Goal: Task Accomplishment & Management: Manage account settings

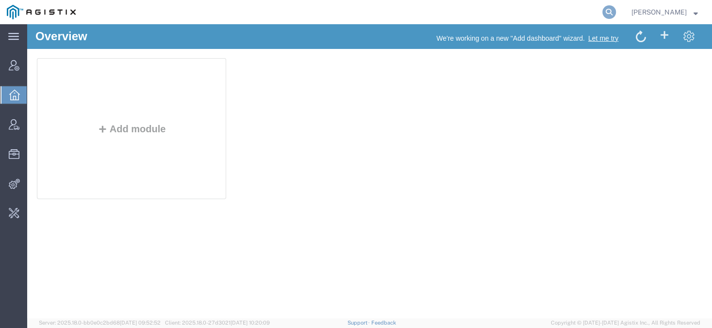
click at [616, 11] on icon at bounding box center [609, 12] width 14 height 14
paste input "56759968"
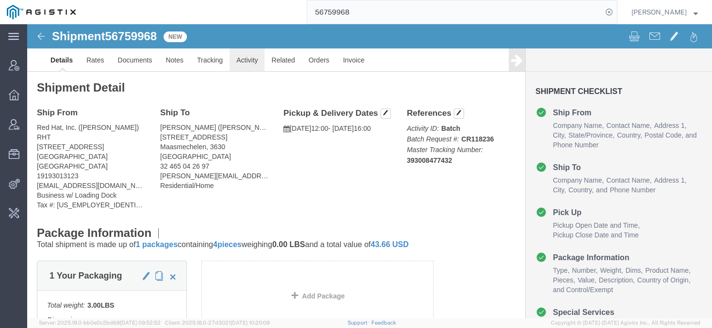
click link "Activity"
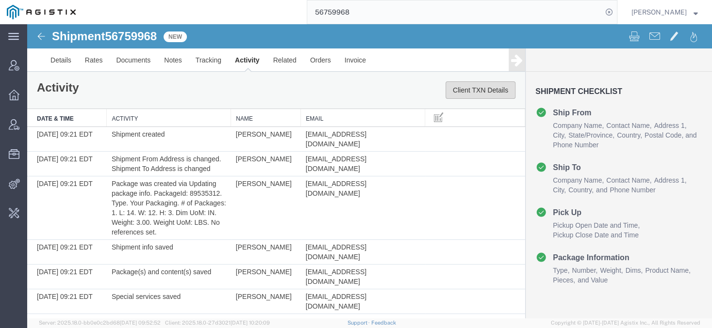
click at [459, 88] on button "Client TXN Details" at bounding box center [480, 90] width 70 height 17
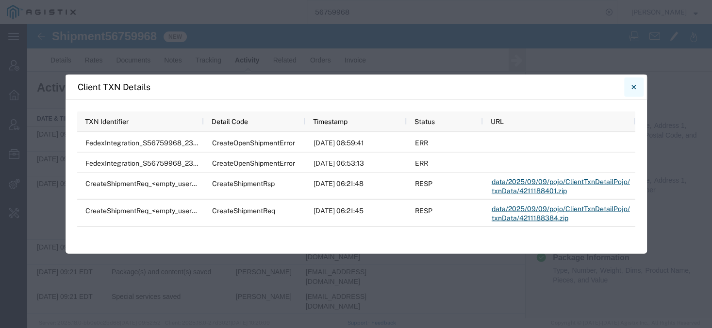
click at [634, 89] on icon "Close" at bounding box center [633, 87] width 4 height 12
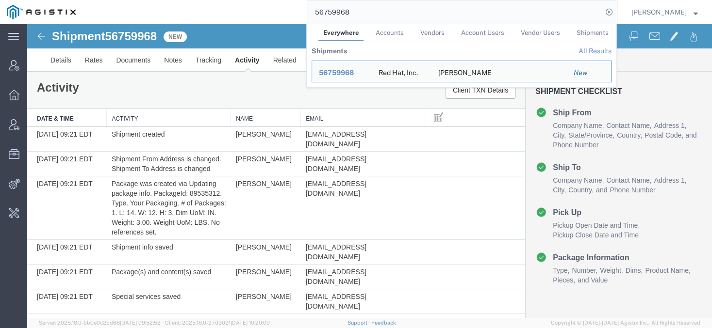
drag, startPoint x: 412, startPoint y: 1, endPoint x: 262, endPoint y: 14, distance: 150.9
click at [307, 14] on input "56759968" at bounding box center [454, 11] width 295 height 23
paste input "S02426538"
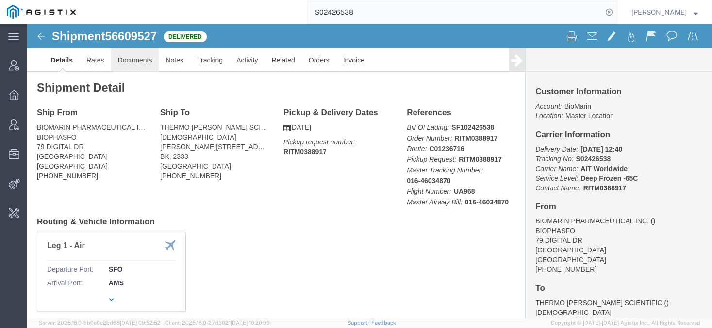
click link "Documents"
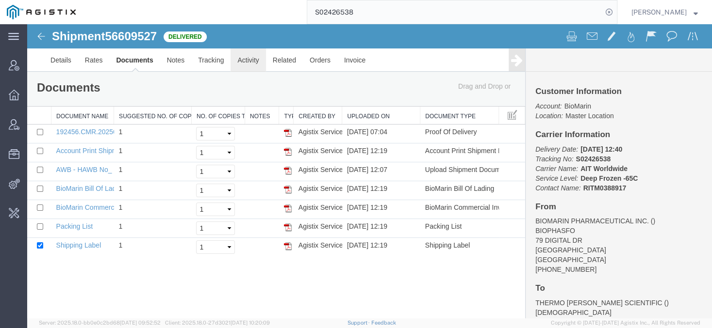
click at [244, 52] on link "Activity" at bounding box center [247, 60] width 35 height 23
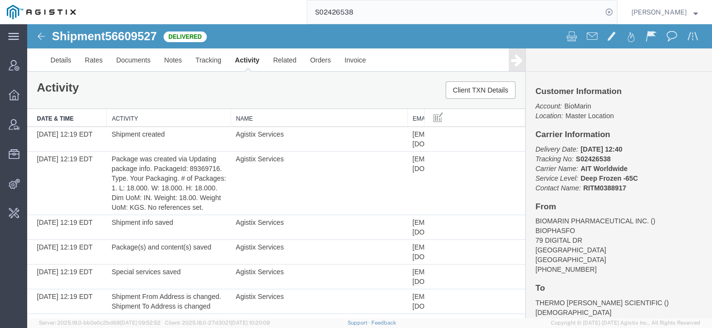
drag, startPoint x: 302, startPoint y: 111, endPoint x: 410, endPoint y: 125, distance: 108.6
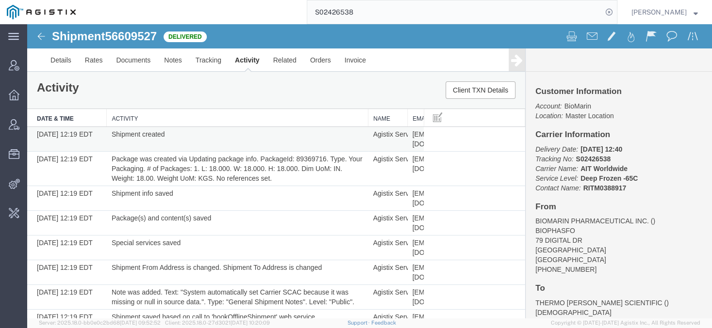
drag, startPoint x: 231, startPoint y: 112, endPoint x: 370, endPoint y: 132, distance: 140.2
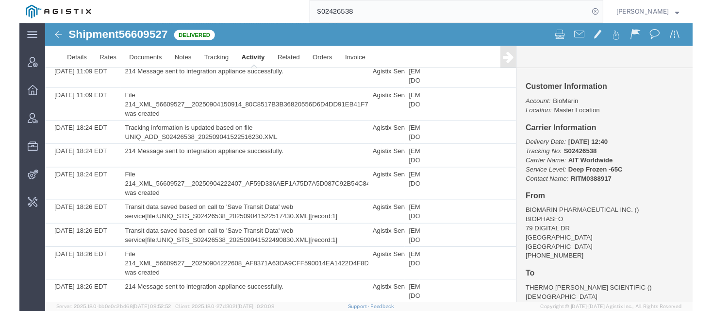
scroll to position [1641, 0]
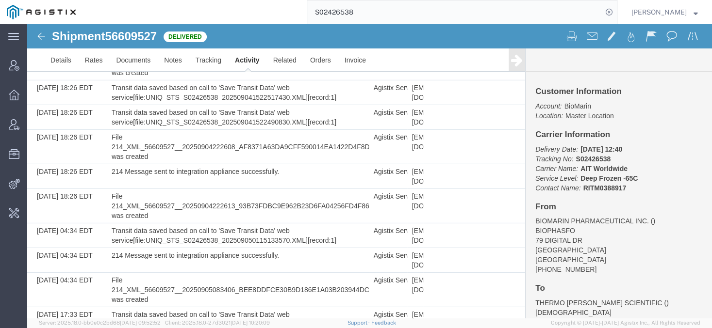
click at [378, 17] on input "S02426538" at bounding box center [454, 11] width 295 height 23
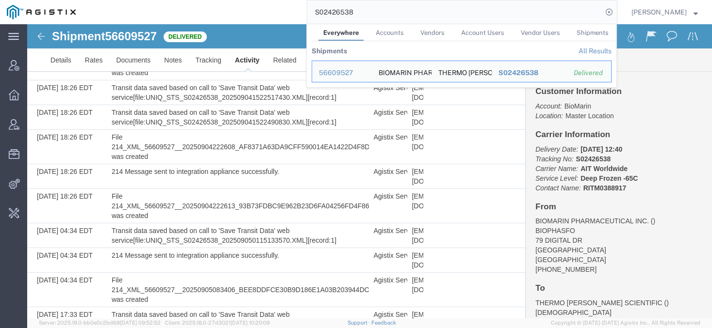
click at [378, 17] on input "S02426538" at bounding box center [454, 11] width 295 height 23
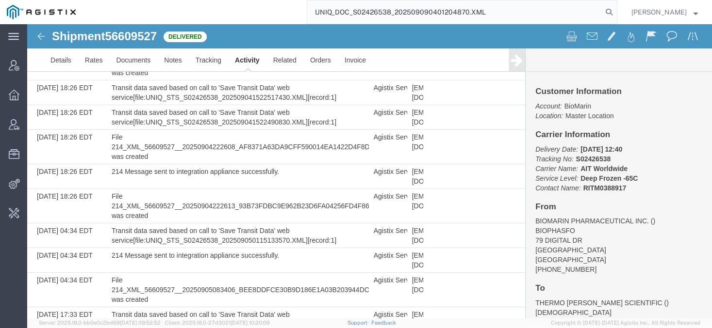
type input "UNIQ_DOC_S02426538_202509090401204870.XML"
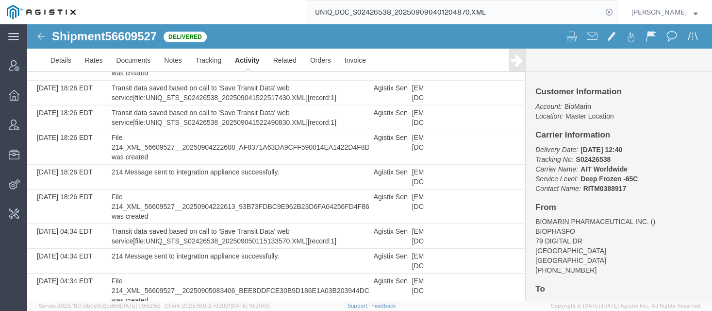
click at [459, 15] on input "UNIQ_DOC_S02426538_202509090401204870.XML" at bounding box center [454, 11] width 295 height 23
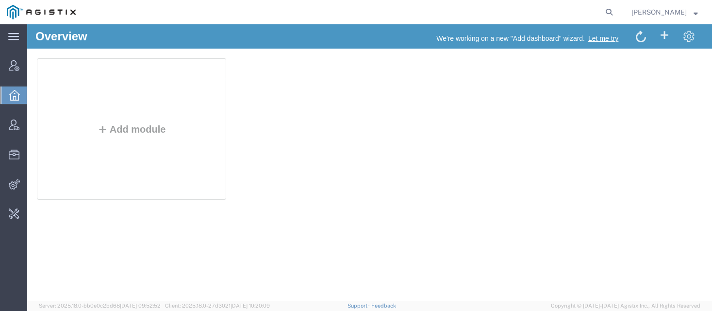
click at [613, 11] on agx-global-search at bounding box center [462, 12] width 311 height 24
click at [616, 10] on icon at bounding box center [609, 12] width 14 height 14
type input "offline@gd-ots"
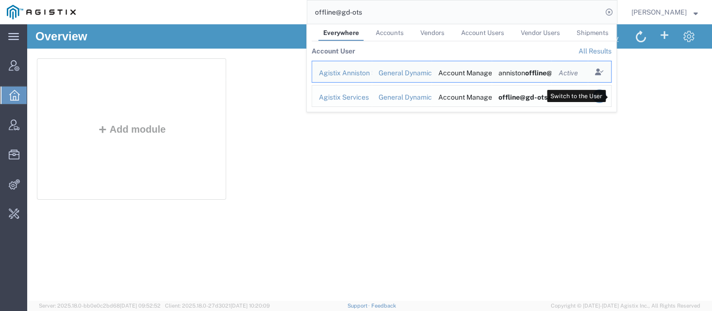
click at [606, 94] on icon "Search Results" at bounding box center [599, 96] width 14 height 14
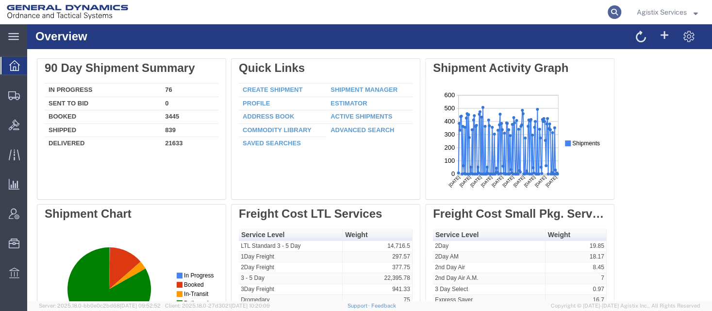
click at [608, 8] on icon at bounding box center [614, 12] width 14 height 14
paste input "56646027"
type input "56646027"
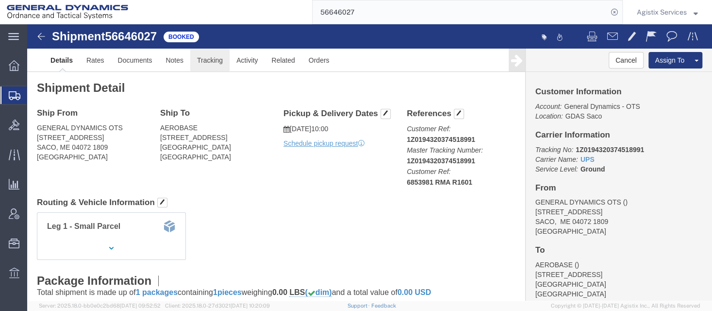
click link "Tracking"
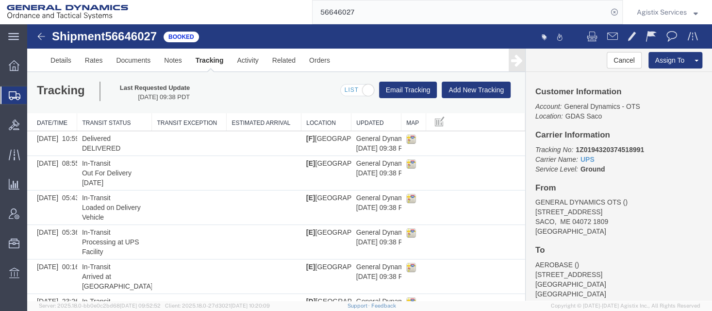
click at [648, 4] on div "Agistix Services" at bounding box center [667, 12] width 76 height 24
click at [648, 12] on span "Agistix Services" at bounding box center [662, 12] width 50 height 11
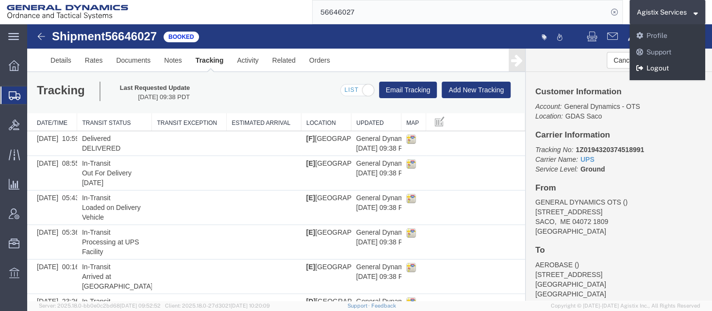
click at [642, 74] on link "Logout" at bounding box center [667, 68] width 76 height 16
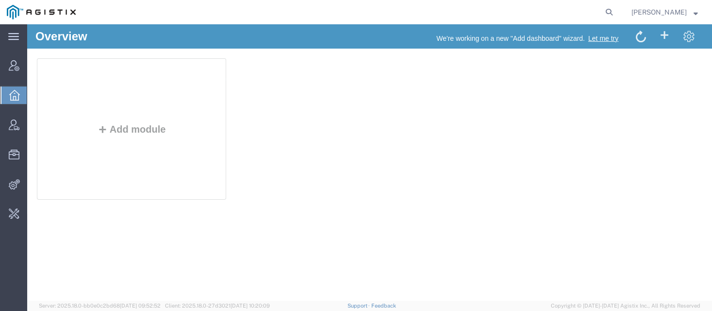
click at [614, 15] on form at bounding box center [610, 12] width 16 height 24
click at [616, 14] on icon at bounding box center [609, 12] width 14 height 14
type input "BUHBLI ORGANICS"
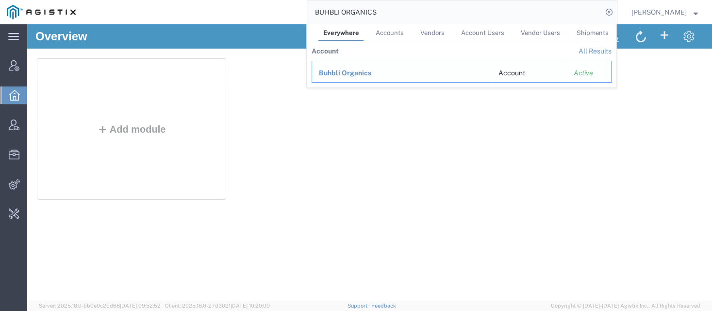
click at [371, 70] on span "Buhbli Organics" at bounding box center [345, 73] width 52 height 8
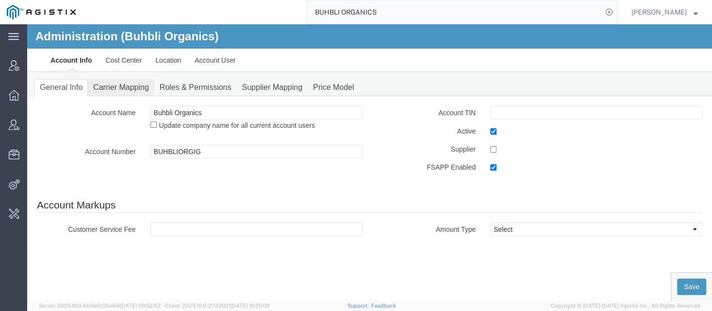
click at [140, 84] on link "Carrier Mapping" at bounding box center [121, 87] width 66 height 17
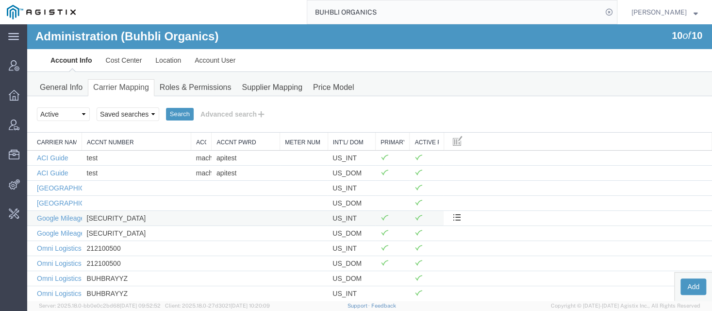
scroll to position [9, 0]
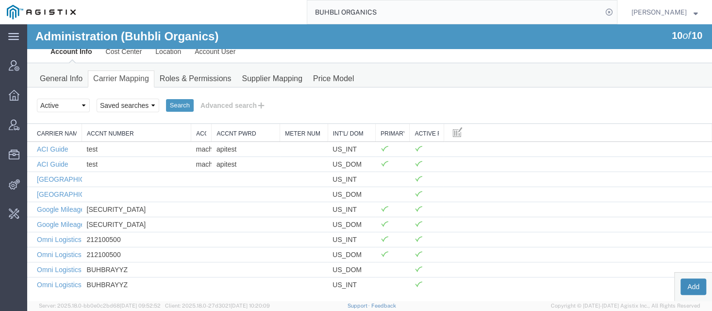
click at [691, 284] on button "Add" at bounding box center [693, 286] width 26 height 16
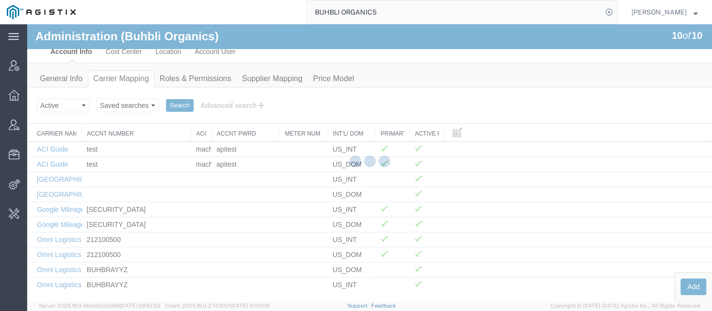
click at [688, 281] on div at bounding box center [369, 162] width 685 height 276
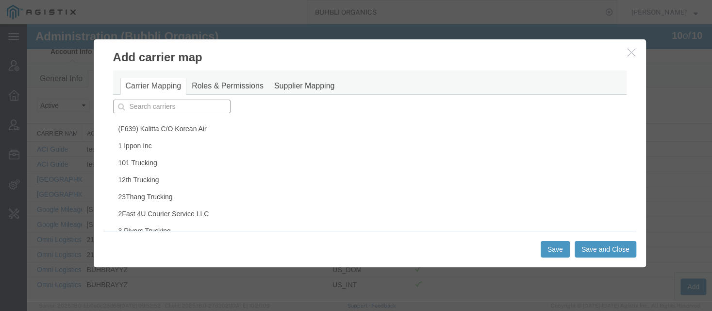
click at [151, 106] on input "text" at bounding box center [171, 106] width 117 height 14
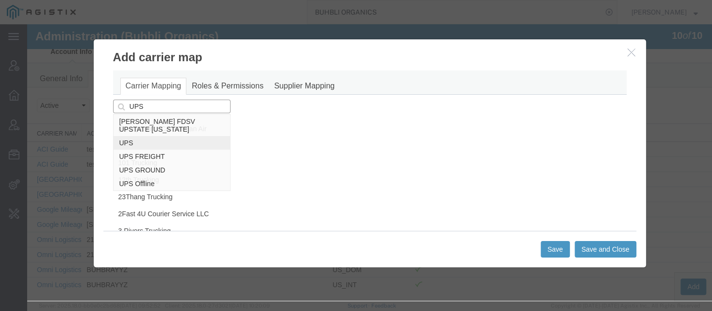
click at [129, 137] on div "UPS" at bounding box center [172, 143] width 116 height 14
type input "UPS"
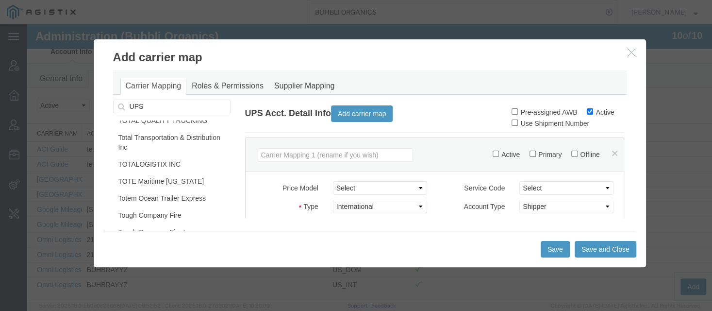
scroll to position [134, 0]
click at [492, 155] on input "Active" at bounding box center [495, 153] width 6 height 6
checkbox input "true"
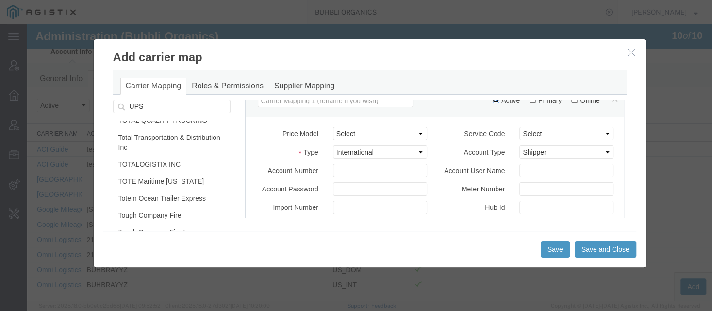
scroll to position [189, 0]
click at [333, 144] on select "Select Domestic International International Clearance" at bounding box center [380, 151] width 94 height 14
select select "US_DOM"
click option "Domestic" at bounding box center [27, 24] width 0 height 0
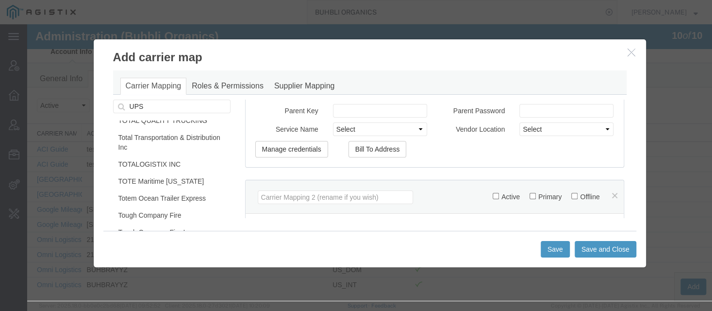
scroll to position [322, 0]
click at [307, 152] on button "Manage credentials" at bounding box center [291, 148] width 73 height 16
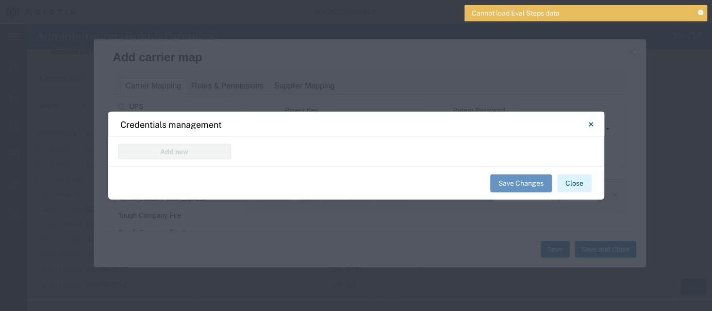
click at [562, 180] on button "Close" at bounding box center [574, 183] width 34 height 18
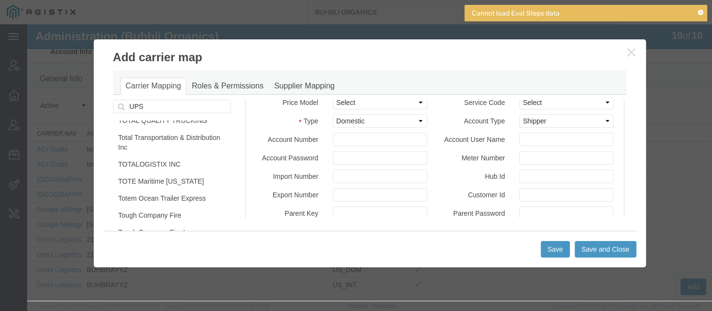
scroll to position [220, 0]
click at [348, 140] on input "Account Number" at bounding box center [380, 138] width 94 height 14
type input "n"
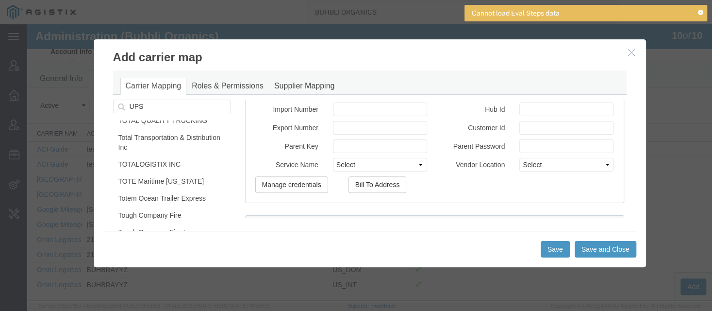
scroll to position [286, 0]
type input "NULL"
click at [305, 184] on button "Manage credentials" at bounding box center [291, 185] width 73 height 16
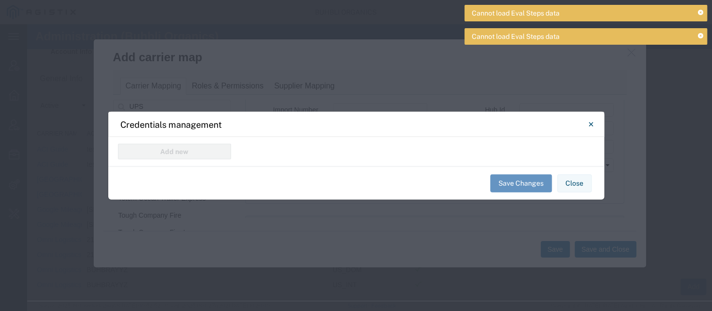
click at [204, 156] on div "Add new" at bounding box center [356, 152] width 496 height 30
click at [590, 126] on icon "Close" at bounding box center [591, 124] width 4 height 12
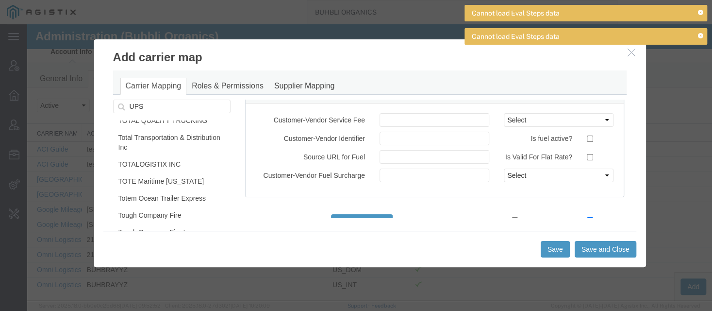
scroll to position [0, 0]
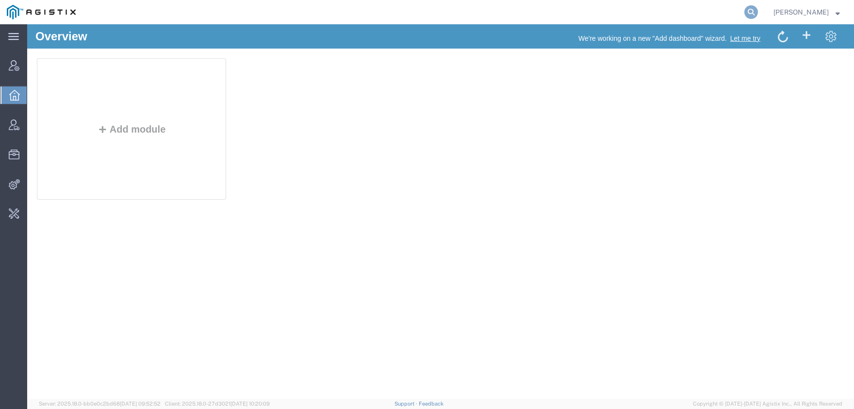
click at [758, 14] on icon at bounding box center [751, 12] width 14 height 14
drag, startPoint x: 540, startPoint y: 14, endPoint x: 350, endPoint y: 14, distance: 190.2
click at [449, 14] on input "OFFLINE@GDAIS" at bounding box center [596, 11] width 295 height 23
type input "AIS"
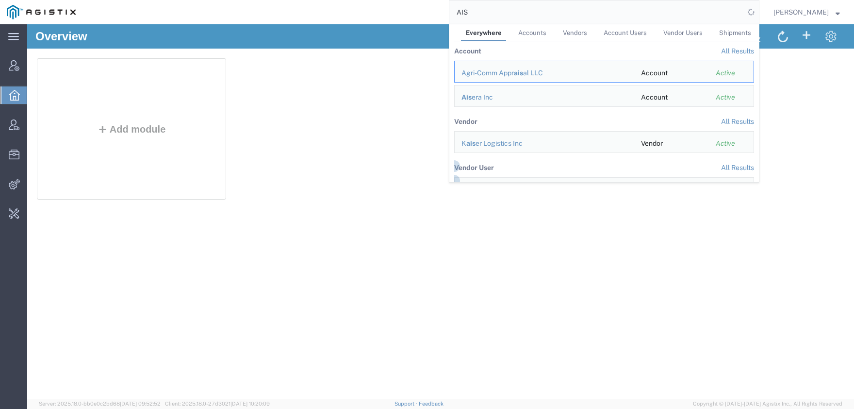
click at [745, 54] on link "All Results" at bounding box center [737, 51] width 33 height 8
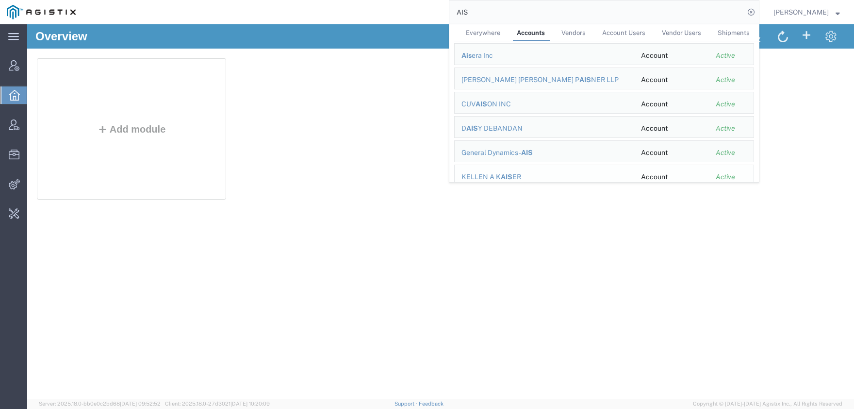
scroll to position [48, 0]
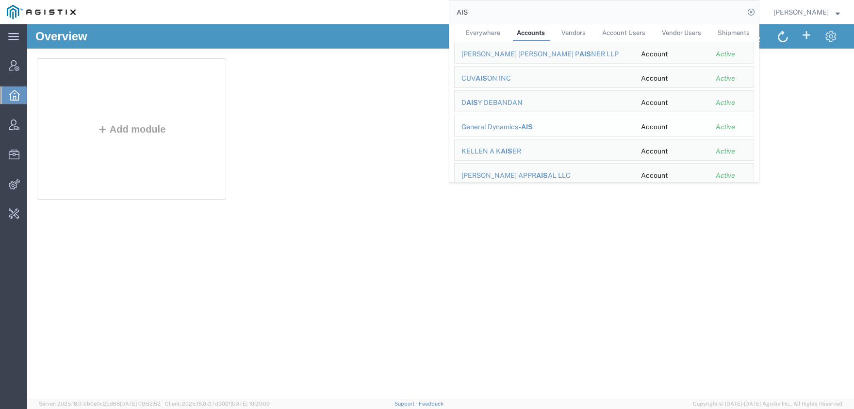
click at [532, 126] on div "General Dynamics - AIS" at bounding box center [544, 127] width 166 height 10
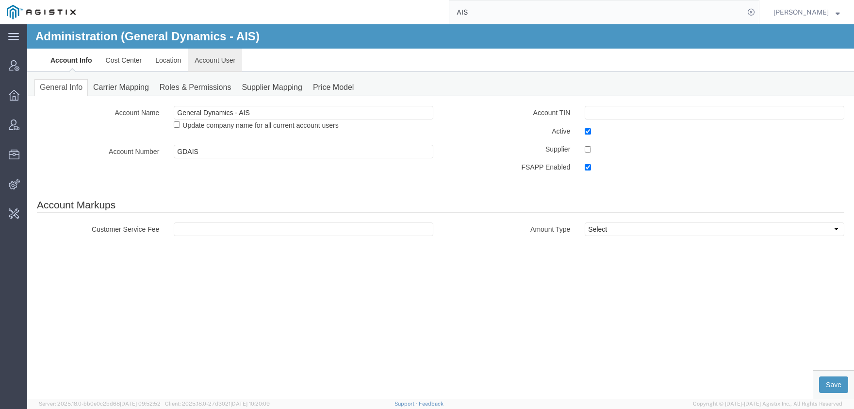
click at [210, 59] on link "Account User" at bounding box center [215, 60] width 54 height 23
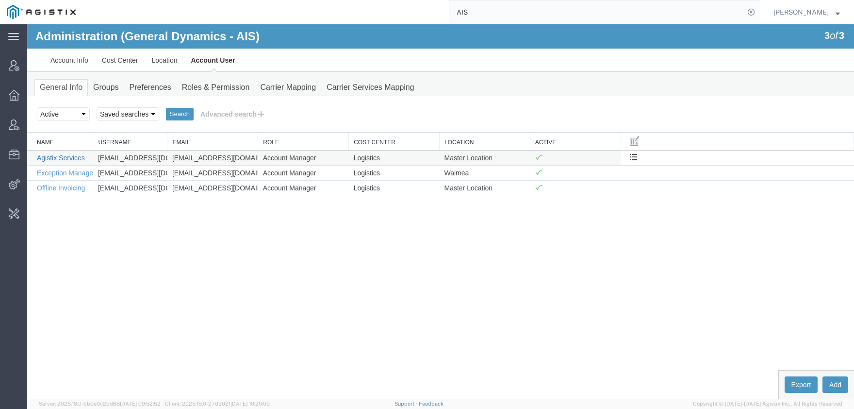
click at [66, 156] on link "Agistix Services" at bounding box center [61, 158] width 48 height 8
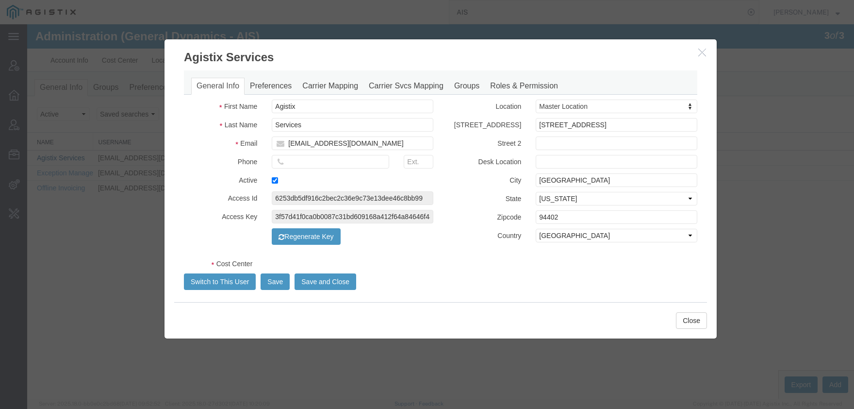
select select "COSTCENTER"
select select "280"
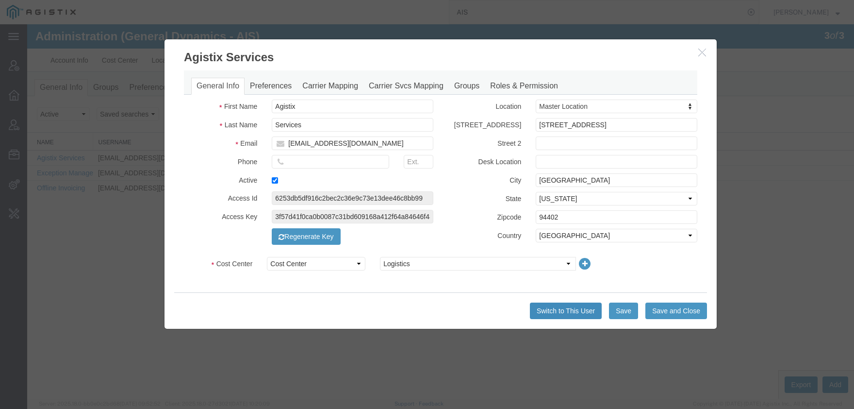
click at [573, 307] on button "Switch to This User" at bounding box center [566, 310] width 72 height 16
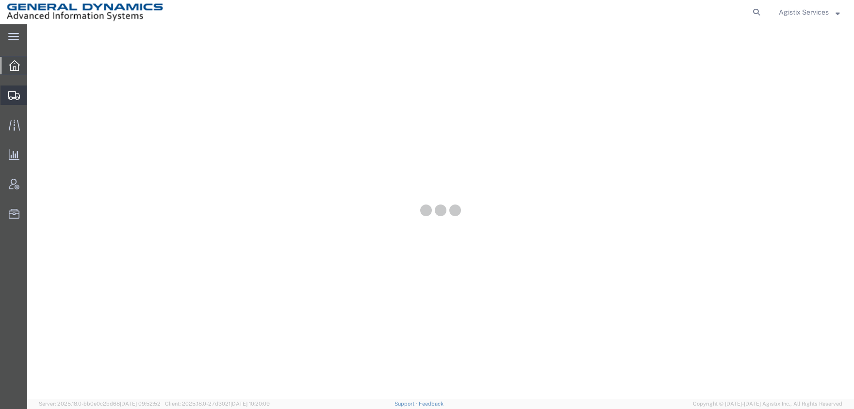
click at [0, 0] on span "Shipment Manager" at bounding box center [0, 0] width 0 height 0
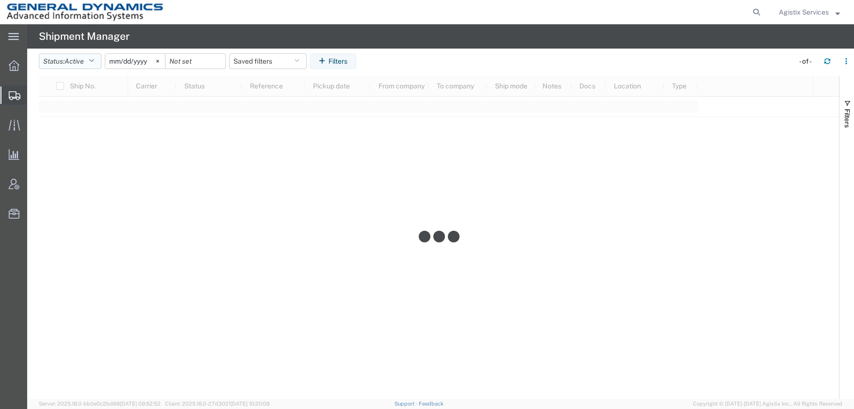
click at [77, 58] on span "Active" at bounding box center [74, 61] width 19 height 8
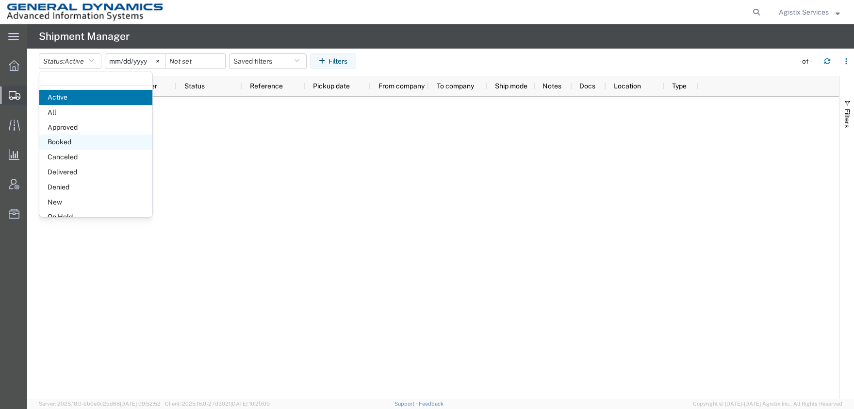
click at [71, 137] on span "Booked" at bounding box center [95, 141] width 113 height 15
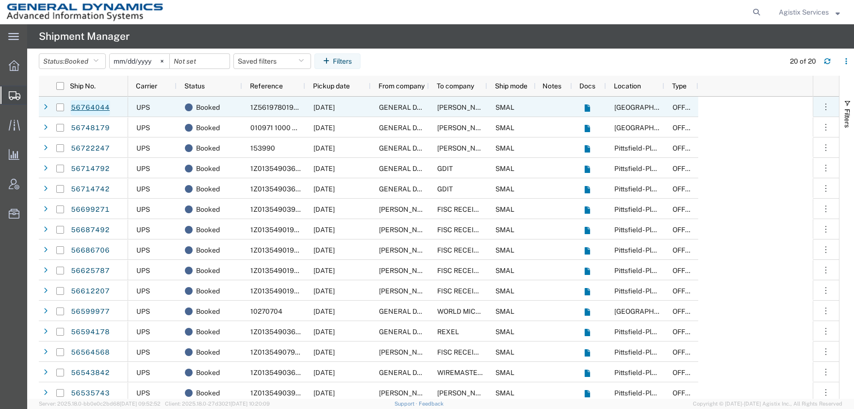
click at [85, 110] on link "56764044" at bounding box center [90, 108] width 40 height 16
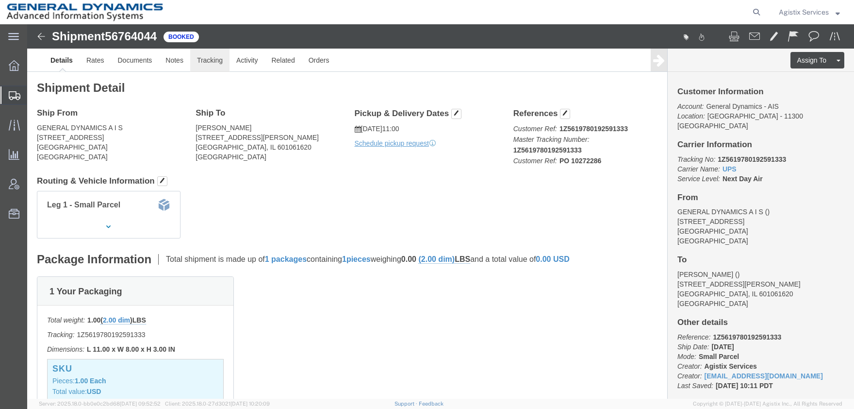
click link "Tracking"
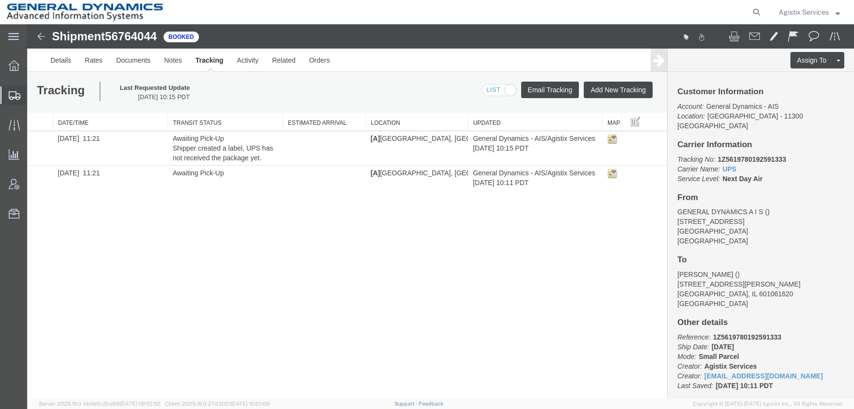
click at [40, 39] on img at bounding box center [41, 37] width 12 height 12
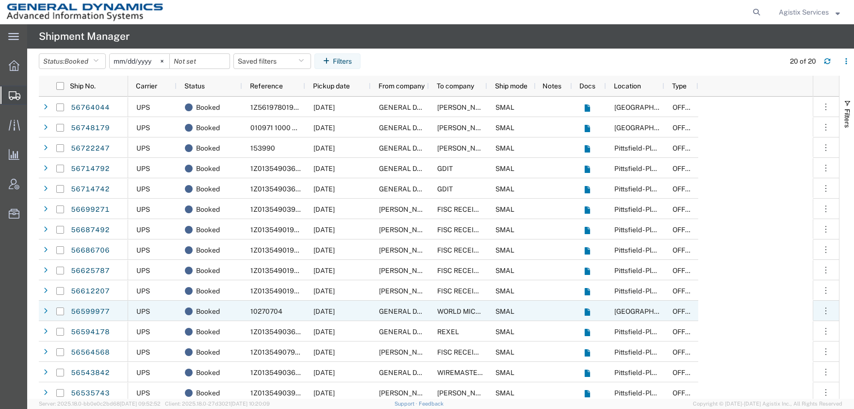
scroll to position [105, 0]
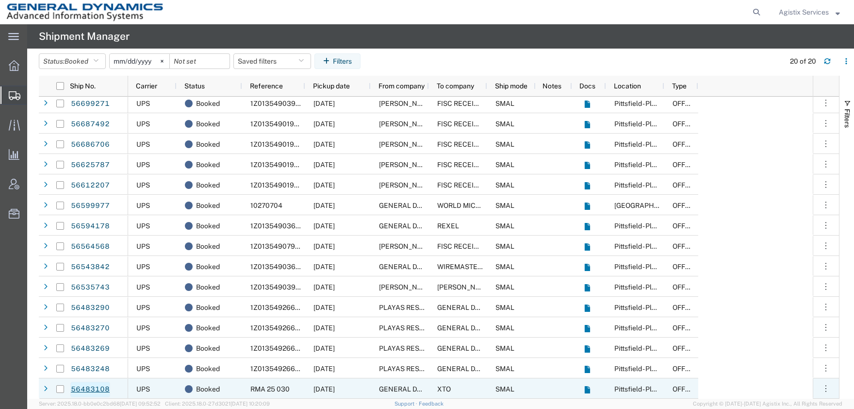
click at [95, 387] on link "56483108" at bounding box center [90, 389] width 40 height 16
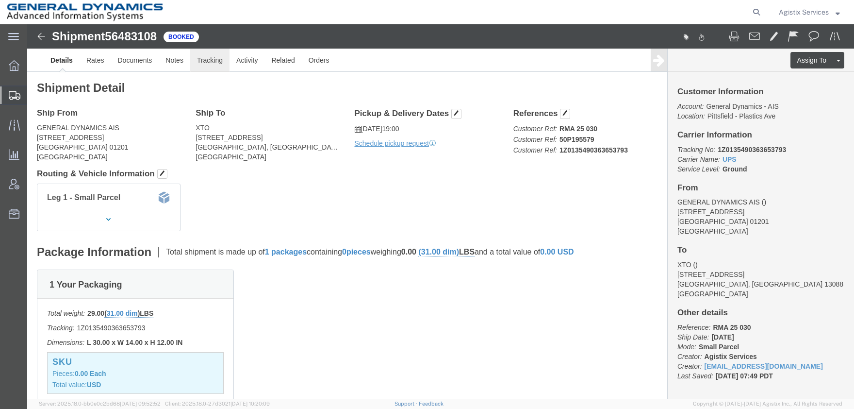
click link "Tracking"
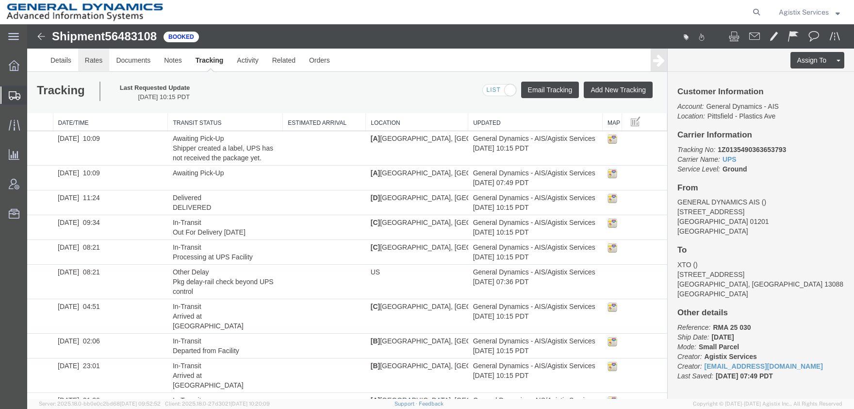
click at [96, 62] on link "Rates" at bounding box center [94, 60] width 32 height 23
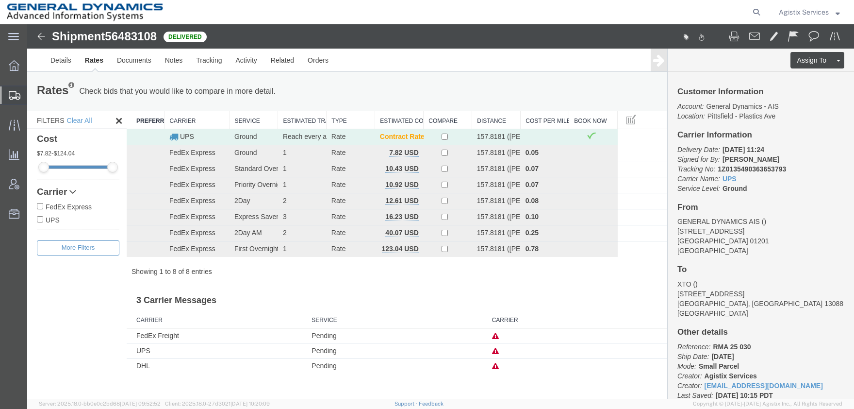
click at [262, 140] on td "Ground" at bounding box center [253, 137] width 49 height 16
click at [497, 351] on icon at bounding box center [495, 350] width 7 height 7
click at [405, 288] on h3 "3 Carrier Messages" at bounding box center [397, 297] width 540 height 22
click at [803, 9] on span "Agistix Services" at bounding box center [804, 12] width 50 height 11
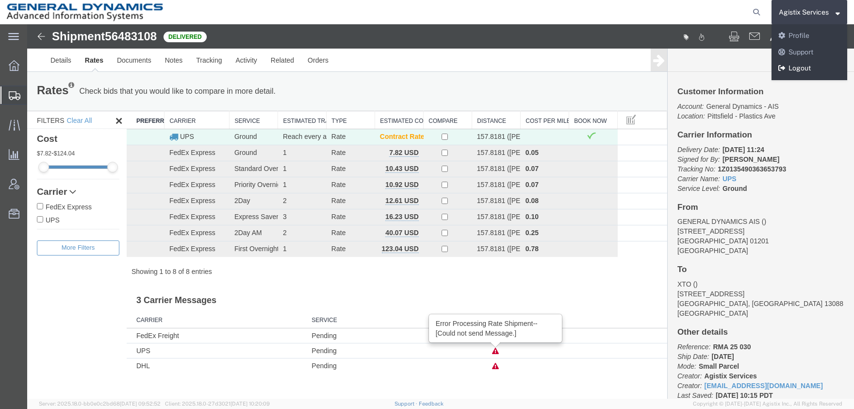
click at [805, 67] on link "Logout" at bounding box center [809, 68] width 76 height 16
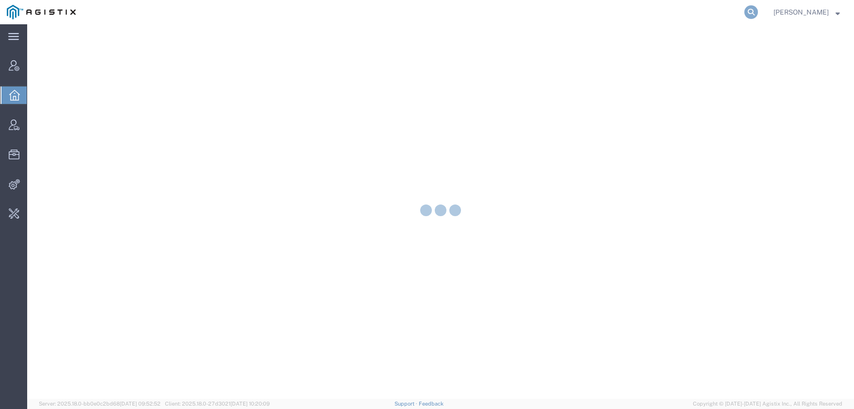
click at [758, 12] on icon at bounding box center [751, 12] width 14 height 14
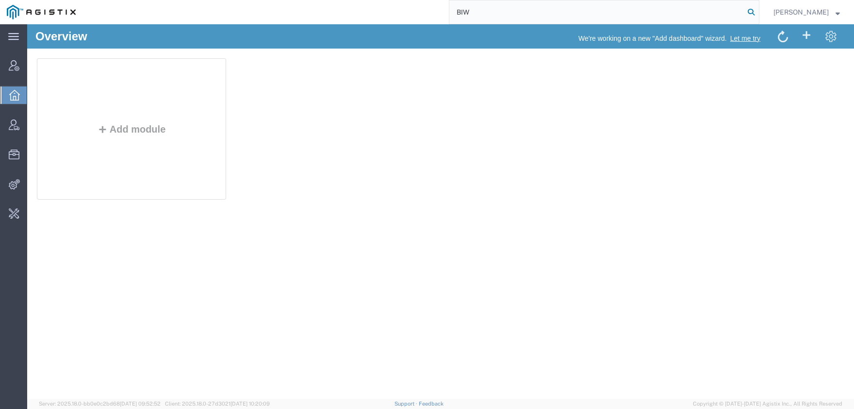
type input "BIW"
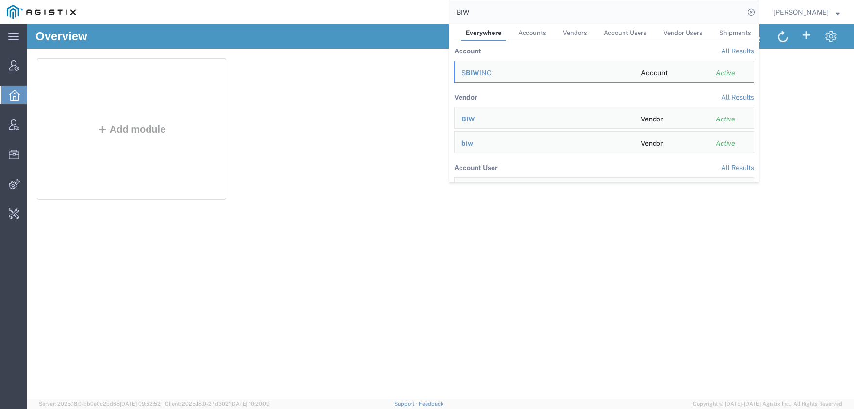
click at [644, 30] on span "Account Users" at bounding box center [625, 32] width 43 height 7
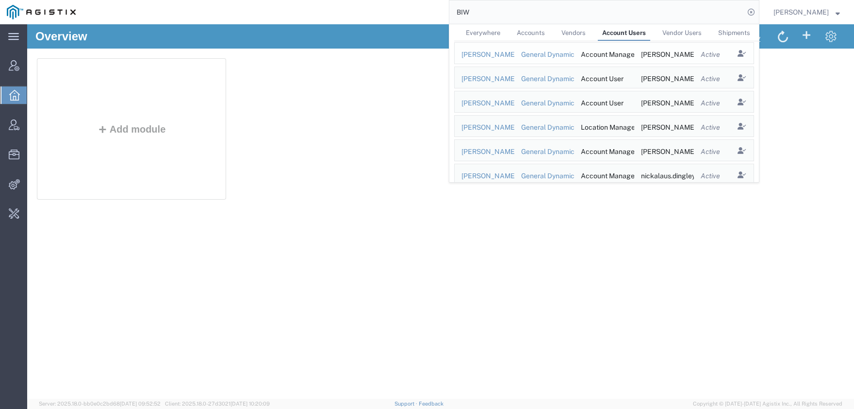
scroll to position [288, 0]
click at [749, 177] on icon "Search Results" at bounding box center [742, 177] width 14 height 14
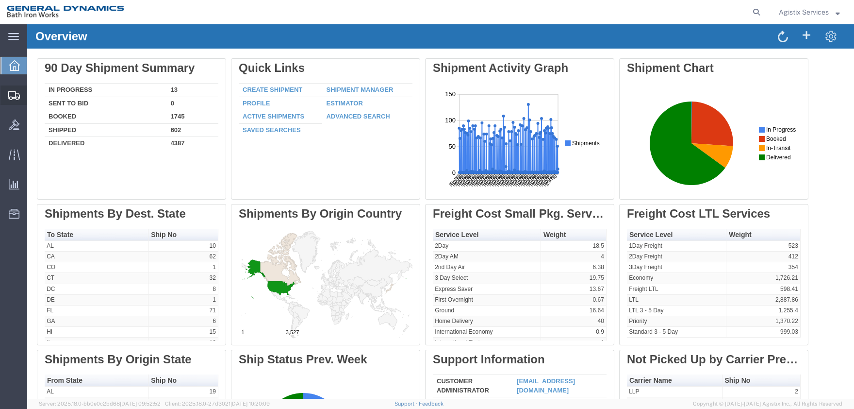
click at [0, 0] on span "Shipment Manager" at bounding box center [0, 0] width 0 height 0
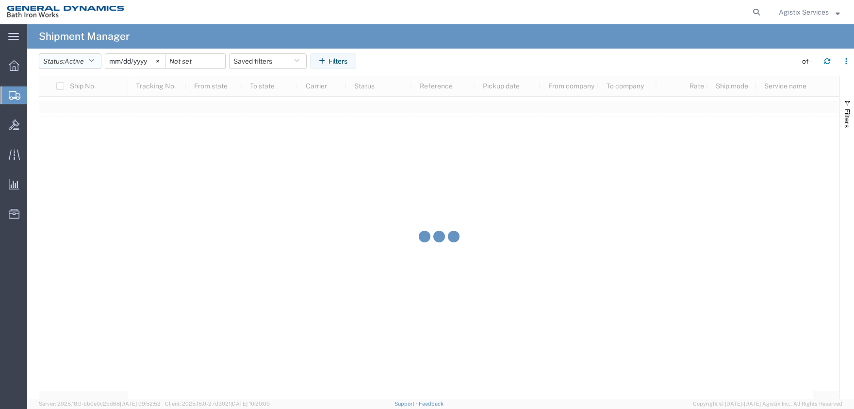
click at [62, 61] on button "Status: Active" at bounding box center [70, 61] width 63 height 16
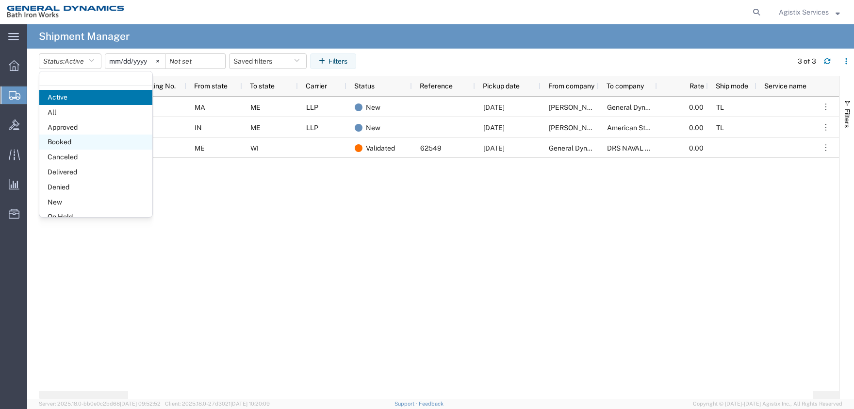
click at [72, 139] on span "Booked" at bounding box center [95, 141] width 113 height 15
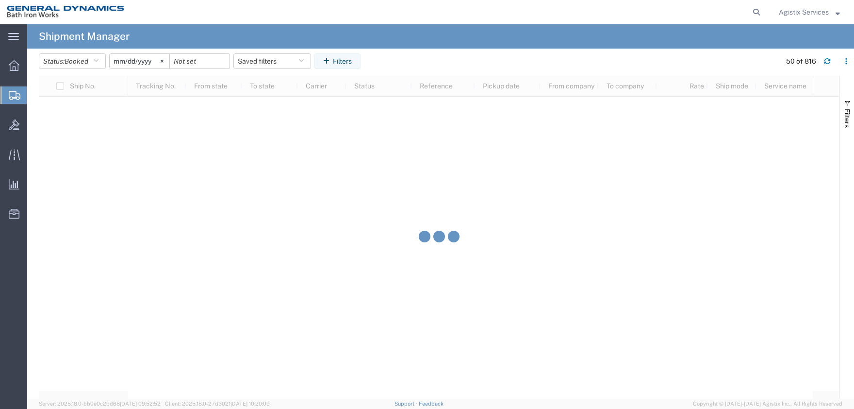
scroll to position [624, 0]
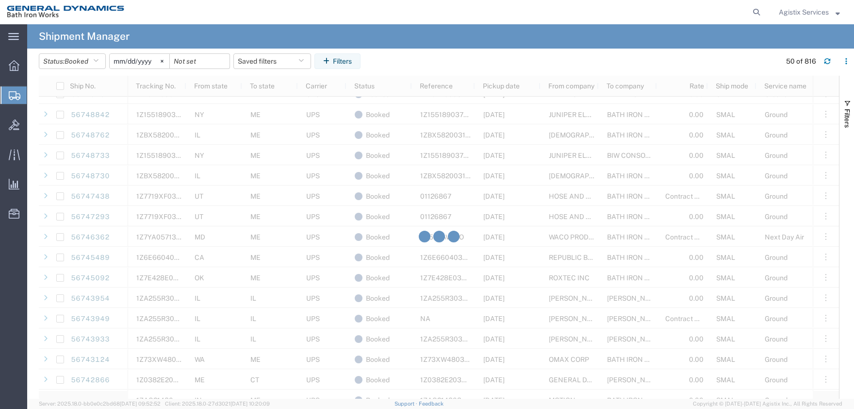
click at [91, 255] on div at bounding box center [439, 237] width 800 height 323
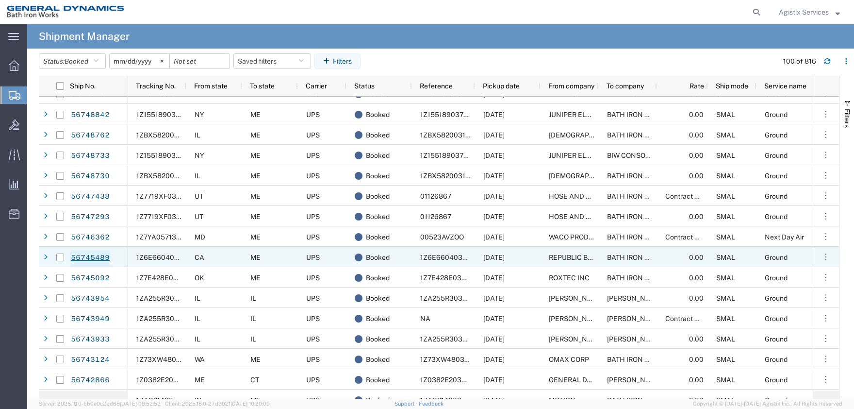
click at [91, 259] on link "56745489" at bounding box center [90, 258] width 40 height 16
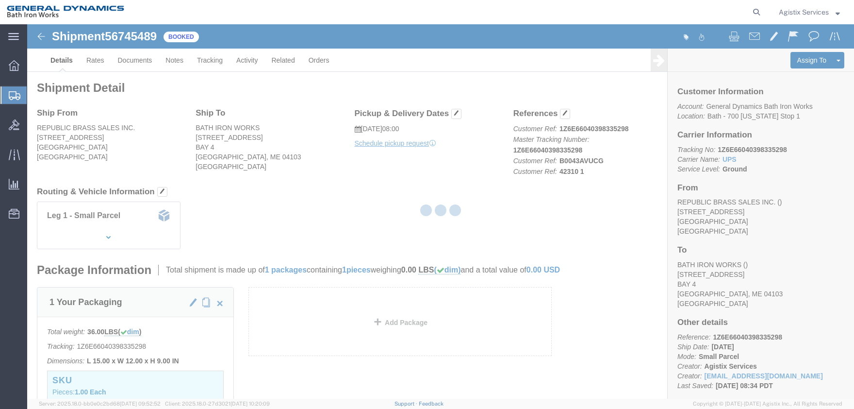
click body "Shipment 56745489 Booked Details Rates Documents Notes Tracking Activity Relate…"
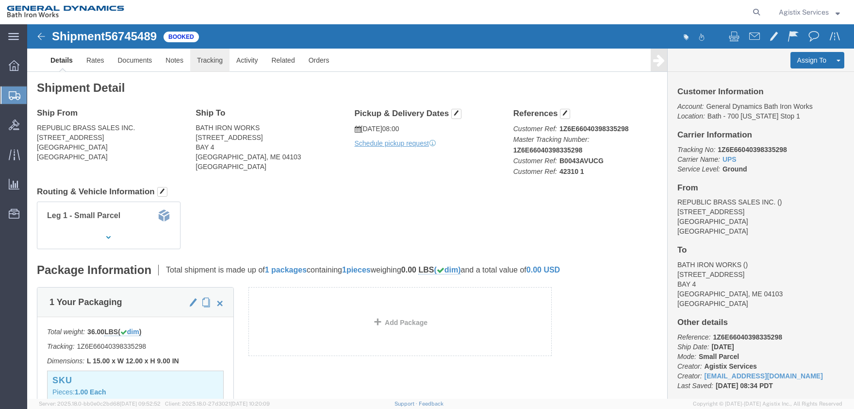
click link "Tracking"
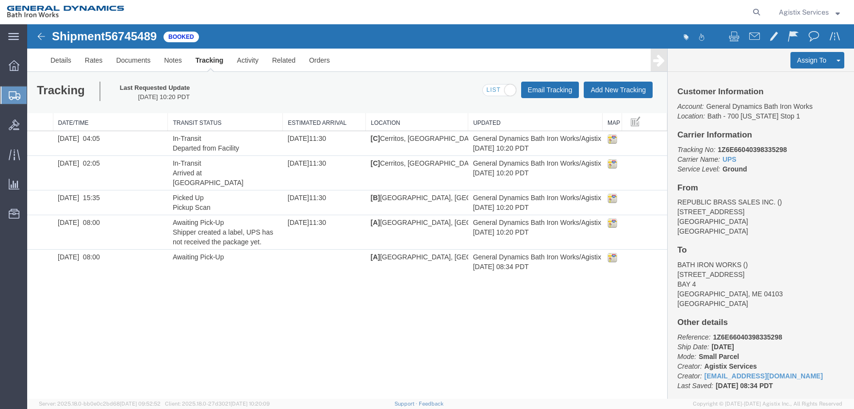
click at [807, 15] on span "Agistix Services" at bounding box center [804, 12] width 50 height 11
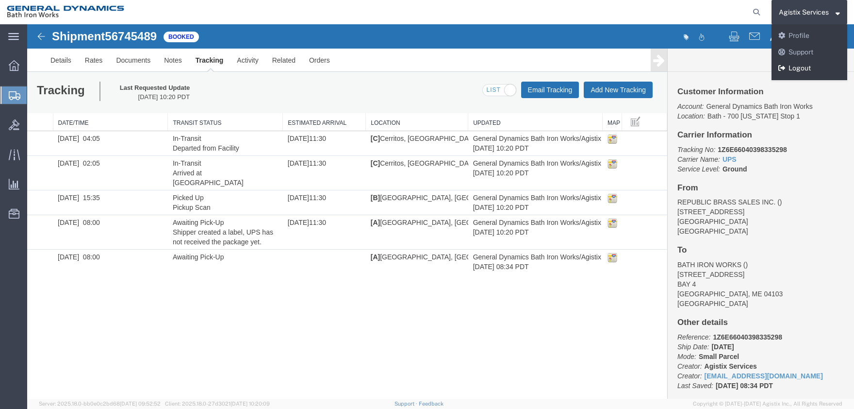
drag, startPoint x: 813, startPoint y: 73, endPoint x: 562, endPoint y: 64, distance: 251.0
click at [813, 73] on link "Logout" at bounding box center [809, 68] width 76 height 16
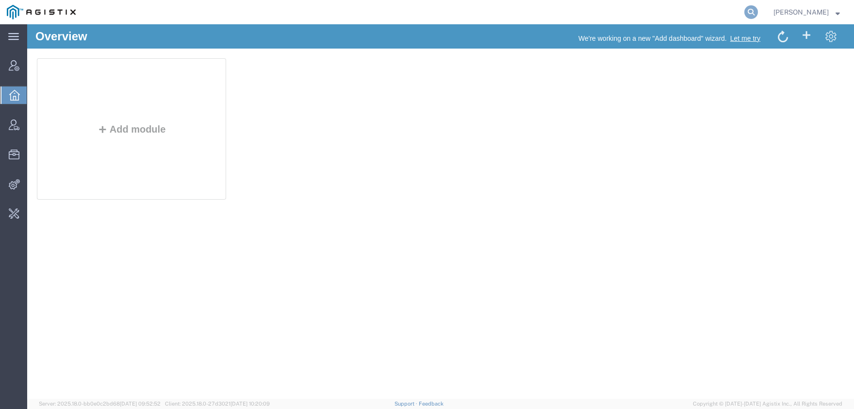
click at [758, 8] on icon at bounding box center [751, 12] width 14 height 14
type input "O"
type input "GD4CS"
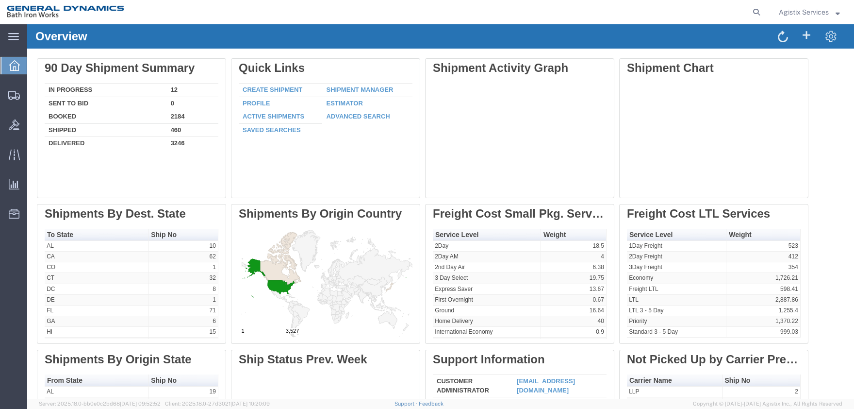
click at [798, 20] on div "Agistix Services" at bounding box center [809, 12] width 76 height 24
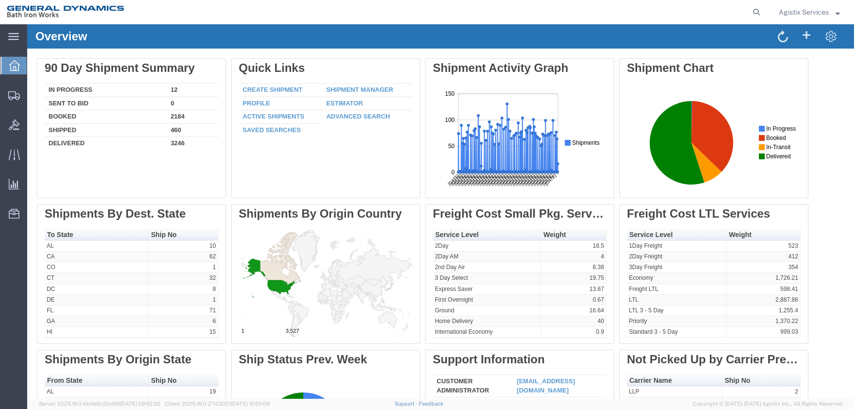
click at [802, 13] on span "Agistix Services" at bounding box center [804, 12] width 50 height 11
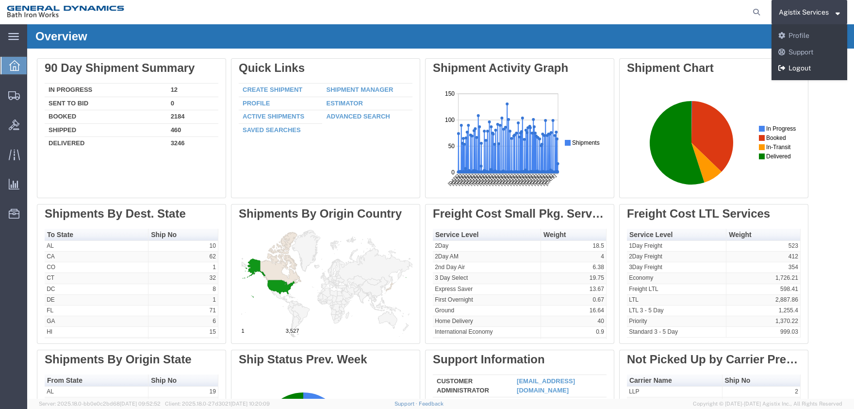
click at [804, 70] on link "Logout" at bounding box center [809, 68] width 76 height 16
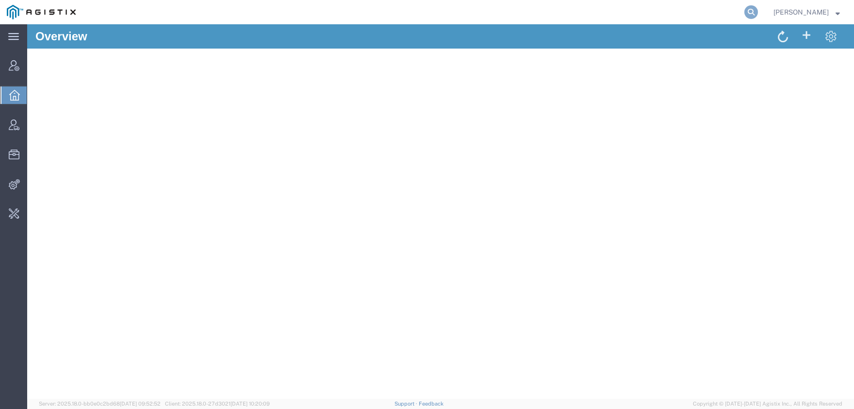
click at [758, 16] on icon at bounding box center [751, 12] width 14 height 14
type input "O"
type input "GD4CS"
click at [33, 65] on span "Account Manager" at bounding box center [30, 65] width 7 height 19
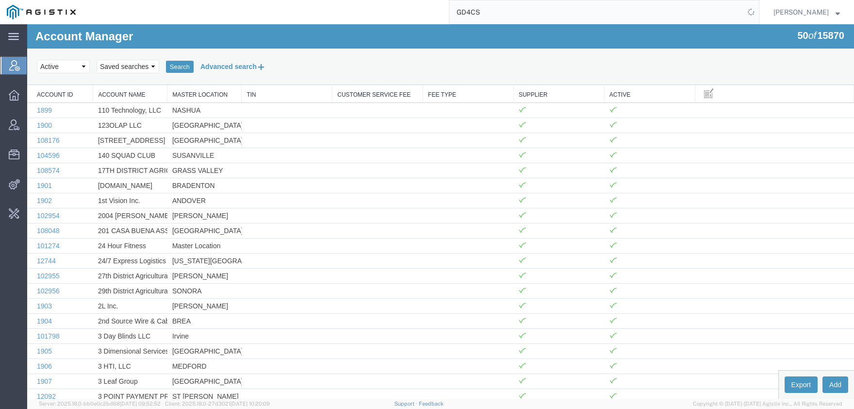
click at [214, 62] on button "Advanced search" at bounding box center [233, 66] width 79 height 16
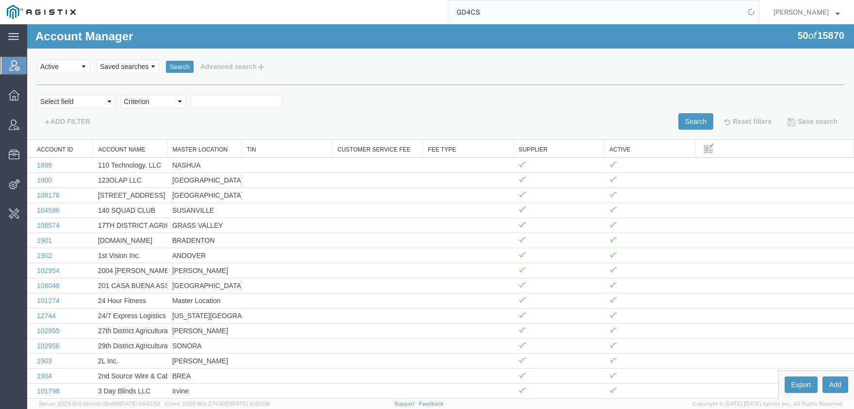
drag, startPoint x: 68, startPoint y: 94, endPoint x: 75, endPoint y: 101, distance: 9.6
click at [68, 95] on div "accountName Account Name ../../common/searchCriteriaString.xml supplier Supplie…" at bounding box center [440, 106] width 807 height 45
click at [37, 95] on select "Select field Account Name Active Supplier" at bounding box center [76, 102] width 79 height 14
select select "accountName"
click option "Account Name" at bounding box center [27, 24] width 0 height 0
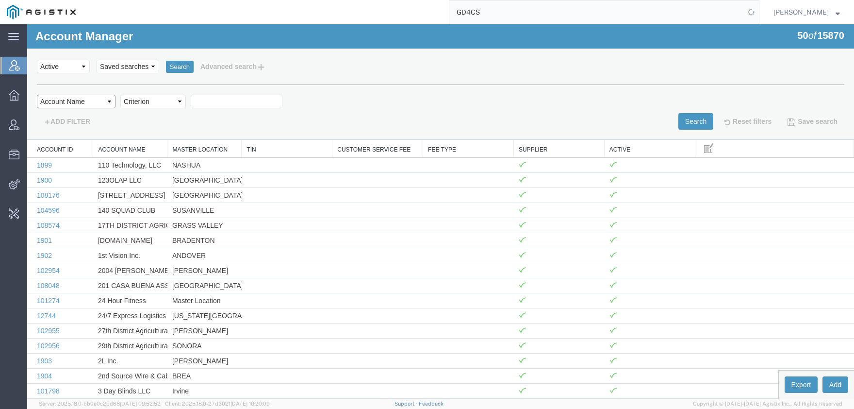
click at [37, 95] on select "Select field Account Name Active Supplier" at bounding box center [76, 102] width 79 height 14
drag, startPoint x: 72, startPoint y: 99, endPoint x: 141, endPoint y: 70, distance: 74.3
click at [142, 74] on div "Select status Active All Inactive Saved searches [PERSON_NAME] Search Advanced …" at bounding box center [440, 66] width 807 height 16
click at [97, 60] on select "Saved searches [PERSON_NAME]" at bounding box center [128, 67] width 63 height 14
select select "GD"
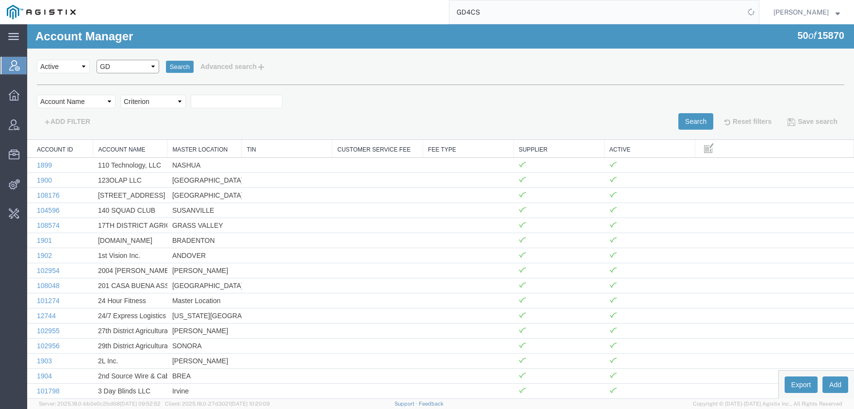
click option "GD" at bounding box center [27, 24] width 0 height 0
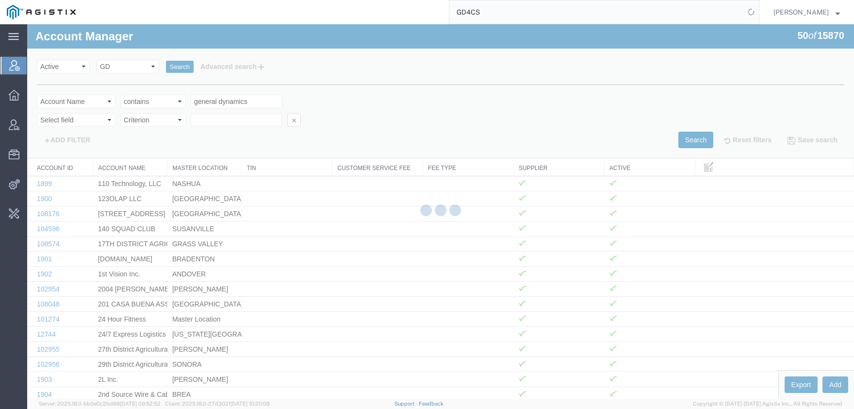
click at [174, 67] on div at bounding box center [440, 211] width 827 height 374
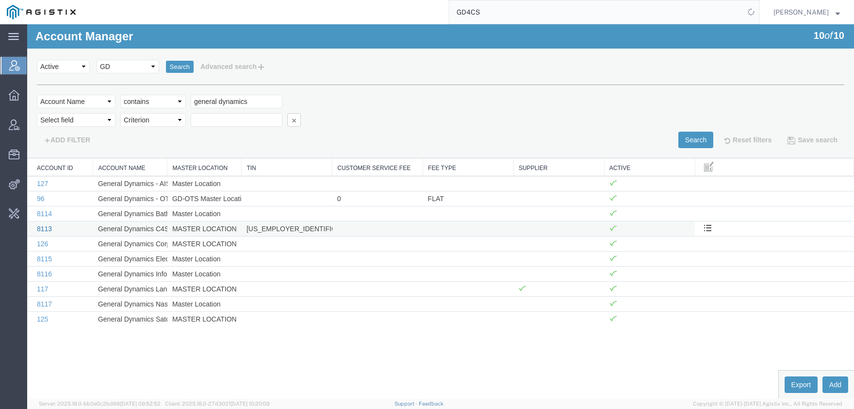
click at [47, 229] on link "8113" at bounding box center [44, 229] width 15 height 8
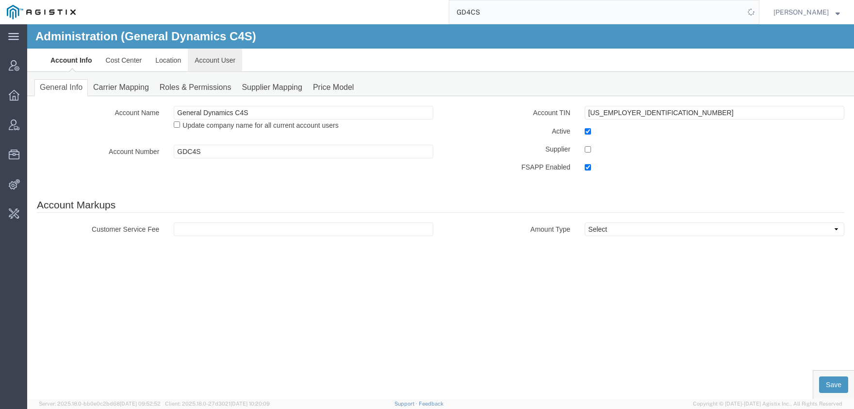
click at [211, 67] on link "Account User" at bounding box center [215, 60] width 54 height 23
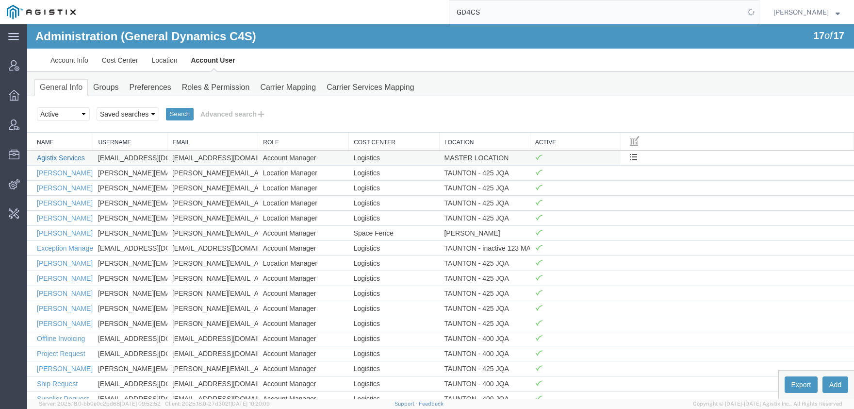
click at [72, 160] on link "Agistix Services" at bounding box center [61, 158] width 48 height 8
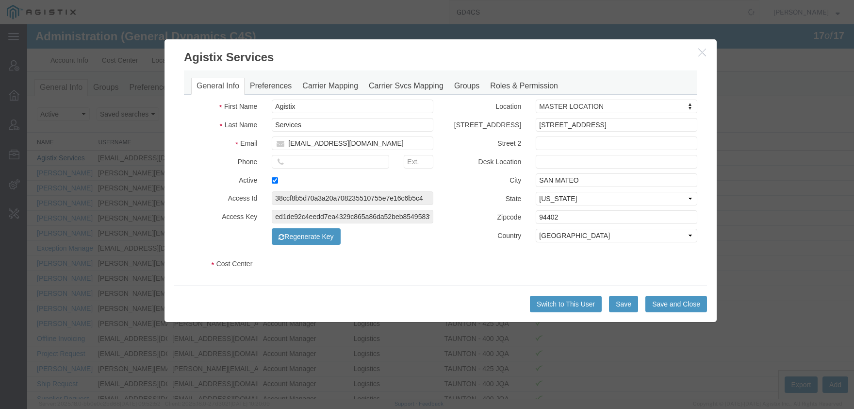
select select "COSTCENTER"
select select "579"
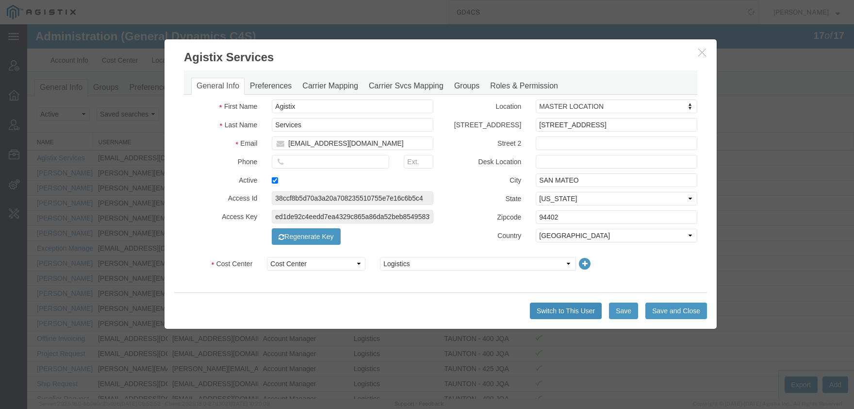
click at [550, 306] on button "Switch to This User" at bounding box center [566, 310] width 72 height 16
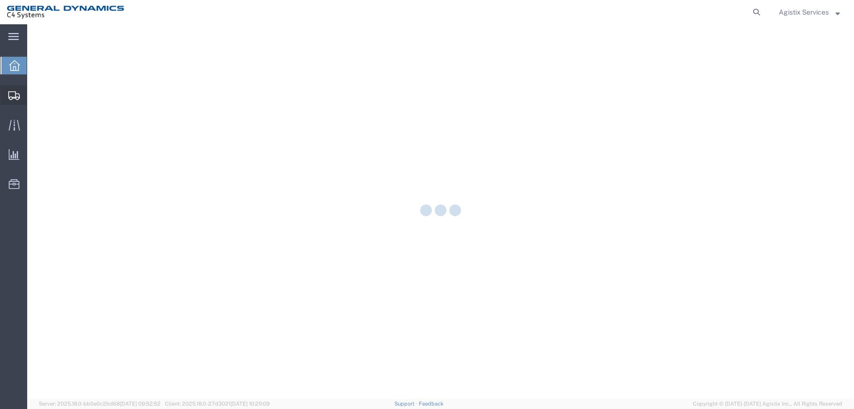
click at [0, 0] on span "Shipment Manager" at bounding box center [0, 0] width 0 height 0
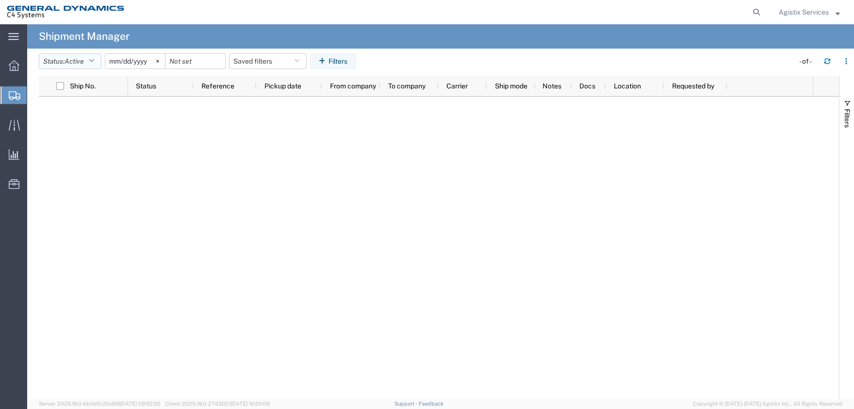
click at [75, 61] on span "Active" at bounding box center [74, 61] width 19 height 8
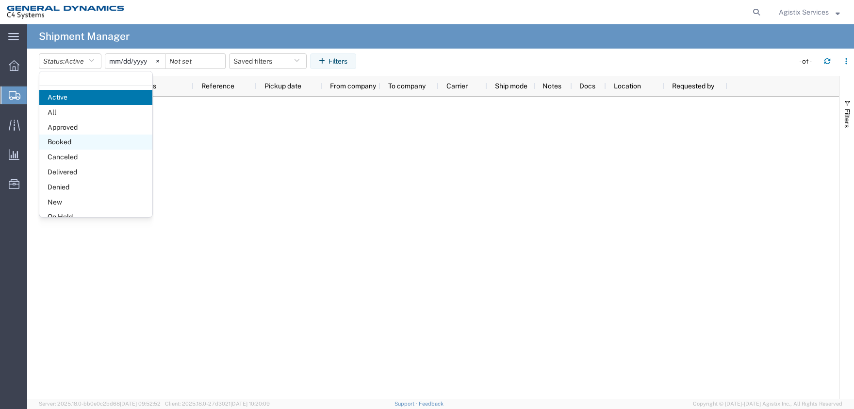
click at [74, 142] on span "Booked" at bounding box center [95, 141] width 113 height 15
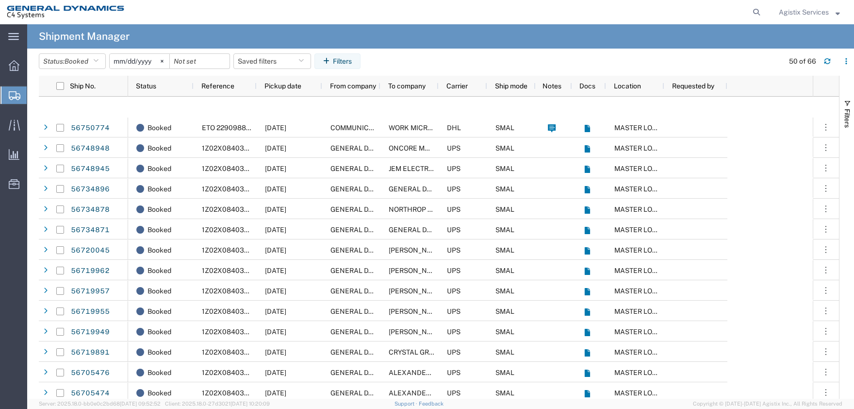
scroll to position [865, 0]
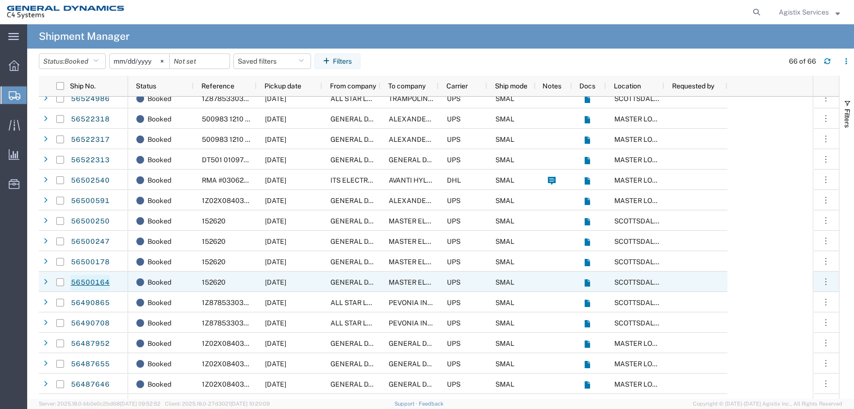
click at [97, 283] on link "56500164" at bounding box center [90, 283] width 40 height 16
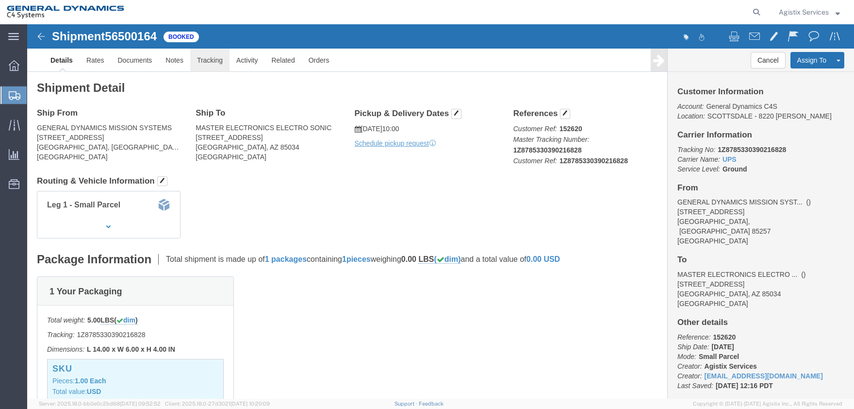
click link "Tracking"
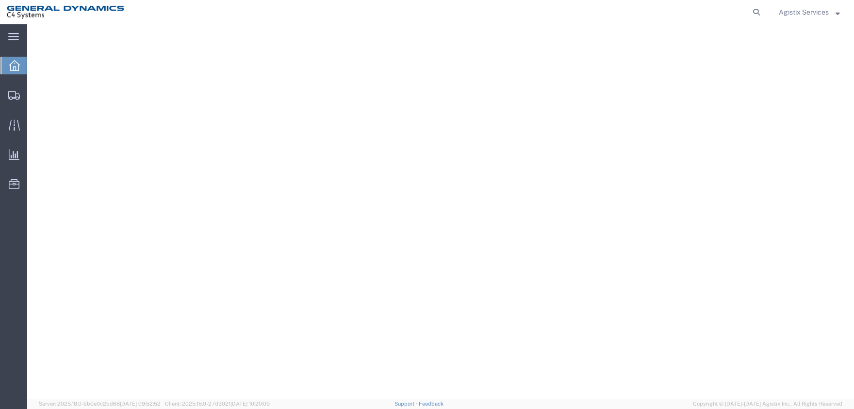
click at [793, 14] on span "Agistix Services" at bounding box center [804, 12] width 50 height 11
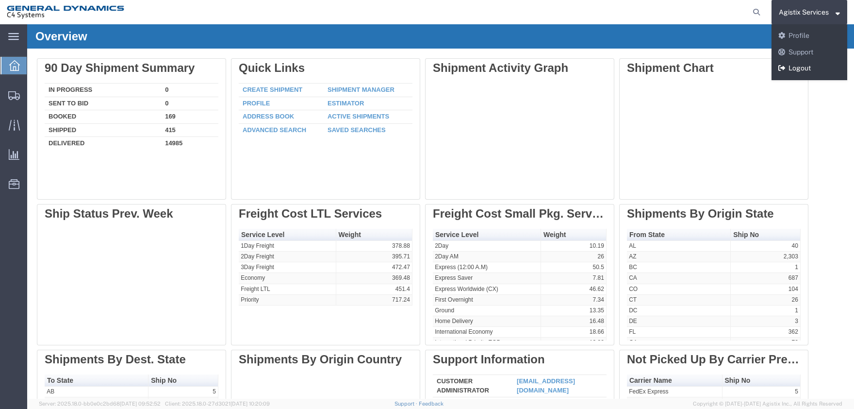
click at [792, 69] on link "Logout" at bounding box center [809, 68] width 76 height 16
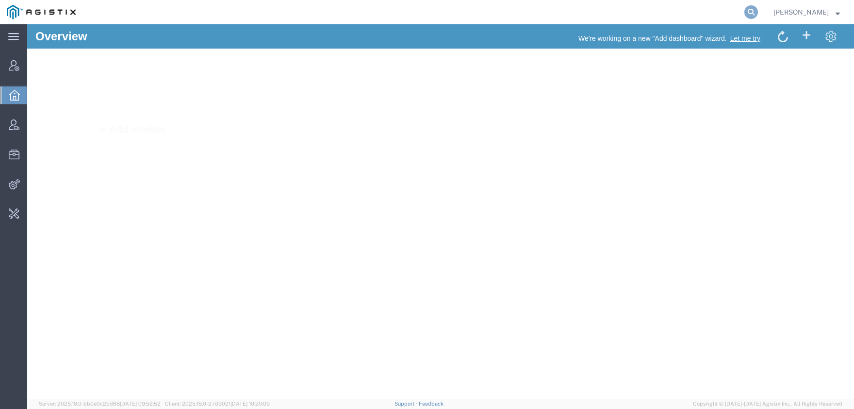
click at [758, 15] on icon at bounding box center [751, 12] width 14 height 14
click at [33, 72] on span "Account Manager" at bounding box center [30, 65] width 7 height 19
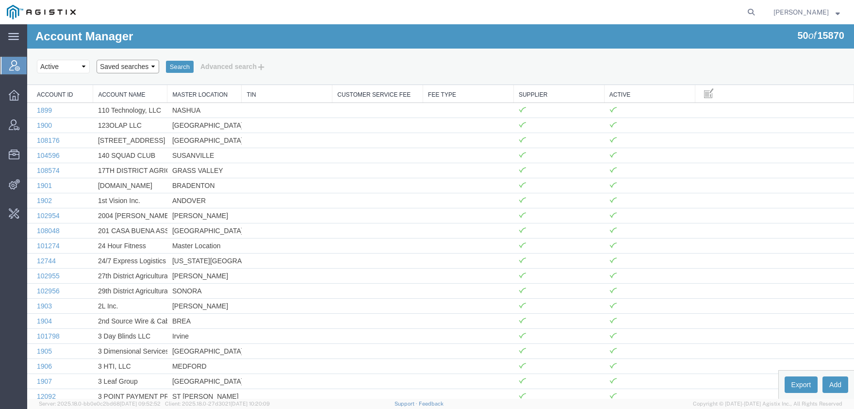
click at [97, 60] on select "Saved searches [PERSON_NAME]" at bounding box center [128, 67] width 63 height 14
select select "GD"
click option "GD" at bounding box center [27, 24] width 0 height 0
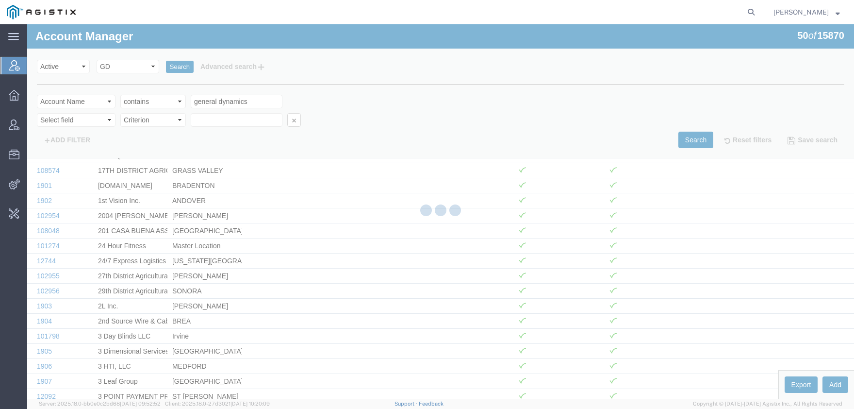
click at [172, 69] on div at bounding box center [440, 211] width 827 height 374
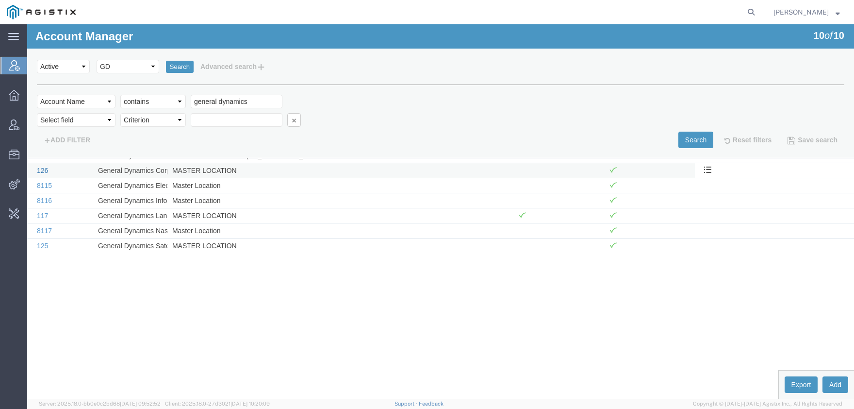
click at [42, 171] on link "126" at bounding box center [42, 170] width 11 height 8
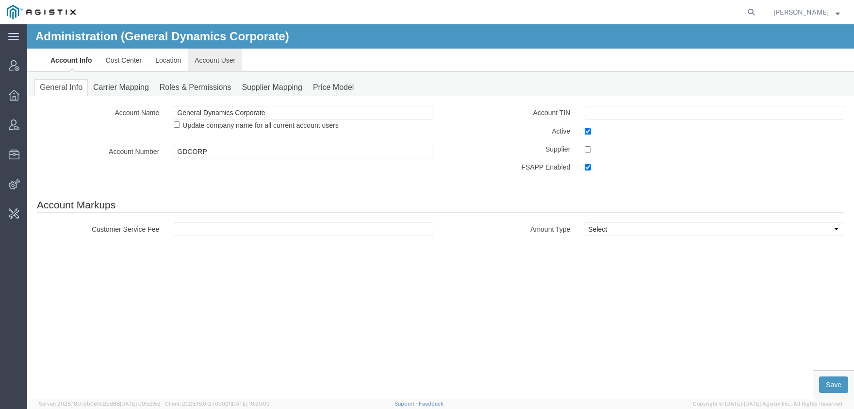
click at [211, 62] on link "Account User" at bounding box center [215, 60] width 54 height 23
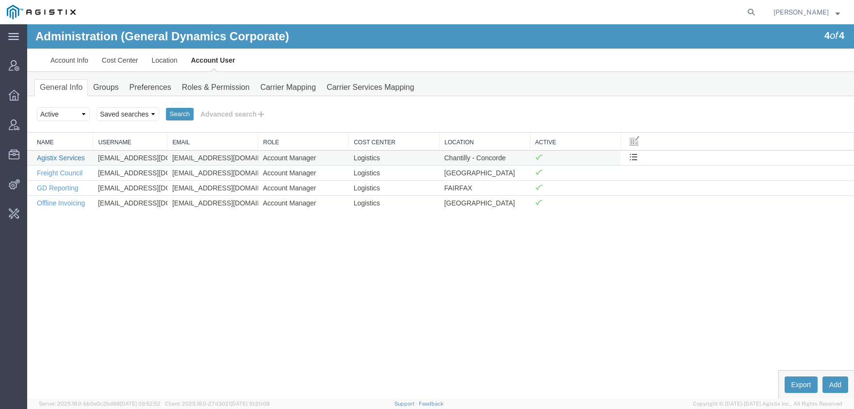
click at [67, 160] on link "Agistix Services" at bounding box center [61, 158] width 48 height 8
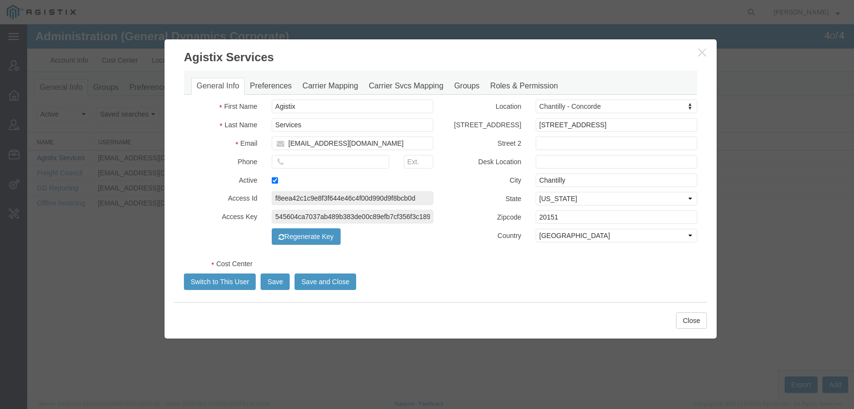
select select "COSTCENTER"
select select "279"
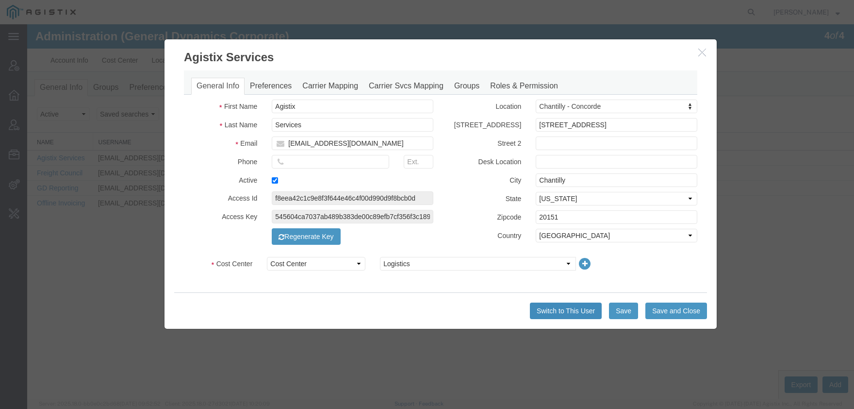
click at [557, 309] on button "Switch to This User" at bounding box center [566, 310] width 72 height 16
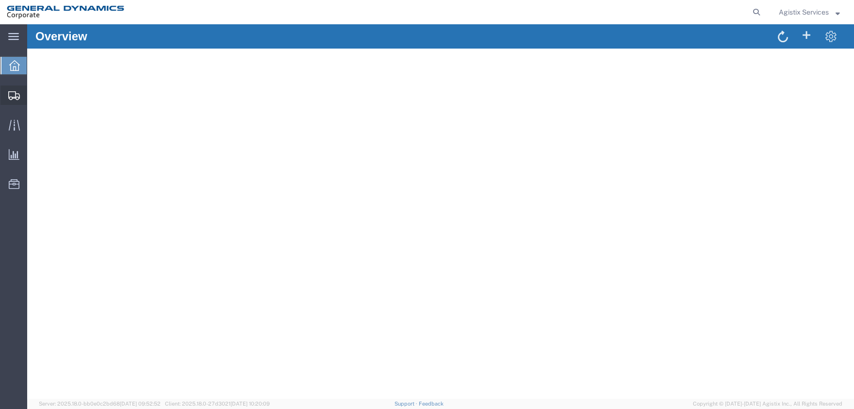
click at [0, 0] on span "Shipment Manager" at bounding box center [0, 0] width 0 height 0
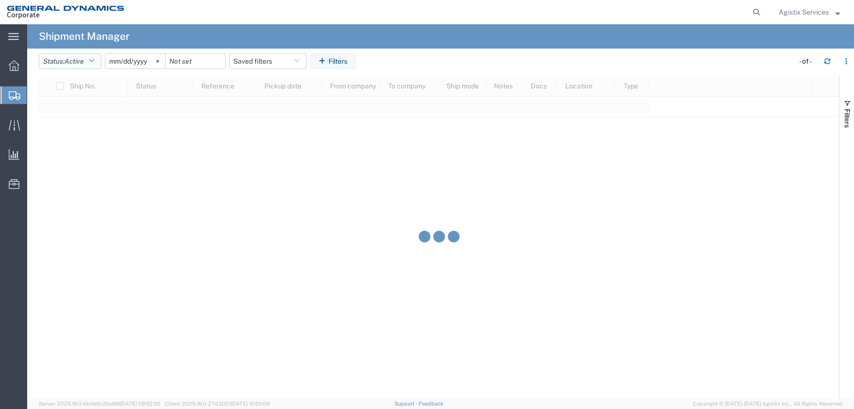
click at [73, 67] on button "Status: Active" at bounding box center [70, 61] width 63 height 16
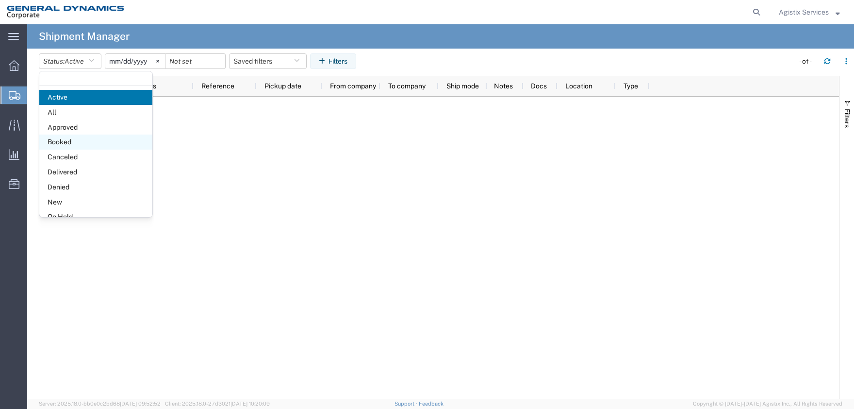
click at [77, 139] on span "Booked" at bounding box center [95, 141] width 113 height 15
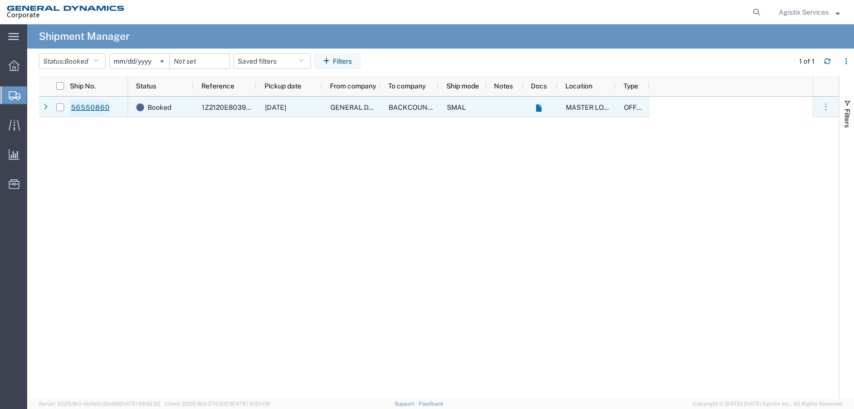
click at [99, 109] on link "56550860" at bounding box center [90, 108] width 40 height 16
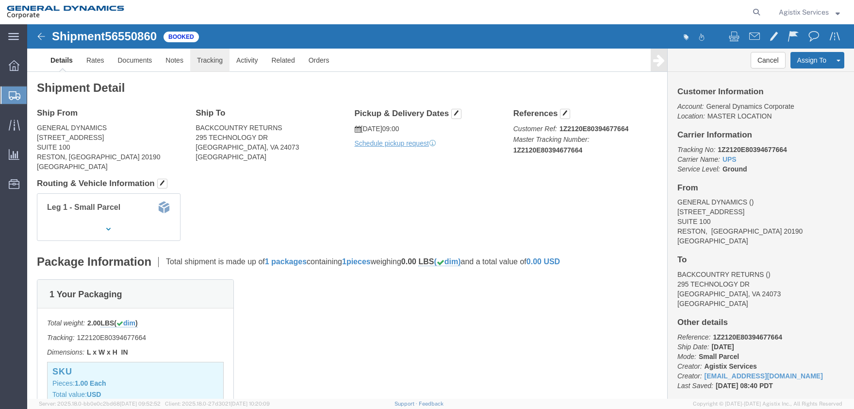
click link "Tracking"
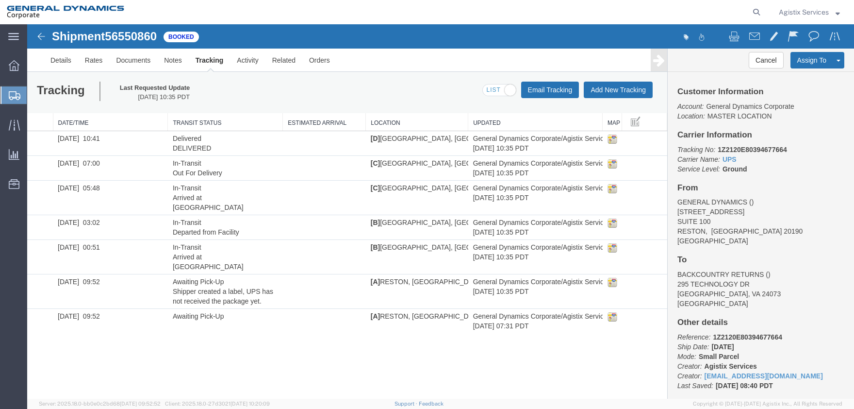
click at [823, 8] on span "Agistix Services" at bounding box center [804, 12] width 50 height 11
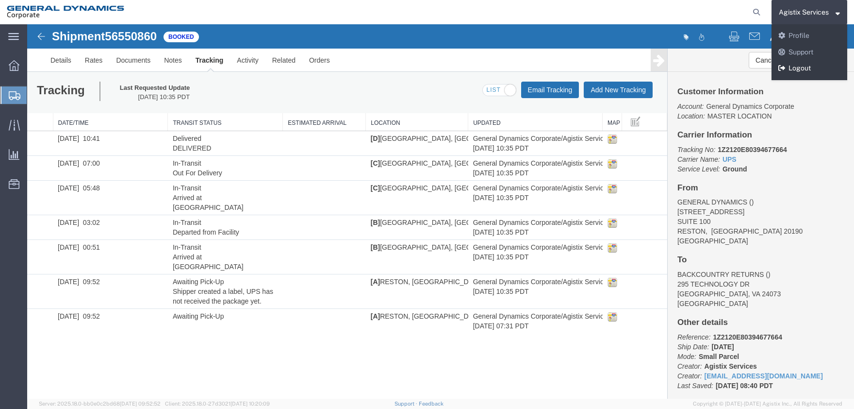
click at [811, 64] on link "Logout" at bounding box center [809, 68] width 76 height 16
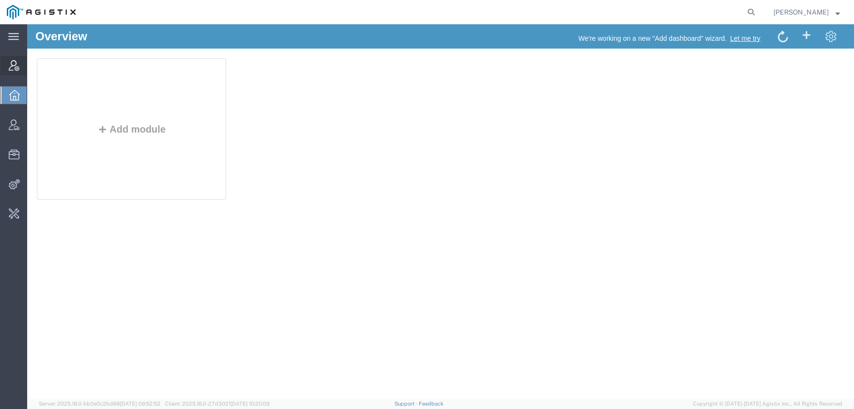
click at [33, 67] on span "Account Manager" at bounding box center [30, 65] width 7 height 19
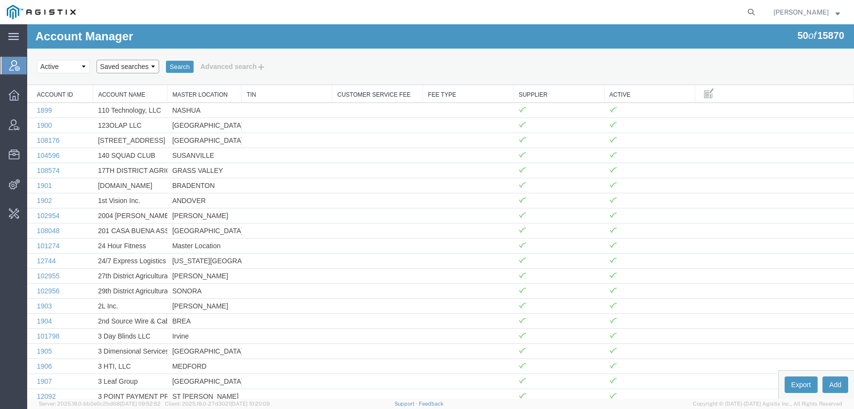
click at [97, 60] on select "Saved searches GD Northrop" at bounding box center [128, 67] width 63 height 14
select select "GD"
click option "GD" at bounding box center [27, 24] width 0 height 0
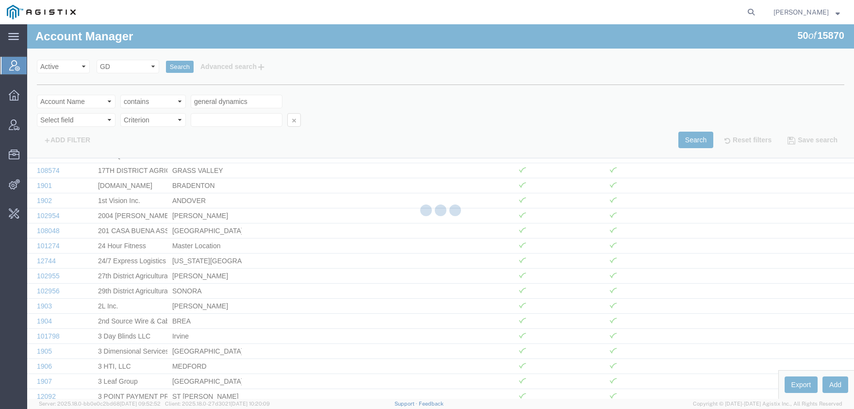
click at [174, 70] on div at bounding box center [440, 211] width 827 height 374
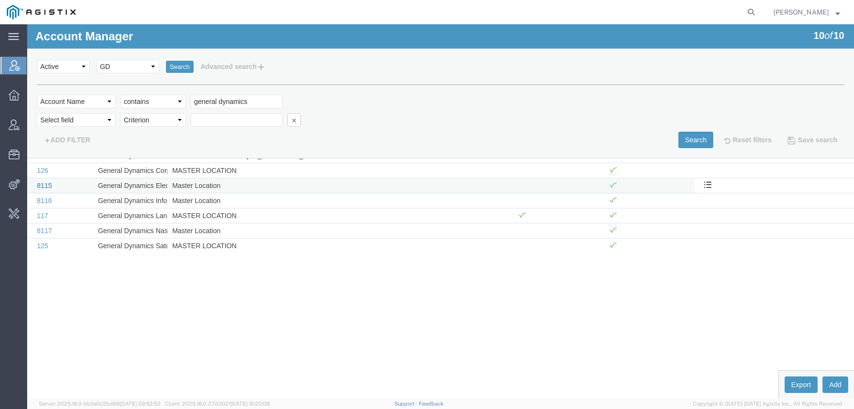
click at [42, 186] on link "8115" at bounding box center [44, 185] width 15 height 8
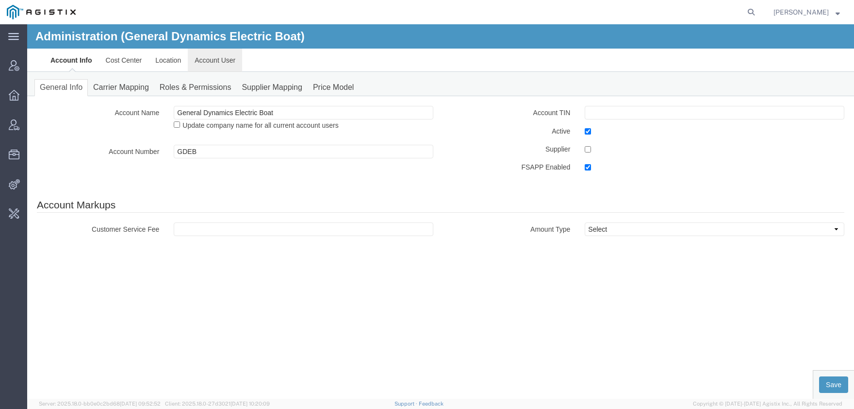
click at [213, 67] on link "Account User" at bounding box center [215, 60] width 54 height 23
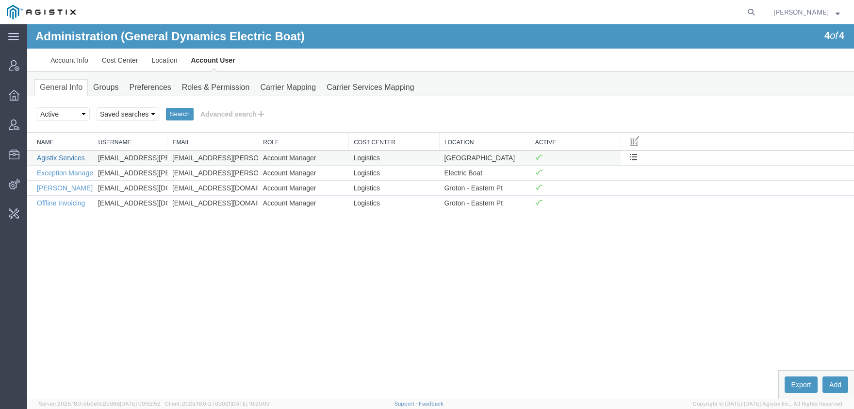
click at [65, 154] on link "Agistix Services" at bounding box center [61, 158] width 48 height 8
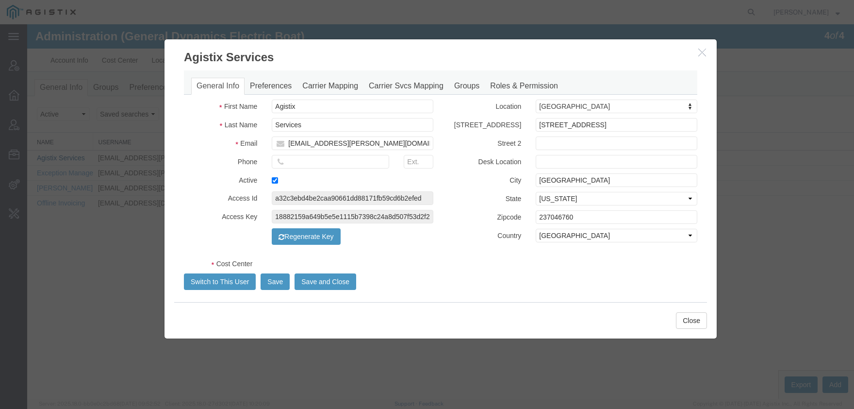
select select "COSTCENTER"
select select "581"
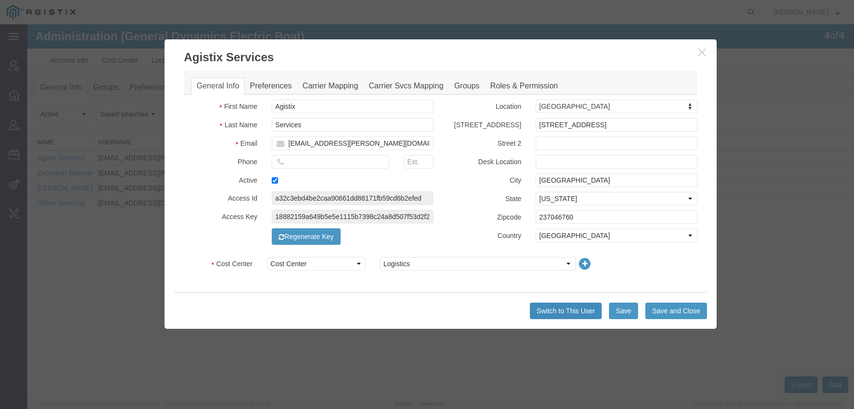
click at [585, 315] on button "Switch to This User" at bounding box center [566, 310] width 72 height 16
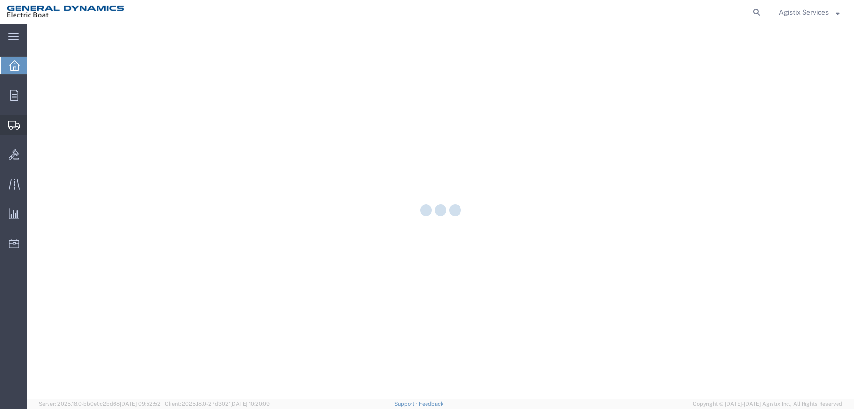
drag, startPoint x: 54, startPoint y: 146, endPoint x: 60, endPoint y: 143, distance: 6.7
click at [0, 0] on span "Shipment Manager" at bounding box center [0, 0] width 0 height 0
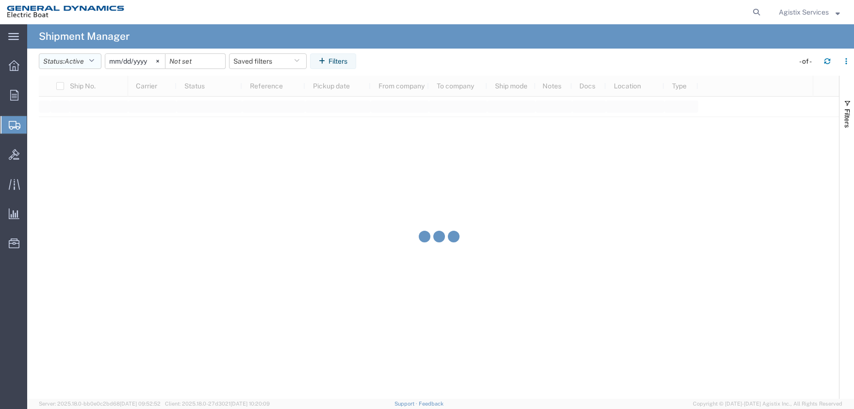
click at [70, 59] on span "Active" at bounding box center [74, 61] width 19 height 8
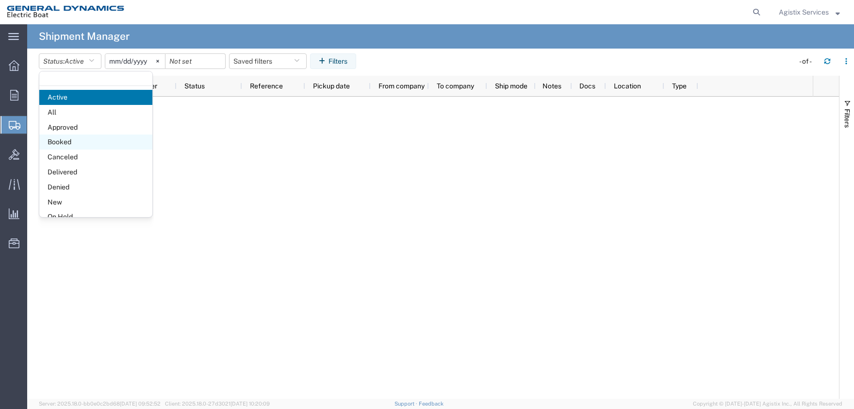
click at [63, 145] on span "Booked" at bounding box center [95, 141] width 113 height 15
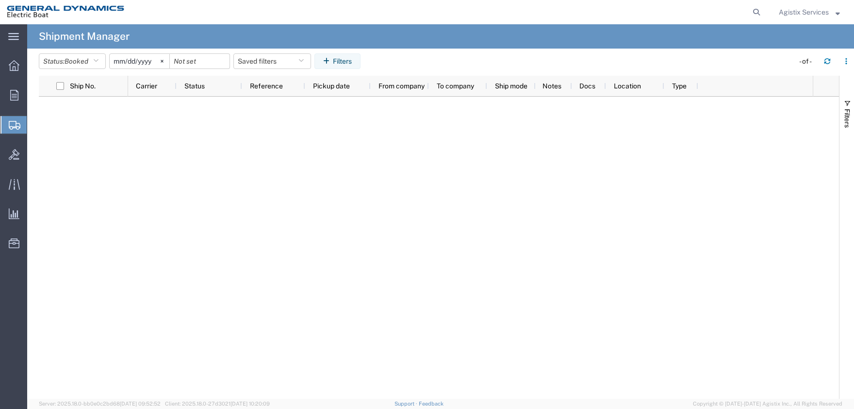
click at [158, 61] on input "[DATE]" at bounding box center [140, 61] width 60 height 15
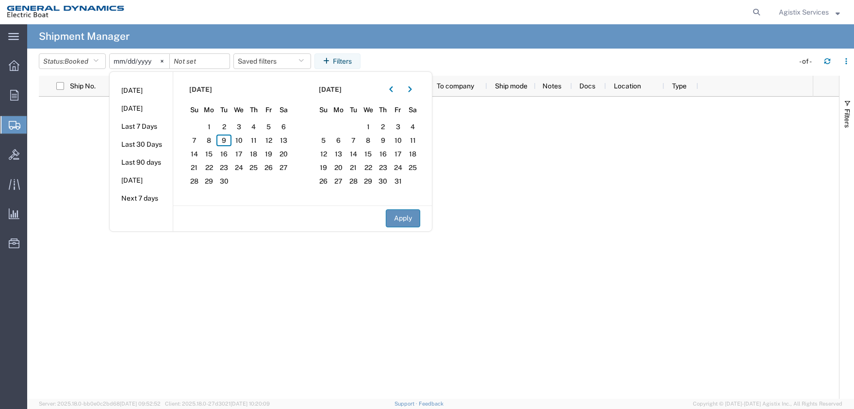
click at [405, 220] on button "Apply" at bounding box center [403, 218] width 34 height 18
type input "[DATE]"
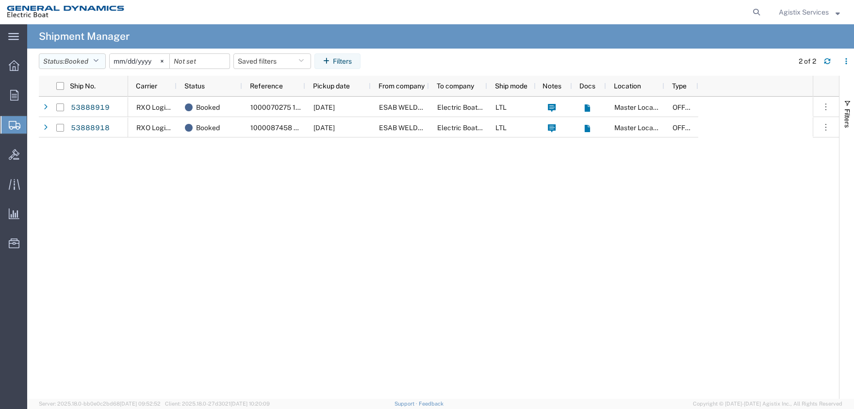
click at [91, 62] on button "Status: Booked" at bounding box center [72, 61] width 67 height 16
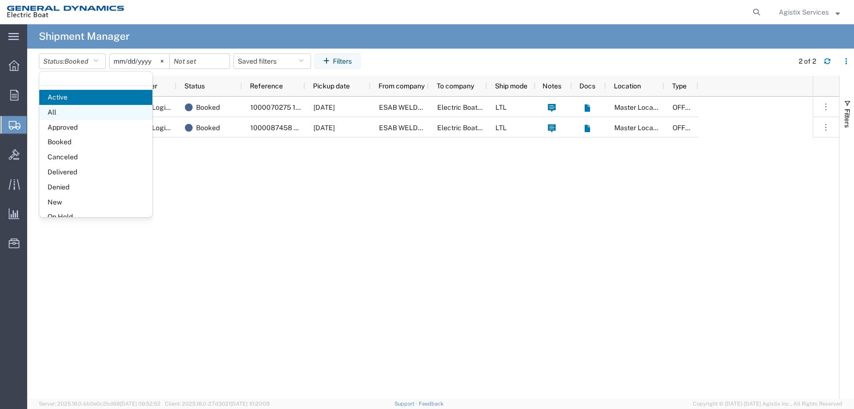
click at [80, 116] on span "All" at bounding box center [95, 112] width 113 height 15
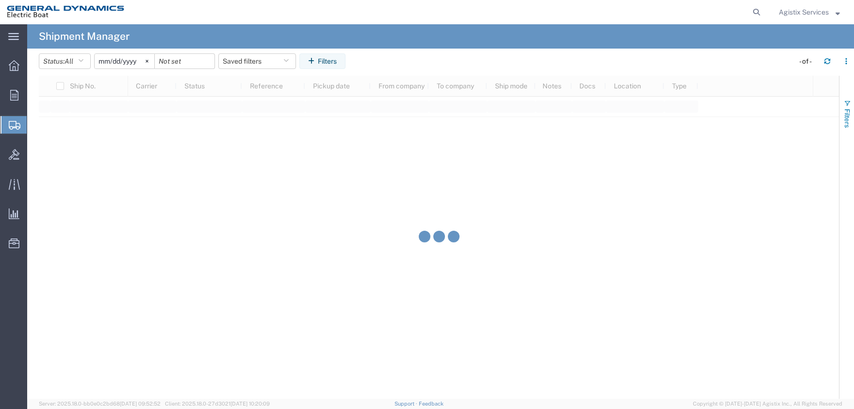
click at [850, 121] on span "Filters" at bounding box center [847, 118] width 8 height 19
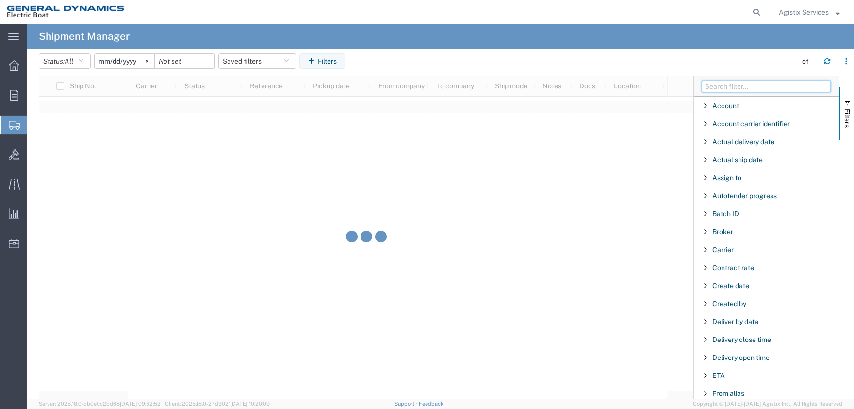
click at [734, 87] on input "Filter Columns Input" at bounding box center [766, 87] width 129 height 12
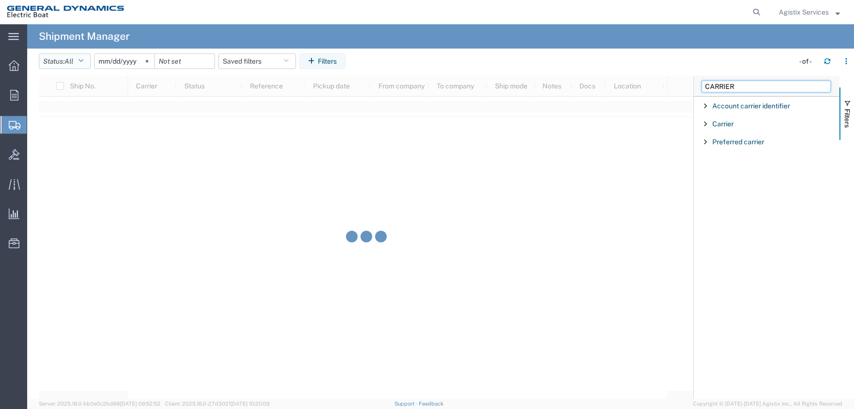
type input "CARRIER"
click at [77, 61] on button "Status: All" at bounding box center [65, 61] width 52 height 16
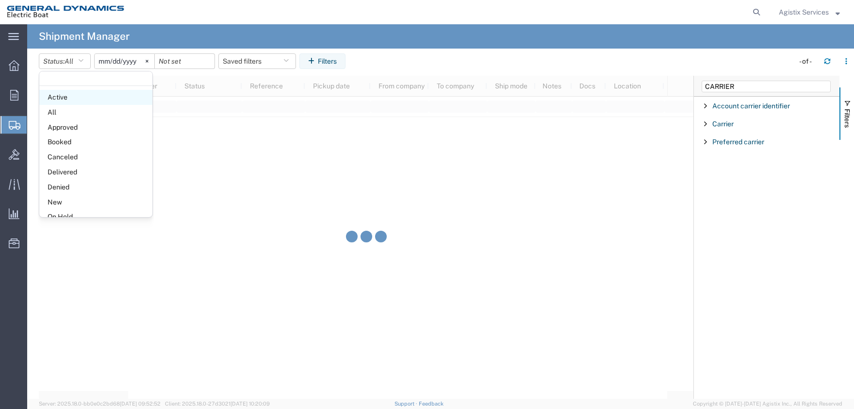
click at [63, 101] on span "Active" at bounding box center [95, 97] width 113 height 15
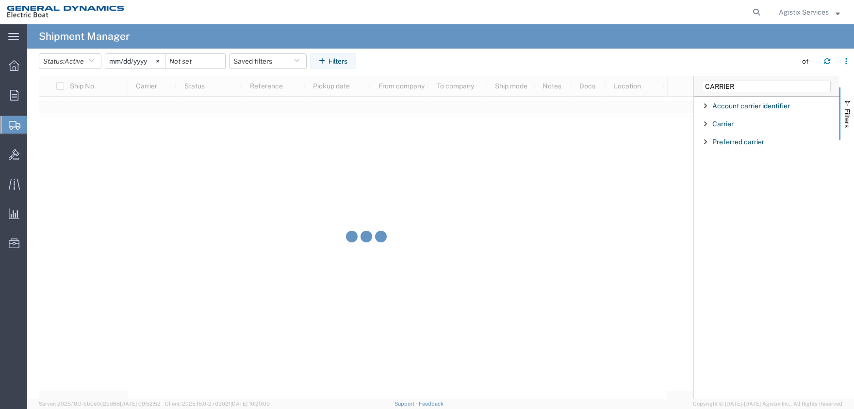
click at [707, 123] on span "Filter List 3 Filters" at bounding box center [706, 124] width 8 height 8
click at [730, 164] on input "Filter Value" at bounding box center [769, 165] width 127 height 12
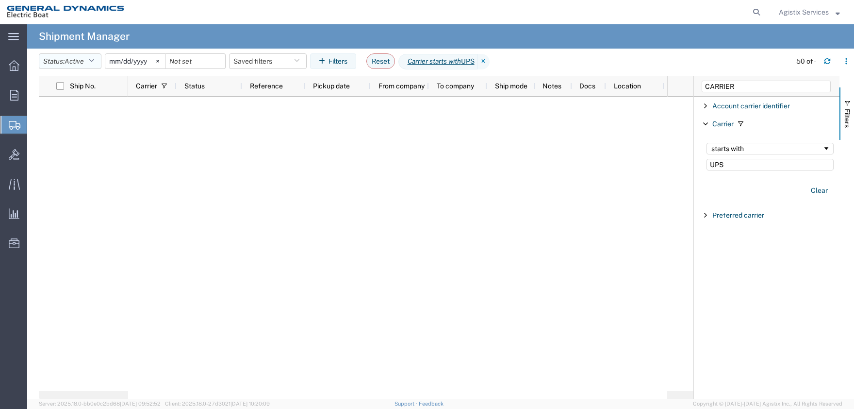
type input "UPS"
click at [78, 62] on span "Active" at bounding box center [74, 61] width 19 height 8
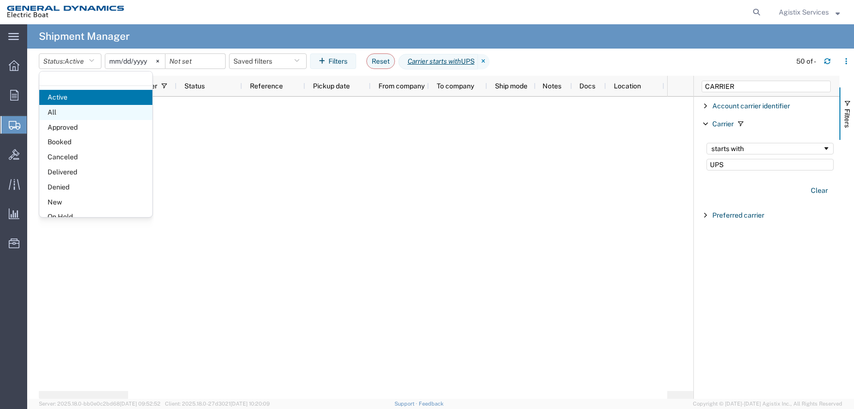
click at [75, 116] on span "All" at bounding box center [95, 112] width 113 height 15
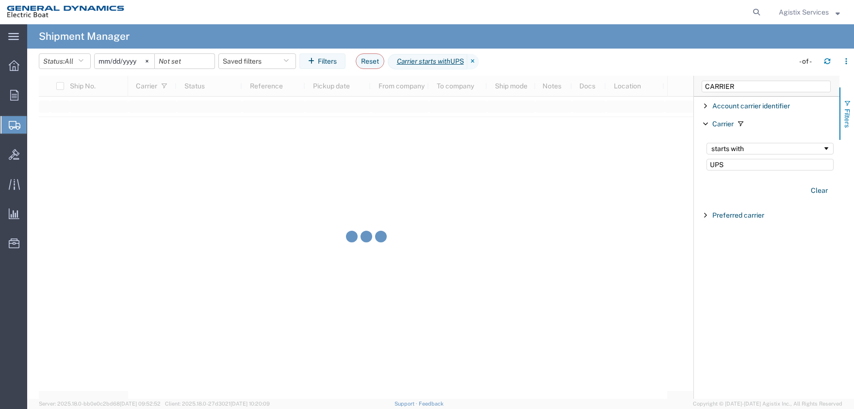
click at [848, 118] on span "Filters" at bounding box center [847, 118] width 8 height 19
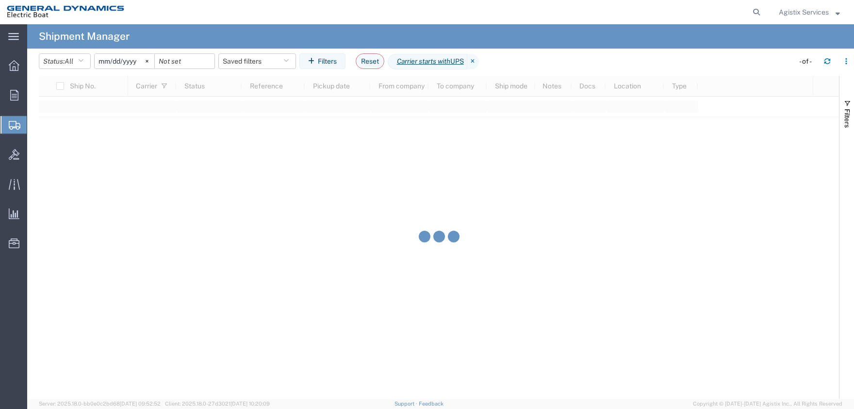
click at [790, 12] on span "Agistix Services" at bounding box center [804, 12] width 50 height 11
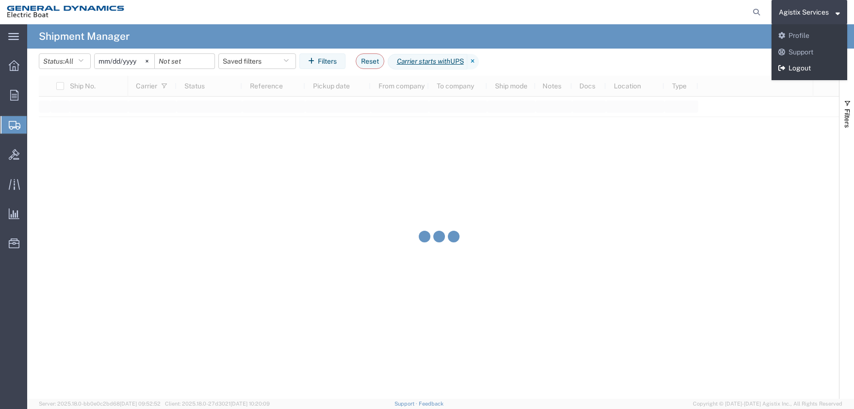
click at [790, 72] on link "Logout" at bounding box center [809, 68] width 76 height 16
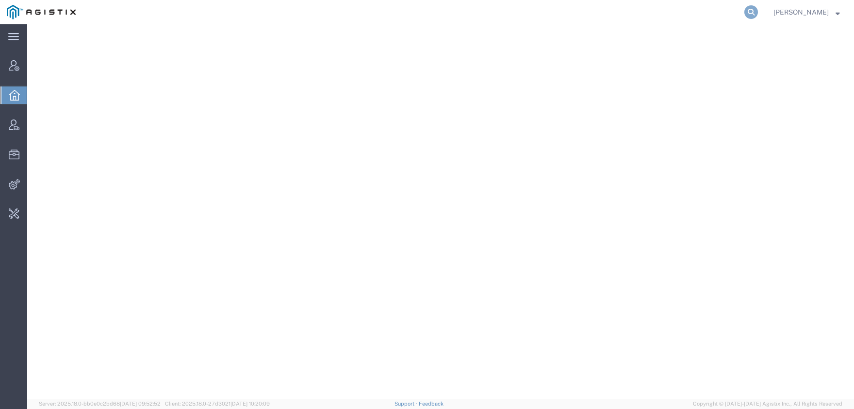
click at [758, 15] on icon at bounding box center [751, 12] width 14 height 14
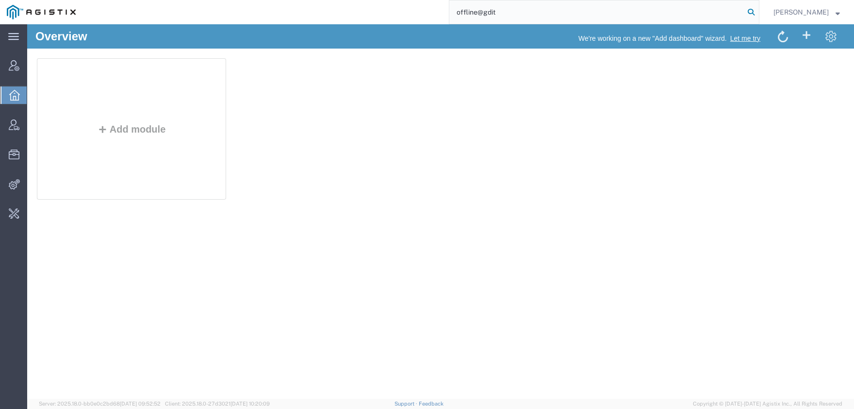
type input "offline@gdit"
click at [33, 69] on span "Account Manager" at bounding box center [30, 65] width 7 height 19
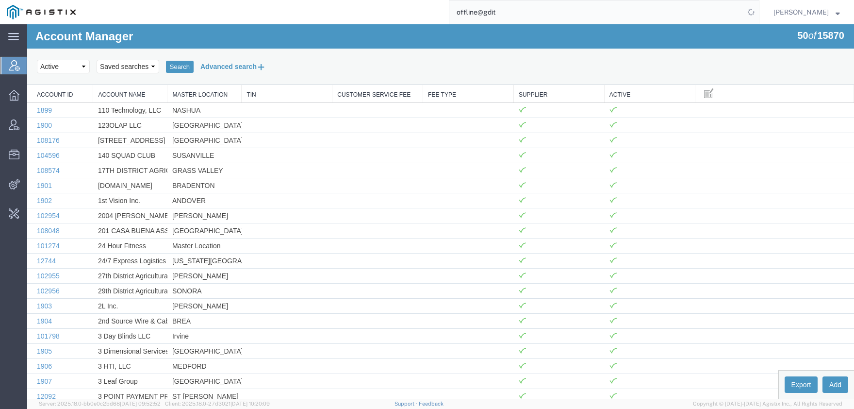
click at [218, 67] on button "Advanced search" at bounding box center [233, 66] width 79 height 16
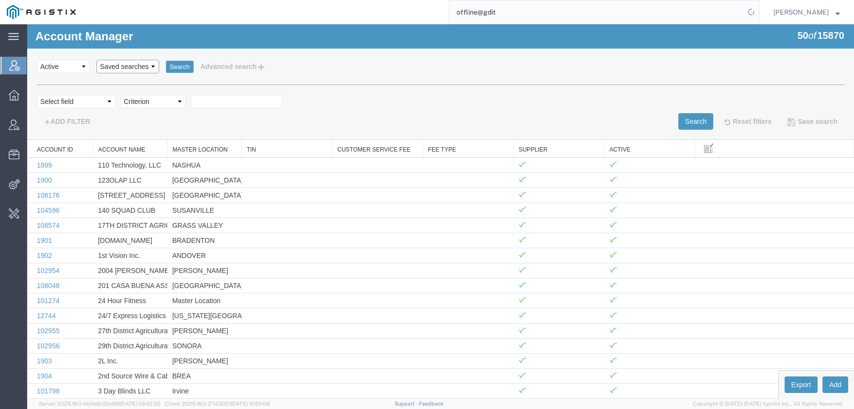
click at [97, 60] on select "Saved searches [PERSON_NAME]" at bounding box center [128, 67] width 63 height 14
select select "GD"
click option "GD" at bounding box center [27, 24] width 0 height 0
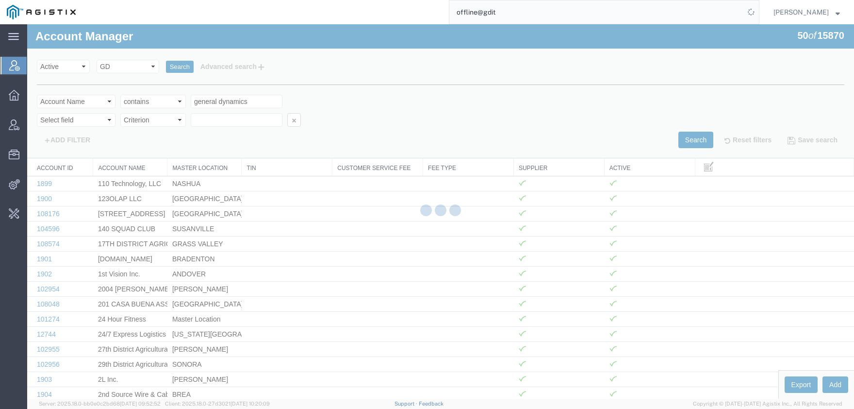
click at [175, 66] on div at bounding box center [440, 211] width 827 height 374
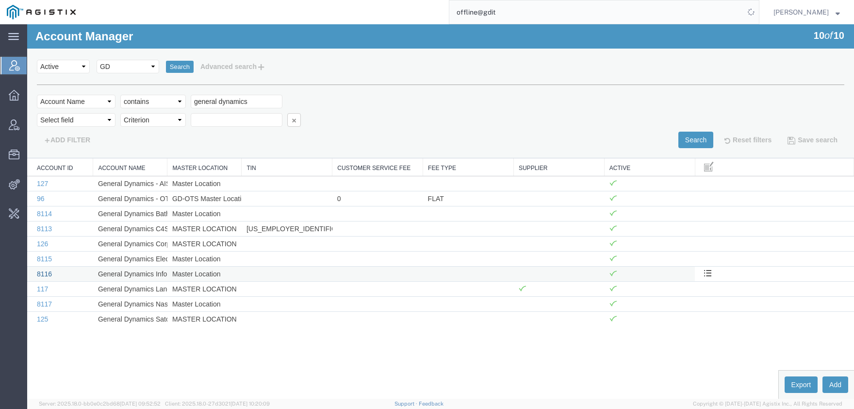
click at [39, 275] on link "8116" at bounding box center [44, 274] width 15 height 8
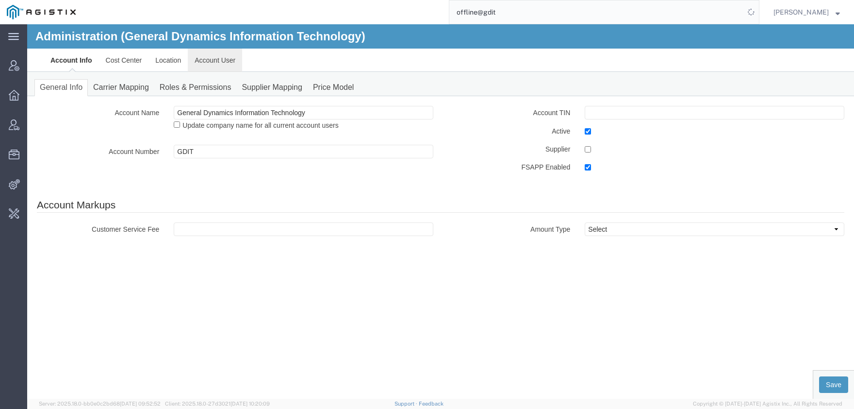
click at [222, 56] on link "Account User" at bounding box center [215, 60] width 54 height 23
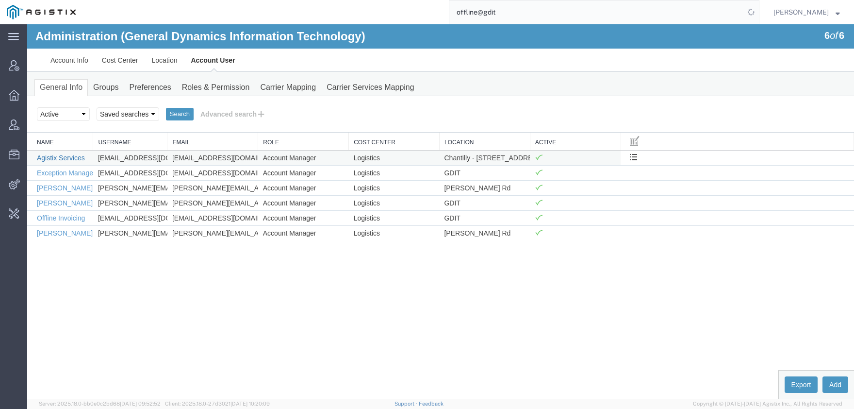
click at [72, 158] on link "Agistix Services" at bounding box center [61, 158] width 48 height 8
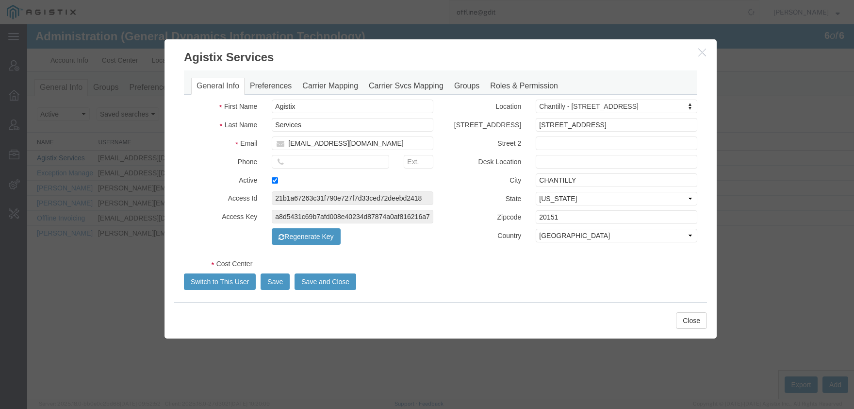
select select "COSTCENTER"
select select "582"
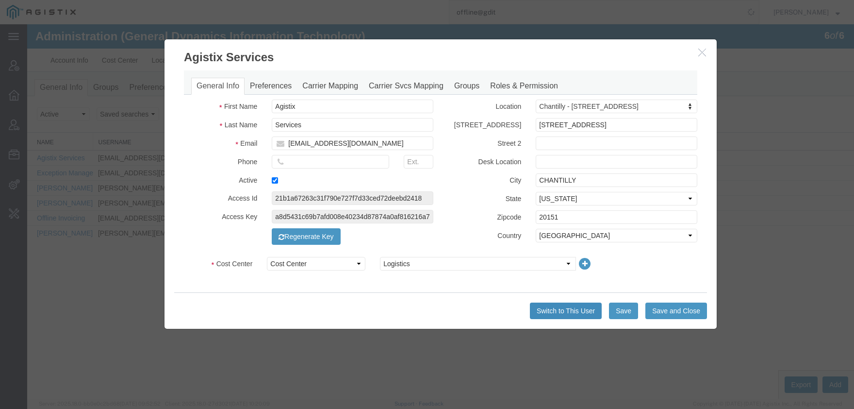
click at [574, 312] on button "Switch to This User" at bounding box center [566, 310] width 72 height 16
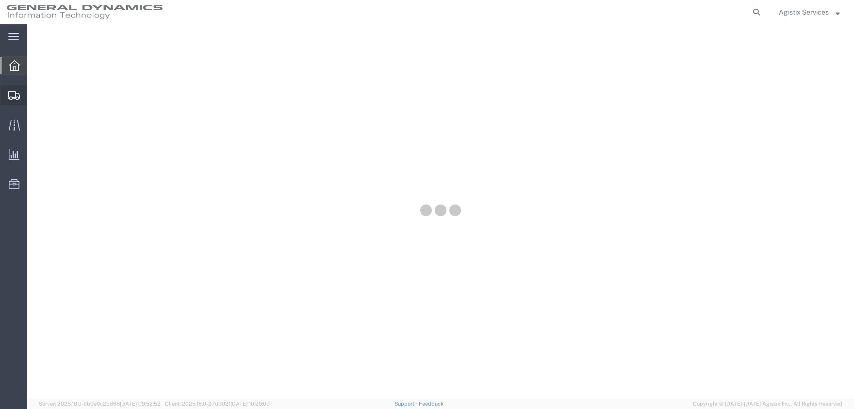
click at [0, 0] on span "Shipment Manager" at bounding box center [0, 0] width 0 height 0
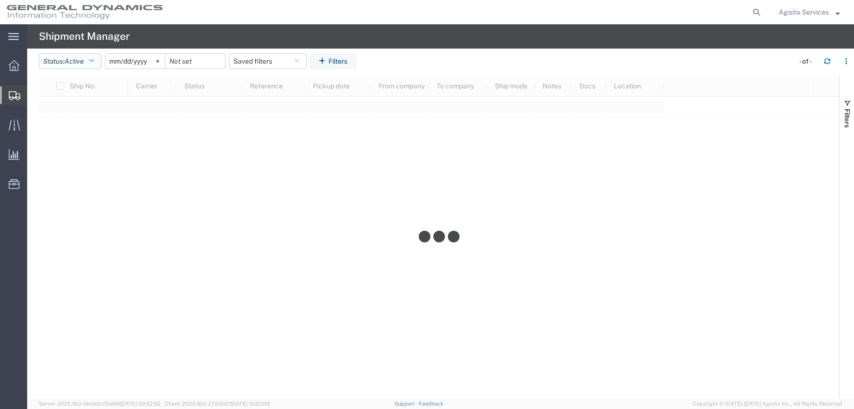
click at [77, 67] on button "Status: Active" at bounding box center [70, 61] width 63 height 16
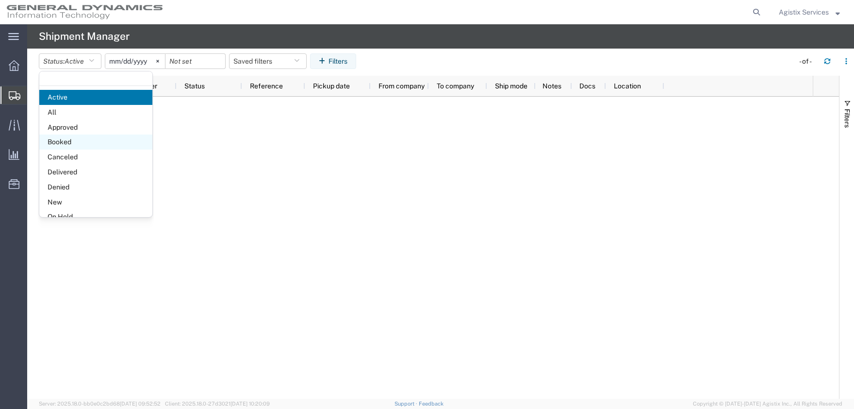
click at [74, 143] on span "Booked" at bounding box center [95, 141] width 113 height 15
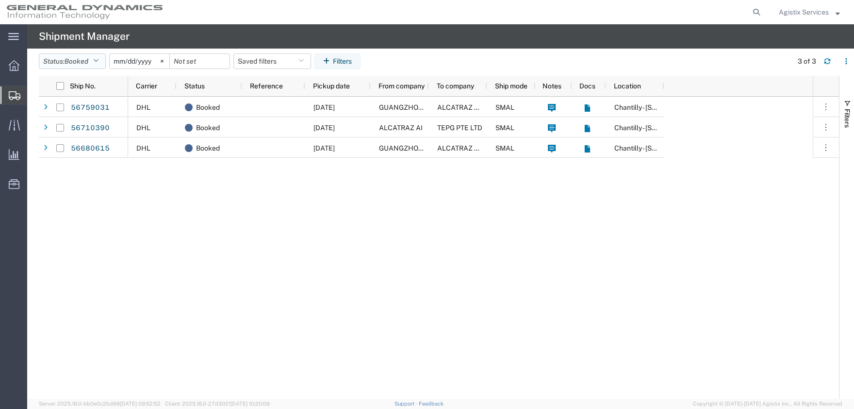
click at [83, 59] on span "Booked" at bounding box center [77, 61] width 24 height 8
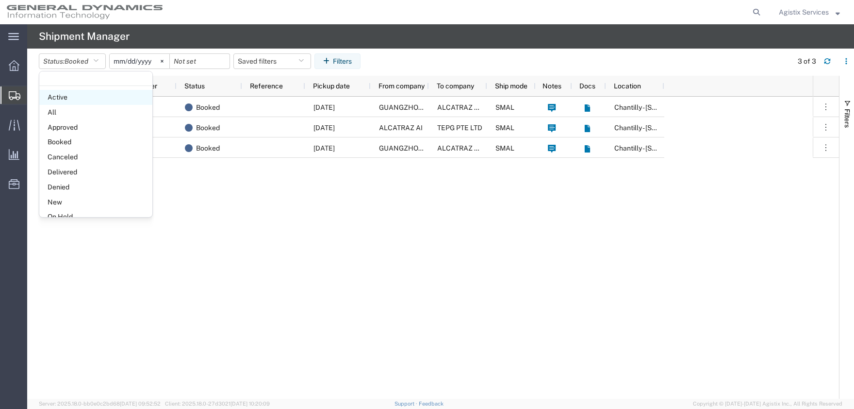
click at [73, 99] on span "Active" at bounding box center [95, 97] width 113 height 15
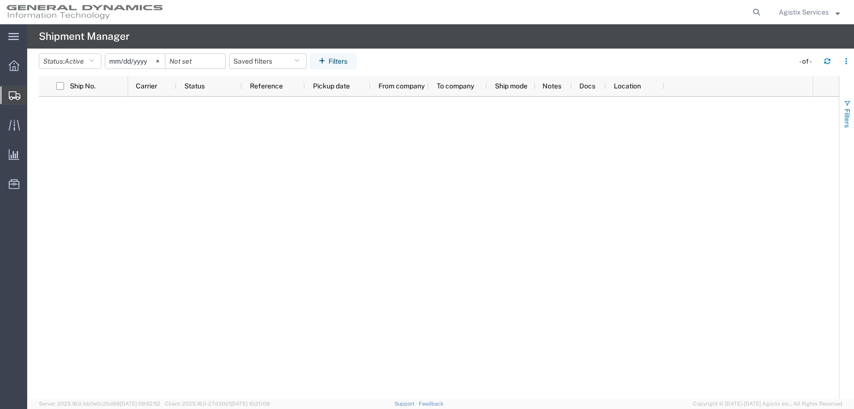
click at [847, 120] on span "Filters" at bounding box center [847, 118] width 8 height 19
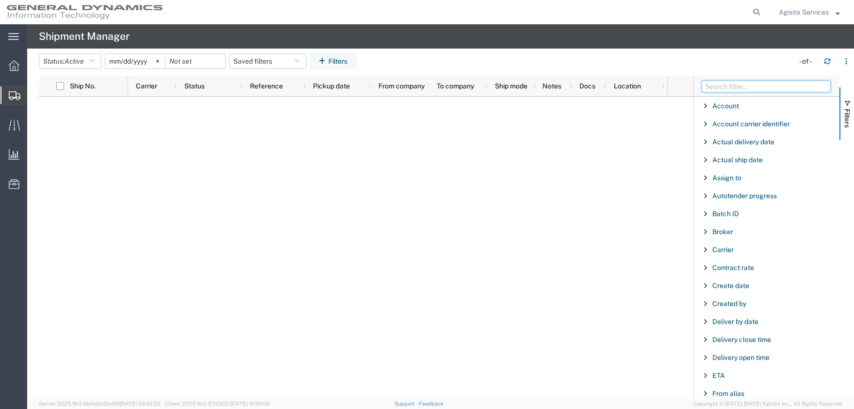
click at [746, 89] on input "Filter Columns Input" at bounding box center [766, 87] width 129 height 12
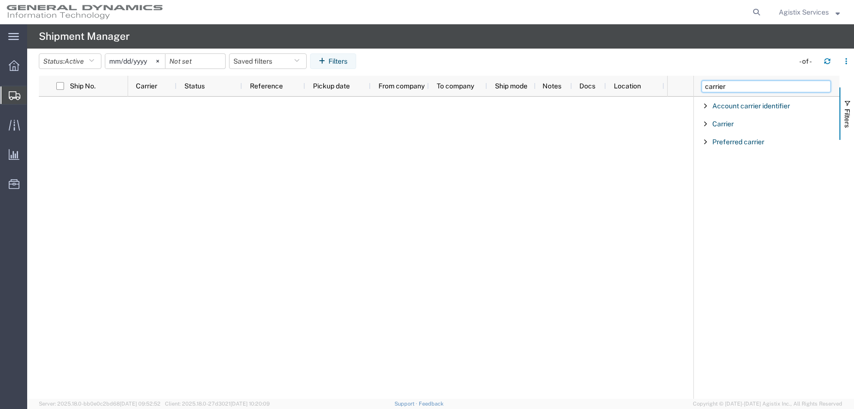
type input "carrier"
drag, startPoint x: 697, startPoint y: 126, endPoint x: 703, endPoint y: 125, distance: 6.3
click at [702, 126] on div "Carrier" at bounding box center [767, 123] width 146 height 17
click at [703, 125] on span "Filter List 3 Filters" at bounding box center [706, 124] width 8 height 8
click at [703, 130] on div "Carrier" at bounding box center [767, 123] width 146 height 17
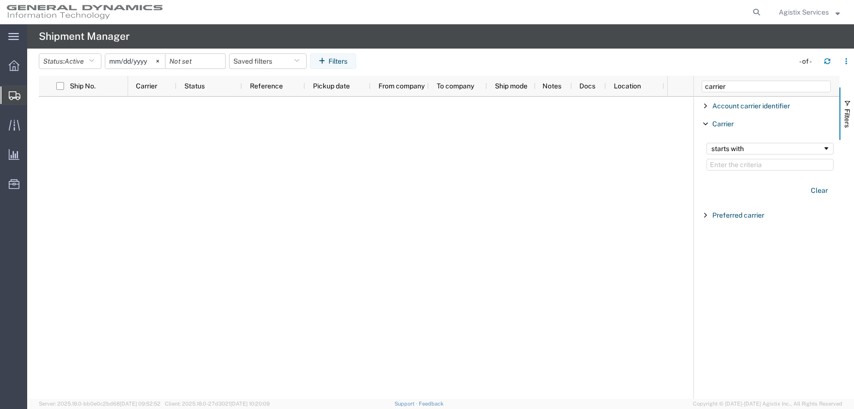
click at [722, 171] on div "starts with" at bounding box center [770, 156] width 139 height 39
click at [723, 164] on input "Filter Value" at bounding box center [769, 165] width 127 height 12
type input "UPS"
click at [74, 64] on span "Active" at bounding box center [74, 61] width 19 height 8
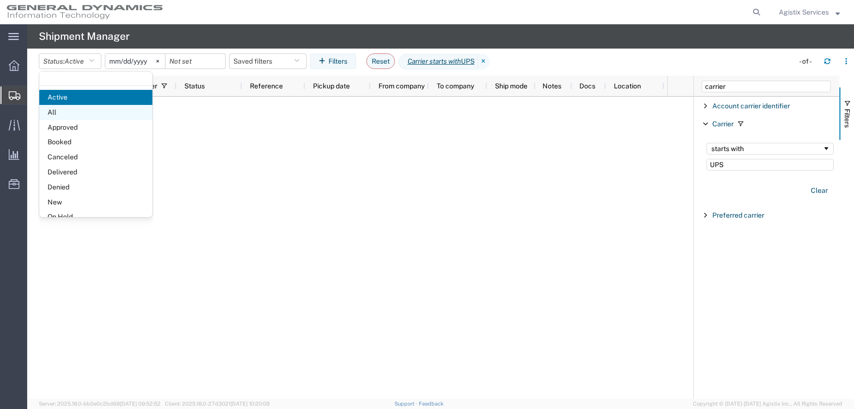
click at [74, 115] on span "All" at bounding box center [95, 112] width 113 height 15
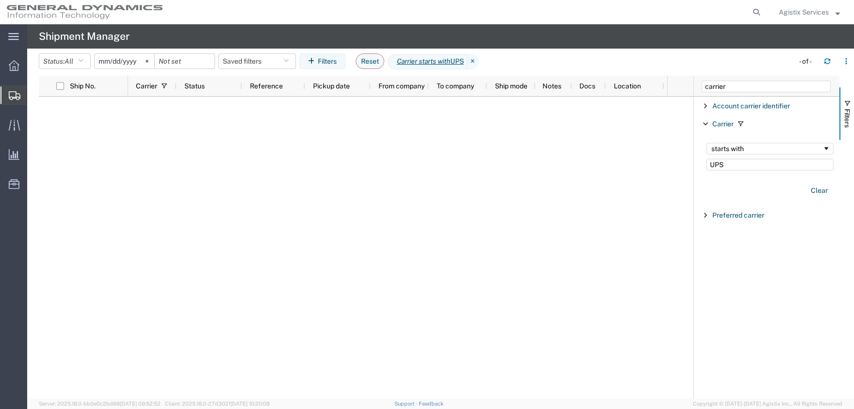
click at [138, 63] on input "2025-08-09" at bounding box center [125, 61] width 60 height 15
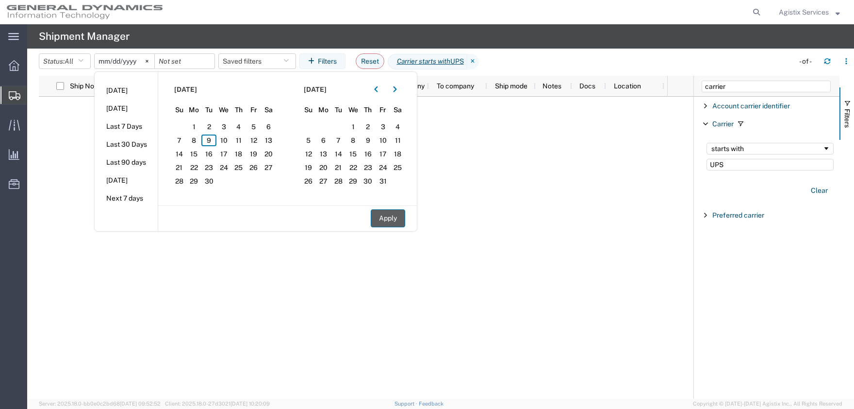
click at [383, 210] on button "Apply" at bounding box center [388, 218] width 34 height 18
type input "2024-08-08"
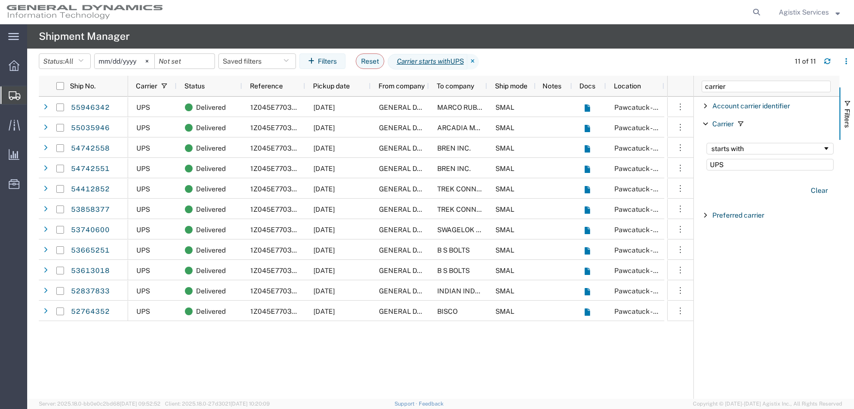
click at [816, 14] on span "Agistix Services" at bounding box center [804, 12] width 50 height 11
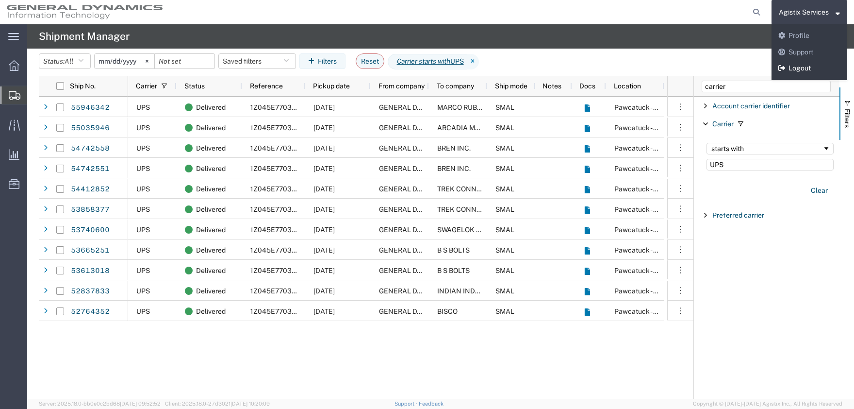
click at [822, 68] on link "Logout" at bounding box center [809, 68] width 76 height 16
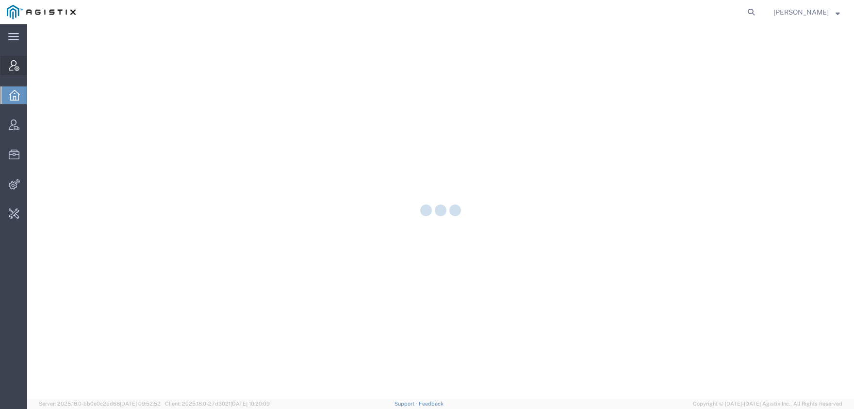
click at [33, 66] on span "Account Manager" at bounding box center [30, 65] width 7 height 19
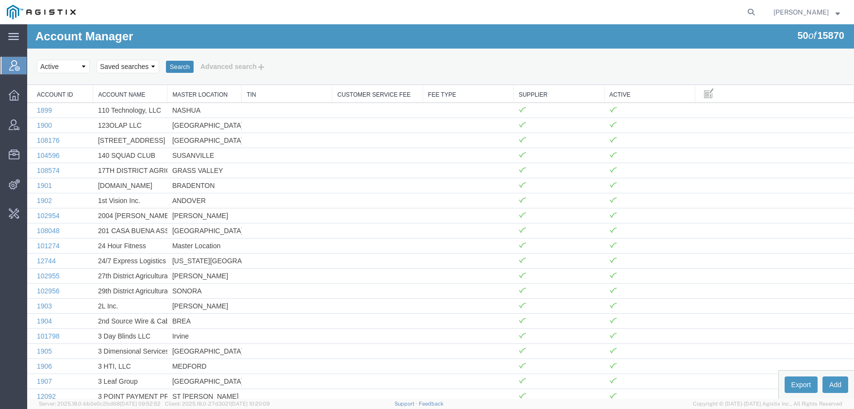
click at [177, 66] on button "Search" at bounding box center [180, 67] width 28 height 13
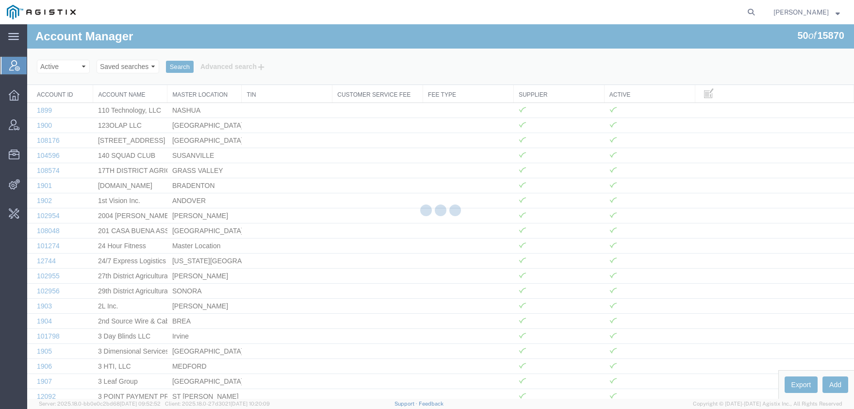
click at [213, 65] on div at bounding box center [440, 211] width 827 height 374
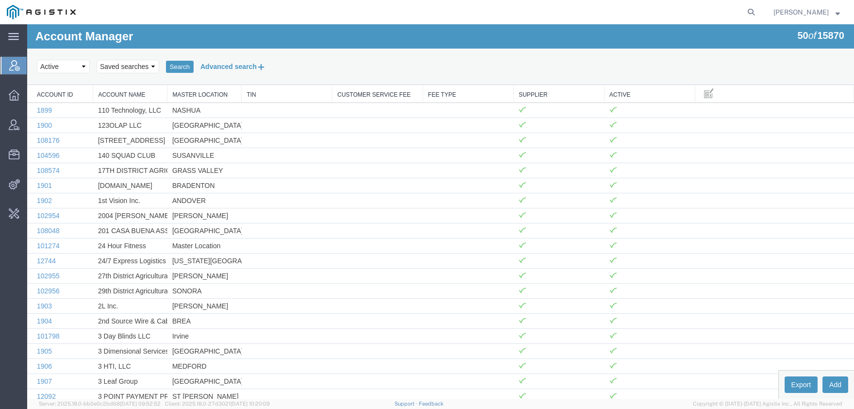
click at [220, 67] on button "Advanced search" at bounding box center [233, 66] width 79 height 16
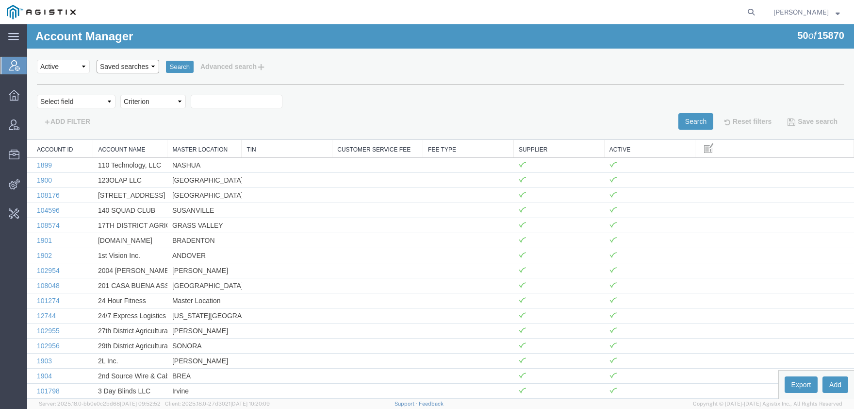
click at [97, 60] on select "Saved searches [PERSON_NAME]" at bounding box center [128, 67] width 63 height 14
select select "GD"
click option "GD" at bounding box center [27, 24] width 0 height 0
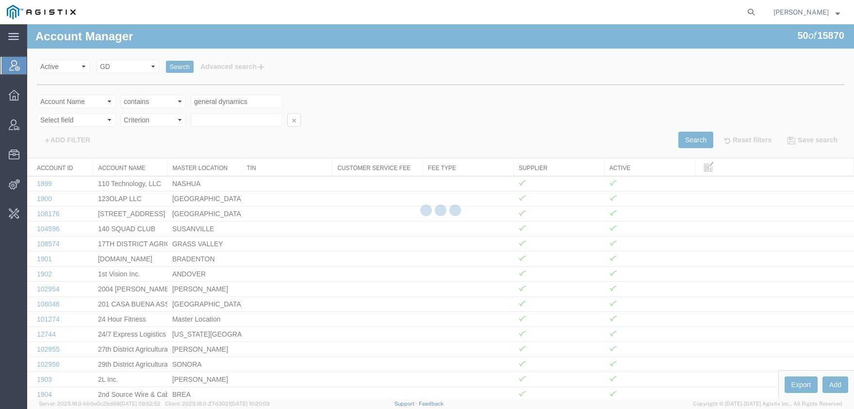
click at [186, 65] on div at bounding box center [440, 211] width 827 height 374
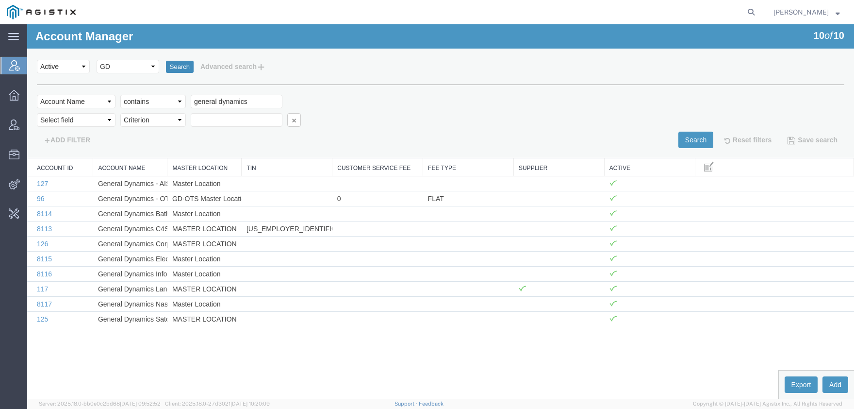
click at [179, 67] on button "Search" at bounding box center [180, 67] width 28 height 13
click at [43, 290] on link "117" at bounding box center [42, 289] width 11 height 8
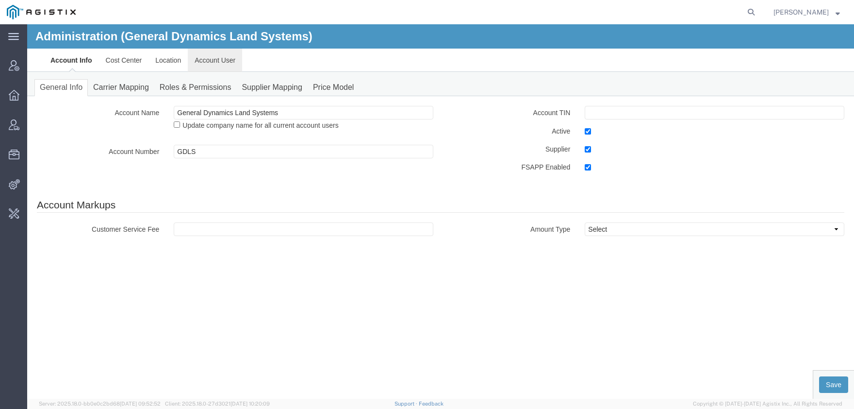
click at [210, 60] on link "Account User" at bounding box center [215, 60] width 54 height 23
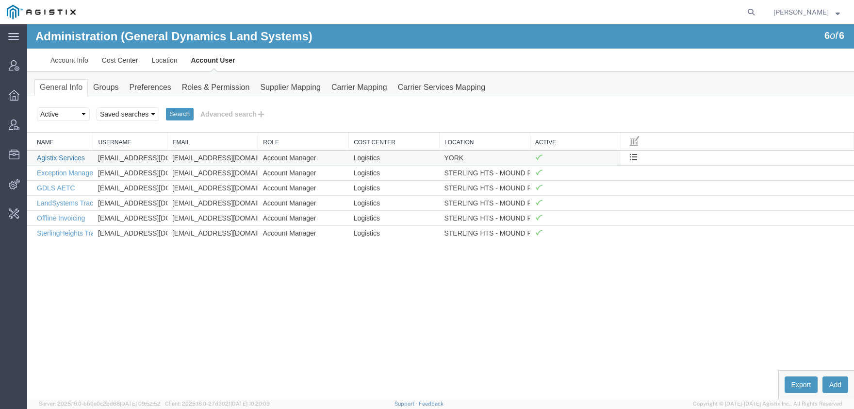
click at [63, 158] on link "Agistix Services" at bounding box center [61, 158] width 48 height 8
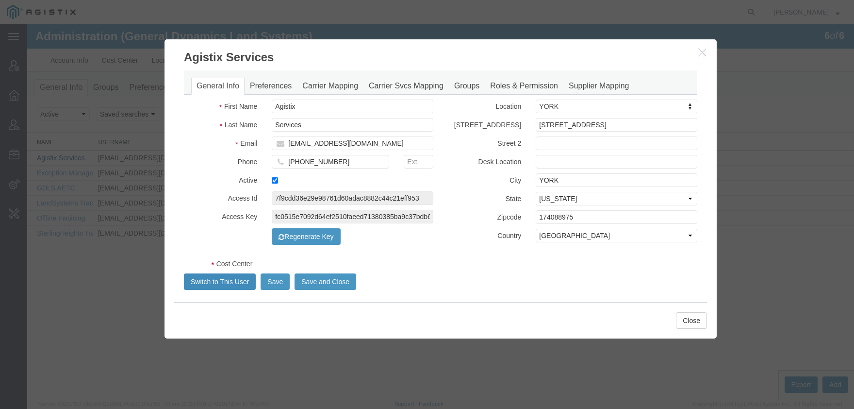
select select "COSTCENTER"
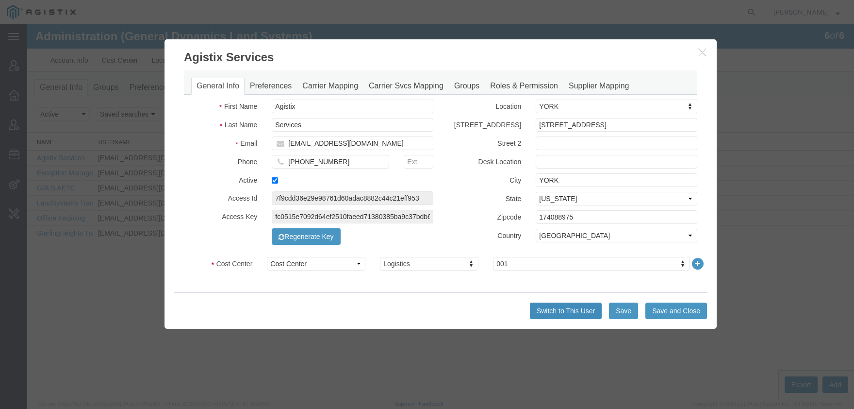
click at [581, 308] on button "Switch to This User" at bounding box center [566, 310] width 72 height 16
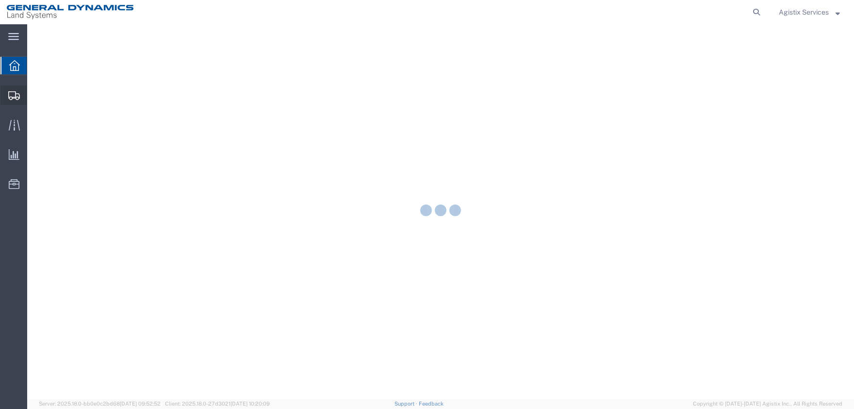
click at [0, 0] on span "Shipment Manager" at bounding box center [0, 0] width 0 height 0
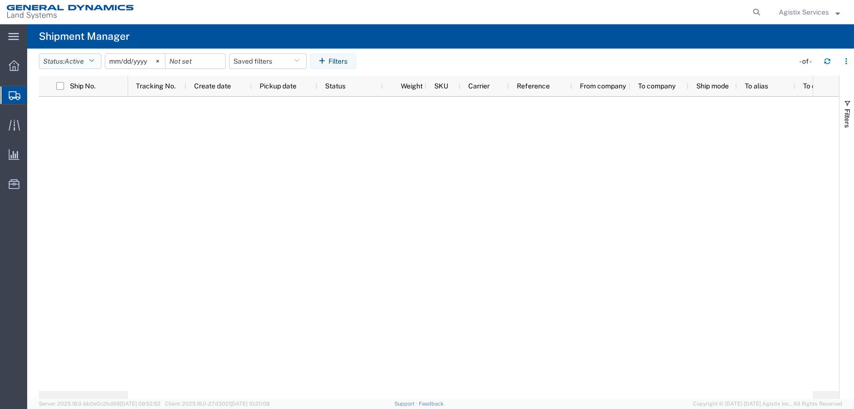
click at [69, 62] on span "Active" at bounding box center [74, 61] width 19 height 8
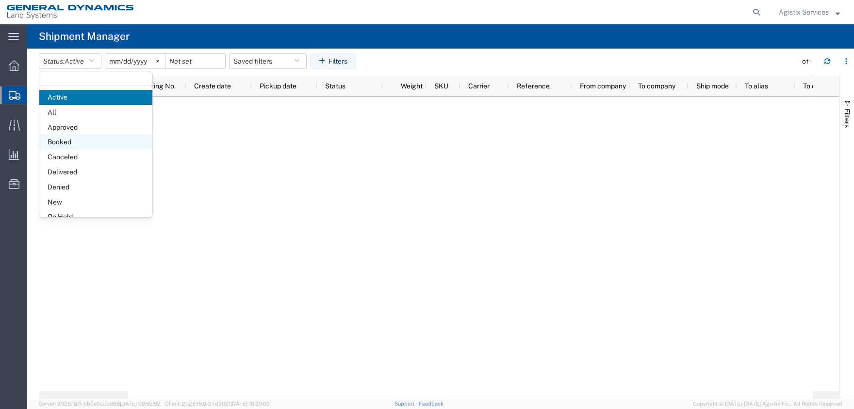
click at [63, 145] on span "Booked" at bounding box center [95, 141] width 113 height 15
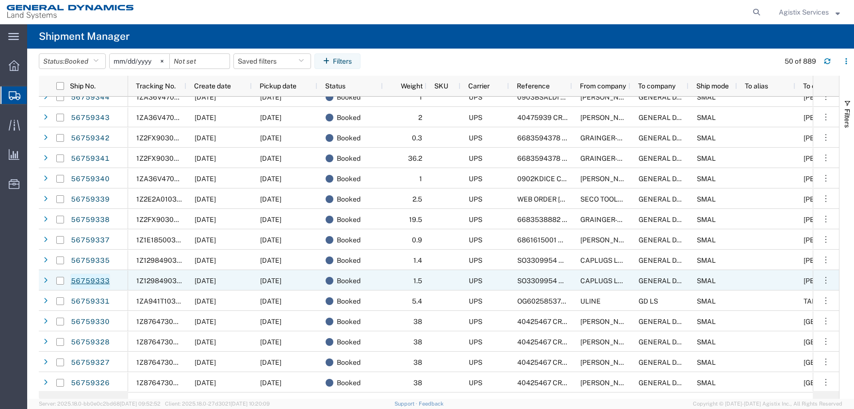
scroll to position [336, 0]
click at [82, 283] on link "56759333" at bounding box center [90, 281] width 40 height 16
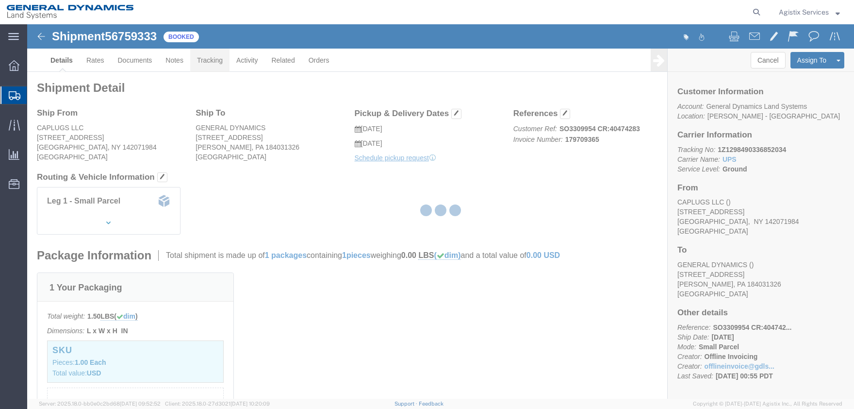
click link "Tracking"
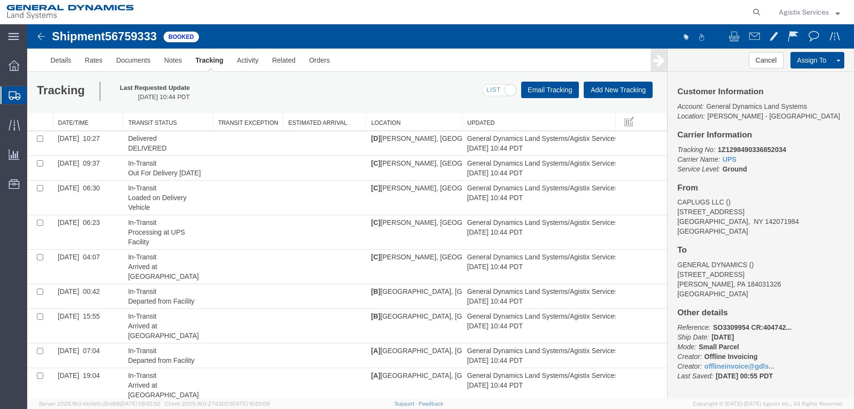
click at [777, 12] on div "Agistix Services" at bounding box center [809, 12] width 76 height 24
click at [795, 14] on span "Agistix Services" at bounding box center [804, 12] width 50 height 11
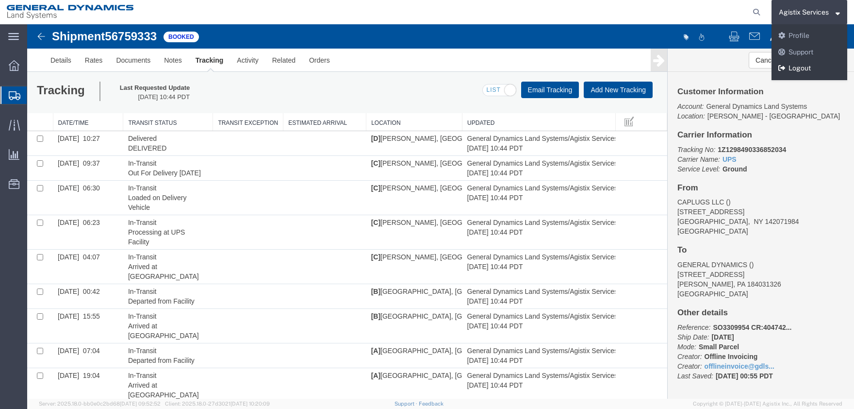
click at [805, 75] on link "Logout" at bounding box center [809, 68] width 76 height 16
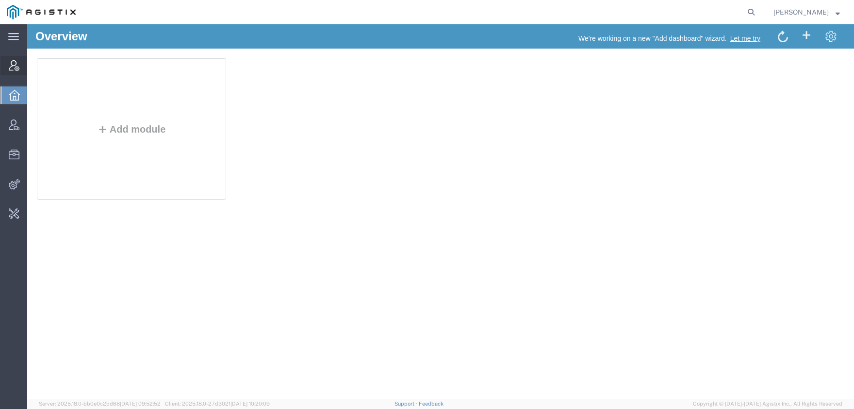
click at [33, 69] on span "Account Manager" at bounding box center [30, 65] width 7 height 19
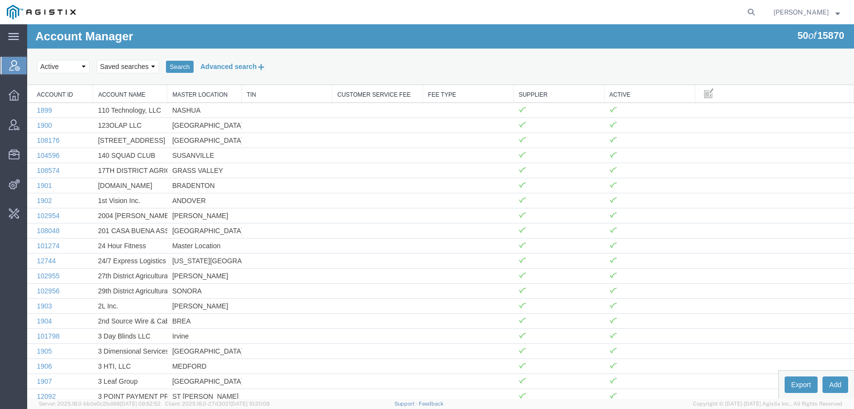
click at [218, 66] on button "Advanced search" at bounding box center [233, 66] width 79 height 16
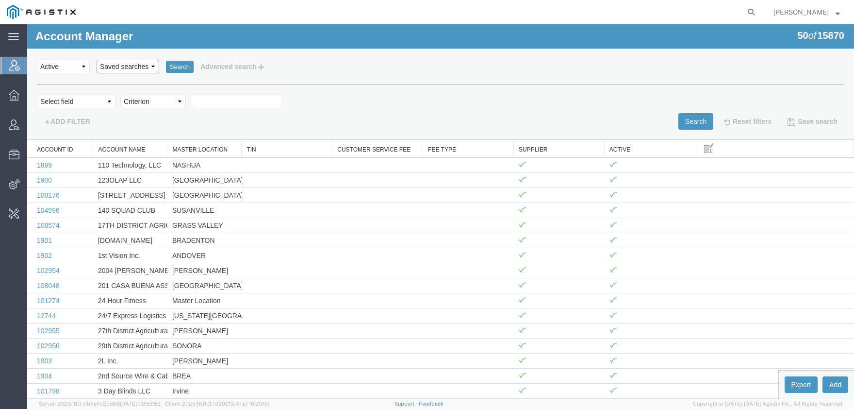
click at [97, 60] on select "Saved searches GD Northrop" at bounding box center [128, 67] width 63 height 14
select select "GD"
click option "GD" at bounding box center [27, 24] width 0 height 0
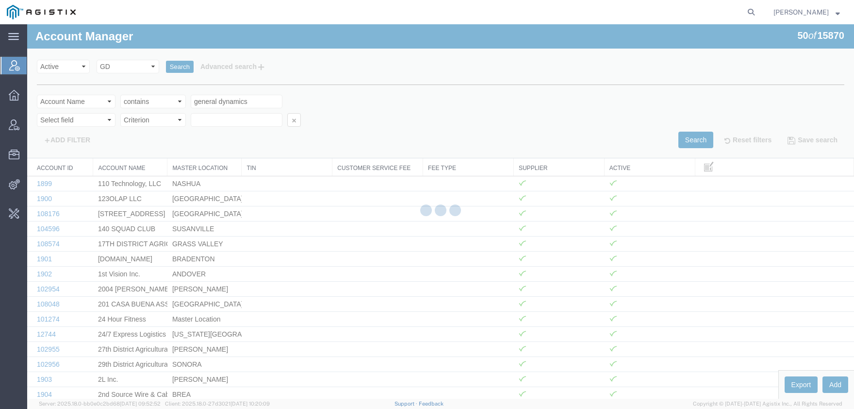
click at [175, 67] on div at bounding box center [440, 211] width 827 height 374
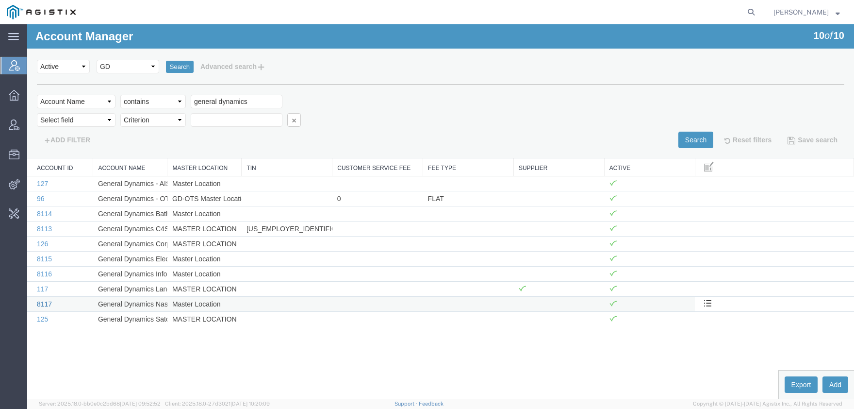
click at [48, 302] on link "8117" at bounding box center [44, 304] width 15 height 8
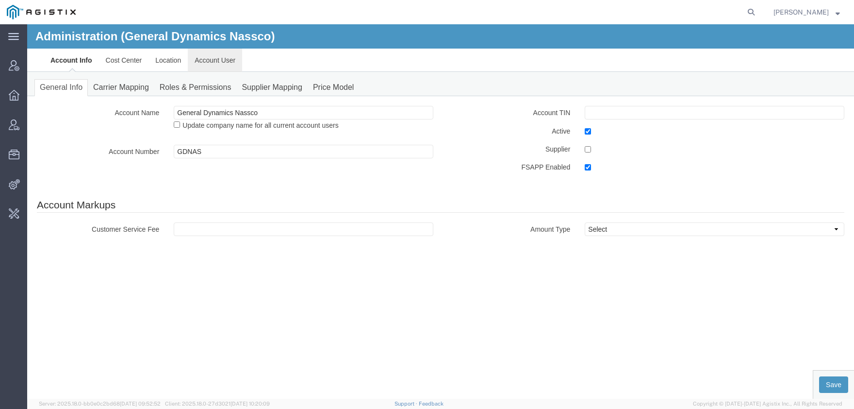
click at [212, 63] on link "Account User" at bounding box center [215, 60] width 54 height 23
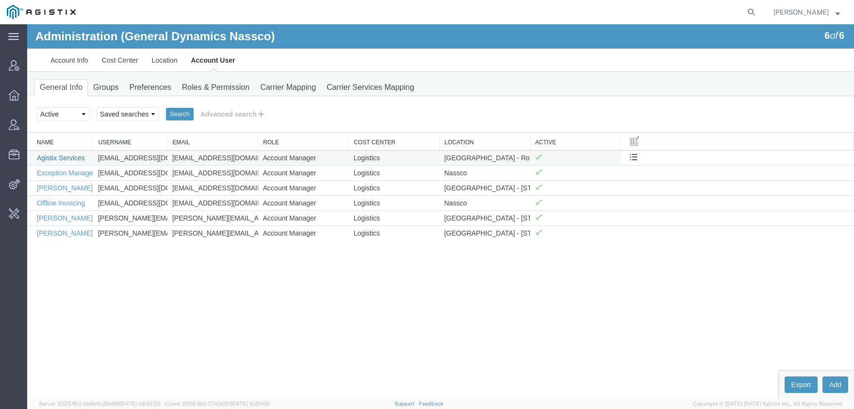
click at [72, 158] on link "Agistix Services" at bounding box center [61, 158] width 48 height 8
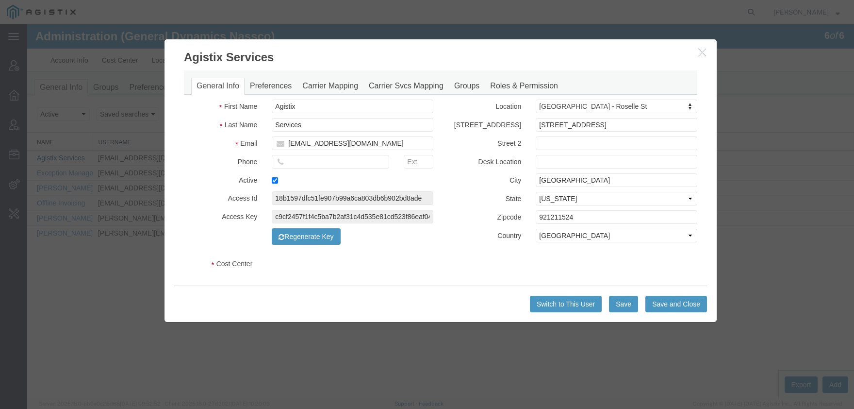
select select "COSTCENTER"
select select "583"
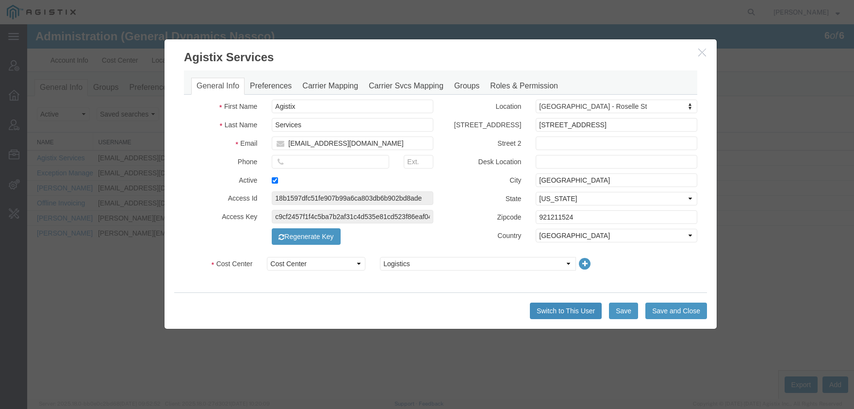
click at [559, 309] on button "Switch to This User" at bounding box center [566, 310] width 72 height 16
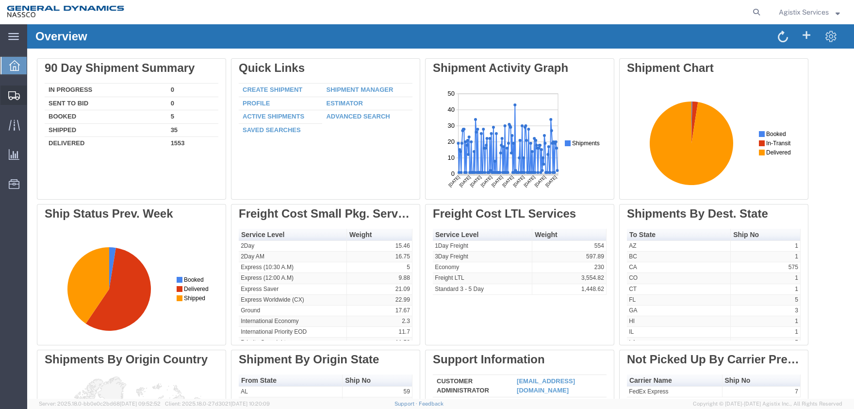
click at [0, 0] on span "Shipment Manager" at bounding box center [0, 0] width 0 height 0
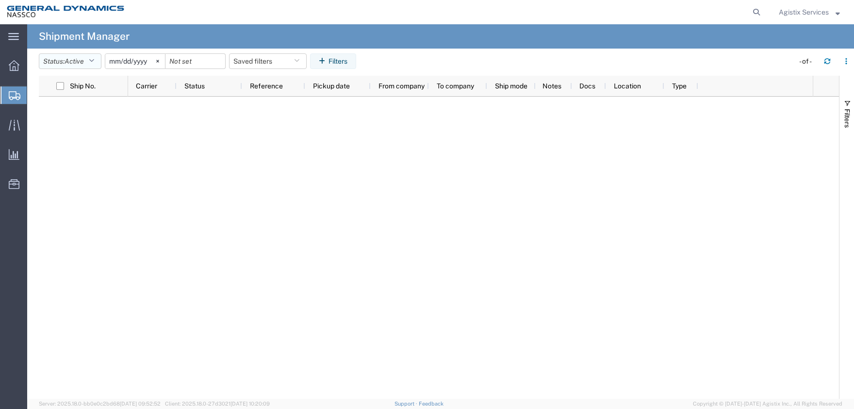
click at [68, 60] on span "Active" at bounding box center [74, 61] width 19 height 8
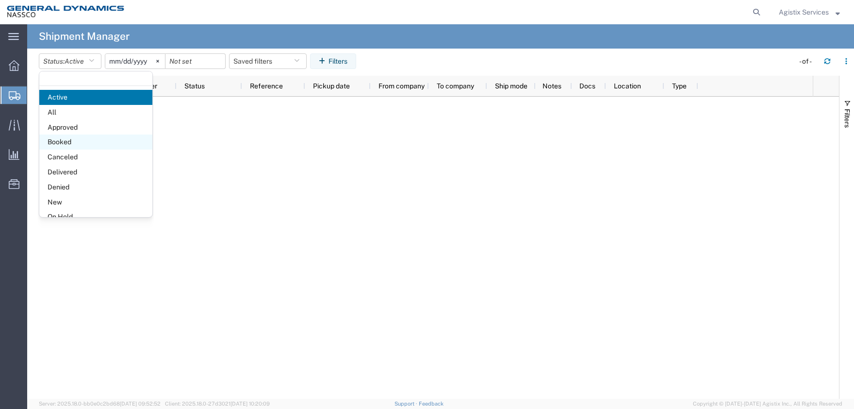
click at [82, 146] on span "Booked" at bounding box center [95, 141] width 113 height 15
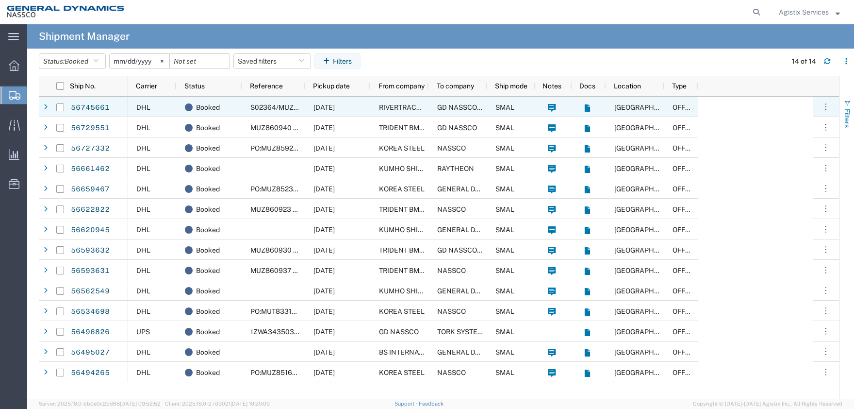
drag, startPoint x: 836, startPoint y: 116, endPoint x: 851, endPoint y: 115, distance: 15.6
click at [836, 117] on div "Mark as Hot Flag as Late Cancel shipment Clone shipment View docs View tracking…" at bounding box center [826, 239] width 26 height 285
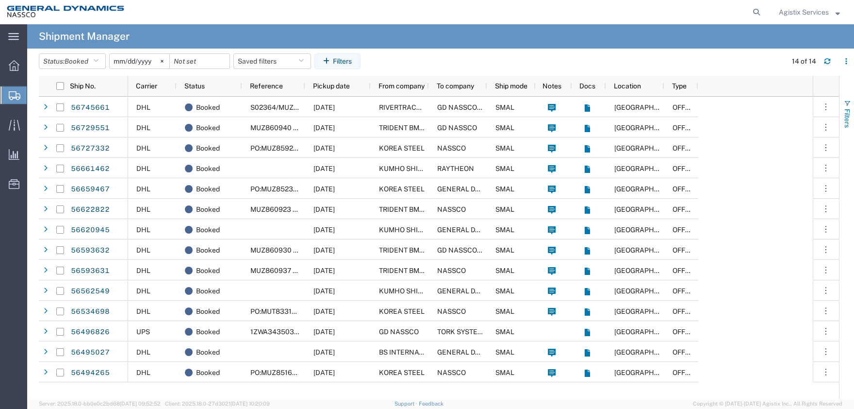
click at [851, 116] on span "Filters" at bounding box center [847, 118] width 8 height 19
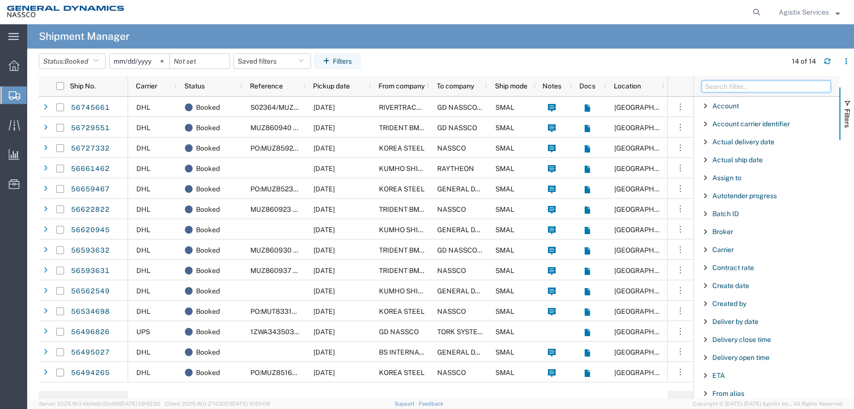
click at [779, 85] on input "Filter Columns Input" at bounding box center [766, 87] width 129 height 12
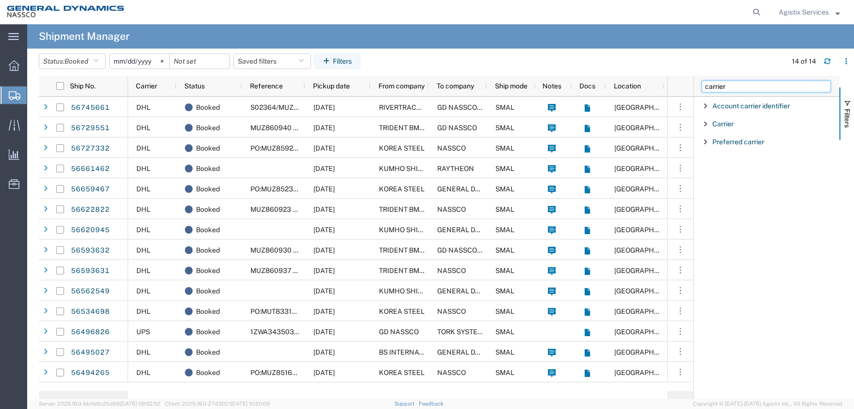
type input "carrier"
click at [702, 120] on span "Filter List 3 Filters" at bounding box center [706, 124] width 8 height 8
click at [730, 163] on input "Filter Value" at bounding box center [769, 165] width 127 height 12
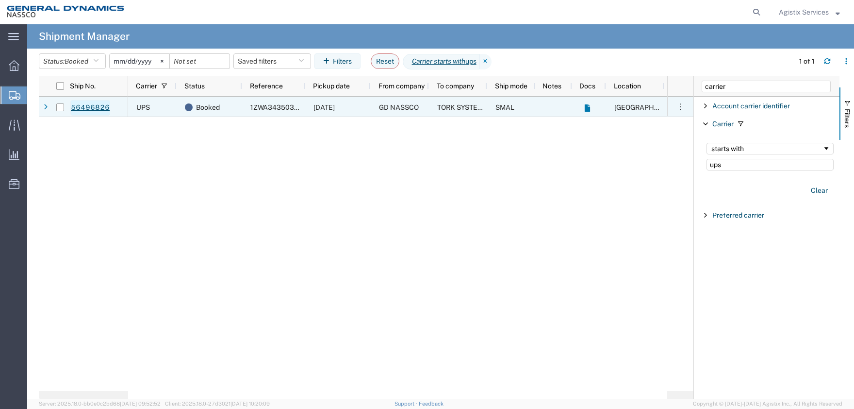
type input "ups"
click at [93, 107] on link "56496826" at bounding box center [90, 108] width 40 height 16
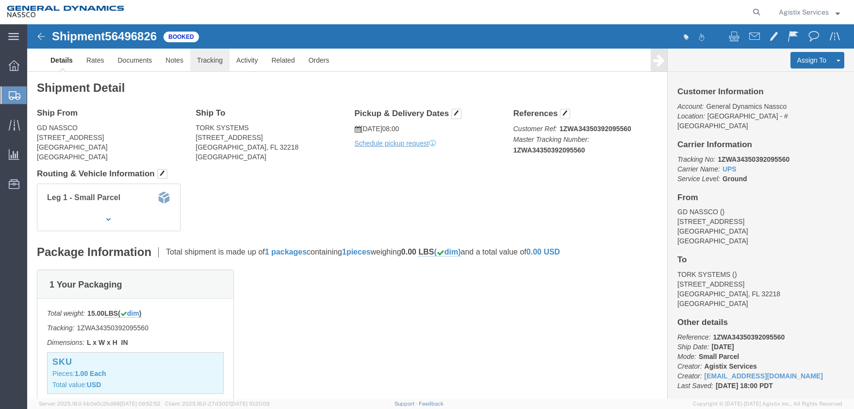
click link "Tracking"
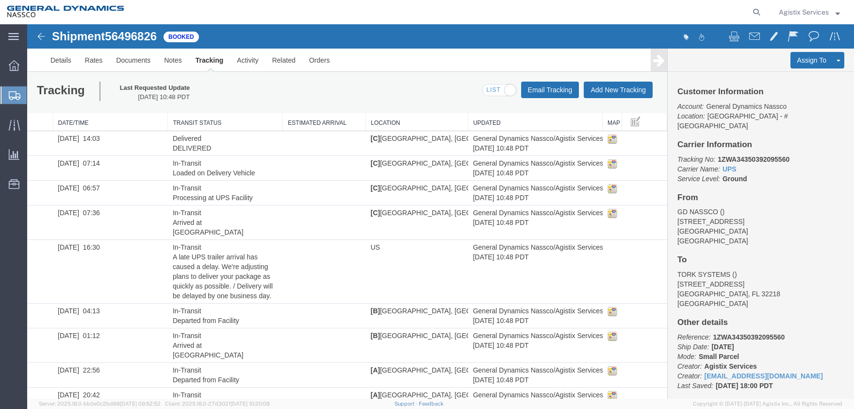
click at [819, 12] on span "Agistix Services" at bounding box center [804, 12] width 50 height 11
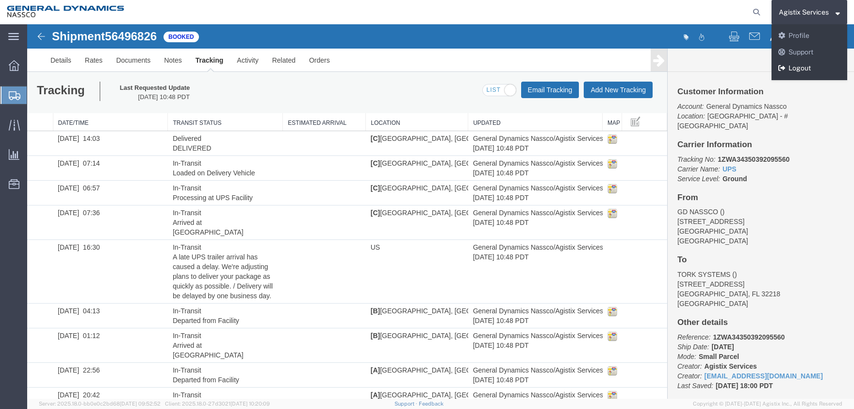
click at [808, 71] on link "Logout" at bounding box center [809, 68] width 76 height 16
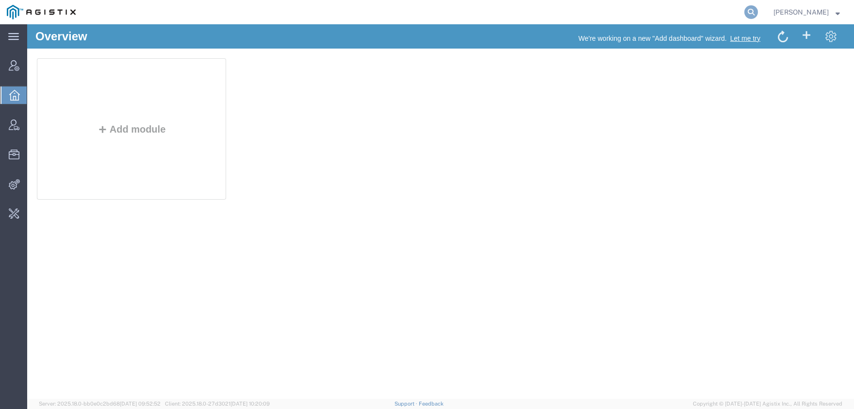
click at [758, 9] on icon at bounding box center [751, 12] width 14 height 14
type input "O"
type input "offline@satcom"
click at [33, 65] on span "Account Manager" at bounding box center [30, 65] width 7 height 19
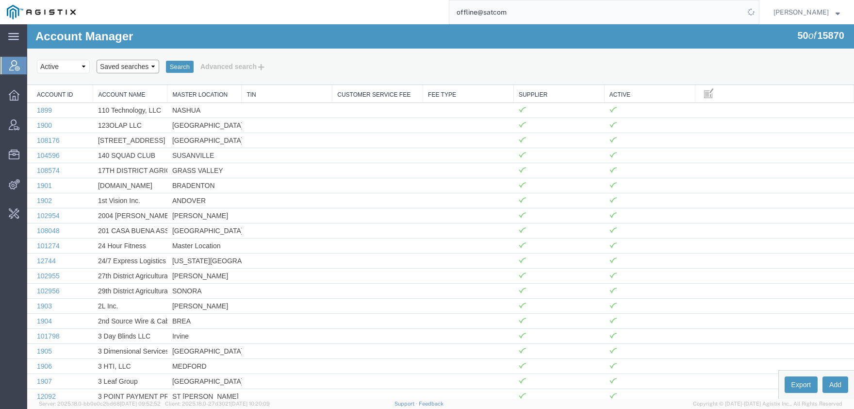
select select "GD"
click option "GD" at bounding box center [27, 24] width 0 height 0
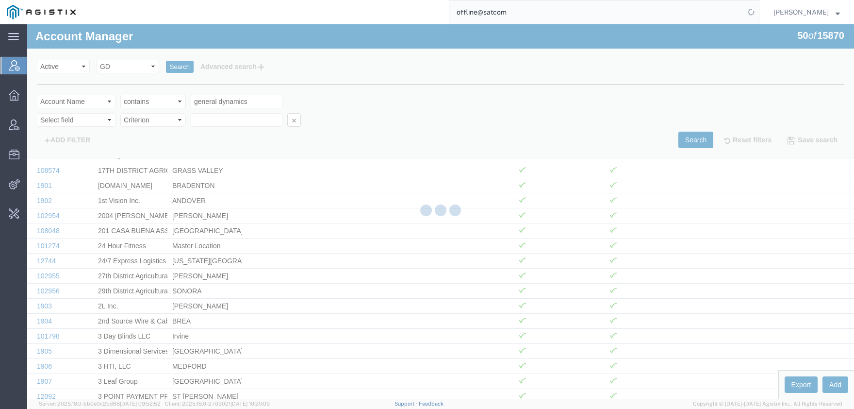
click at [182, 67] on div at bounding box center [440, 211] width 827 height 374
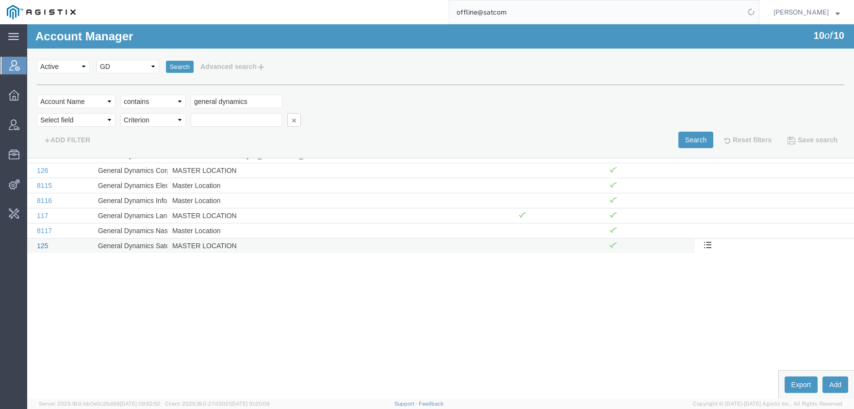
click at [44, 246] on link "125" at bounding box center [42, 246] width 11 height 8
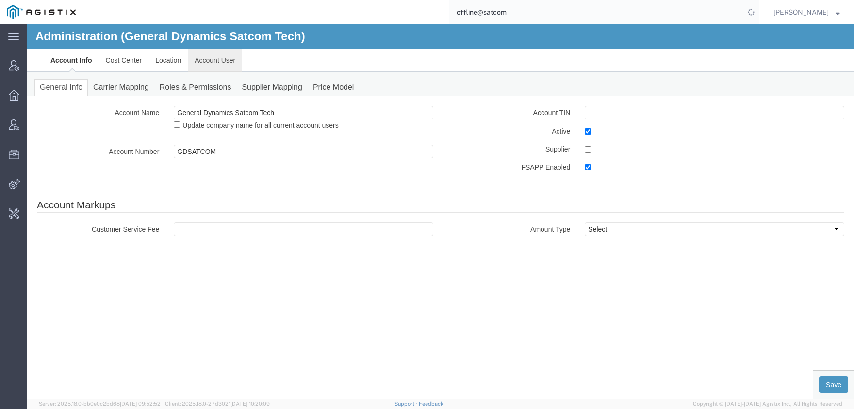
click at [211, 63] on link "Account User" at bounding box center [215, 60] width 54 height 23
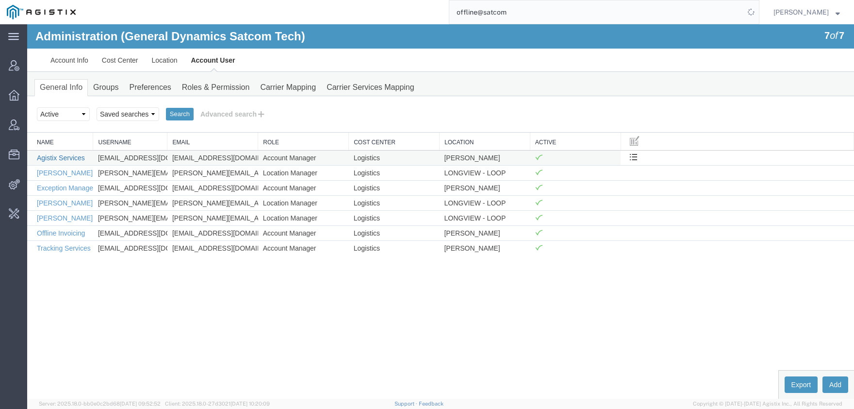
click at [65, 156] on link "Agistix Services" at bounding box center [61, 158] width 48 height 8
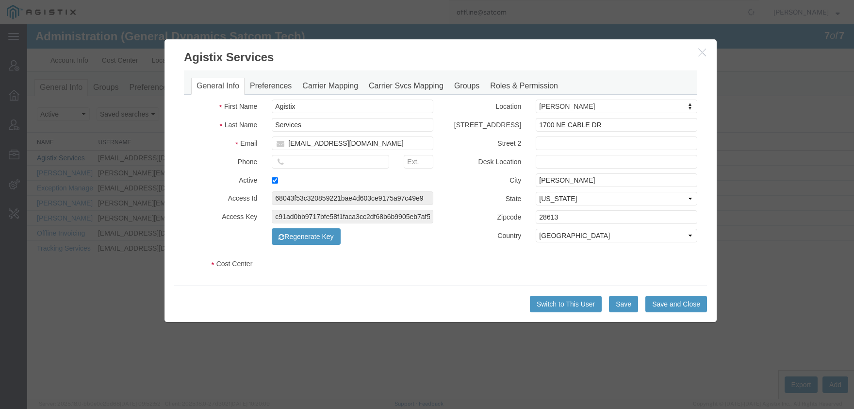
select select "COSTCENTER"
select select "278"
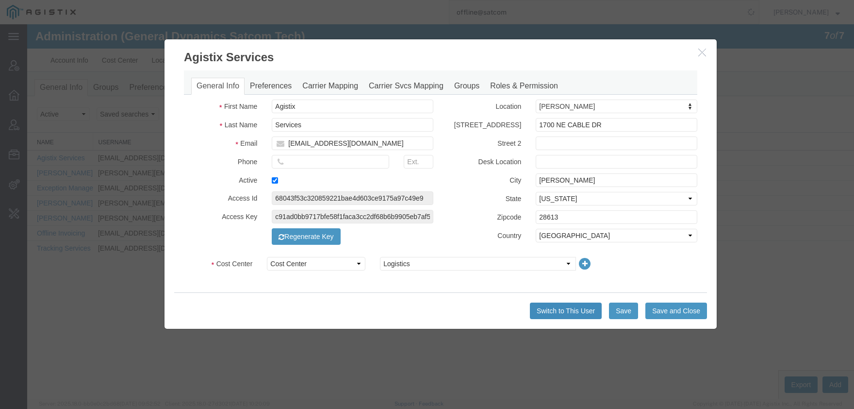
click at [564, 311] on button "Switch to This User" at bounding box center [566, 310] width 72 height 16
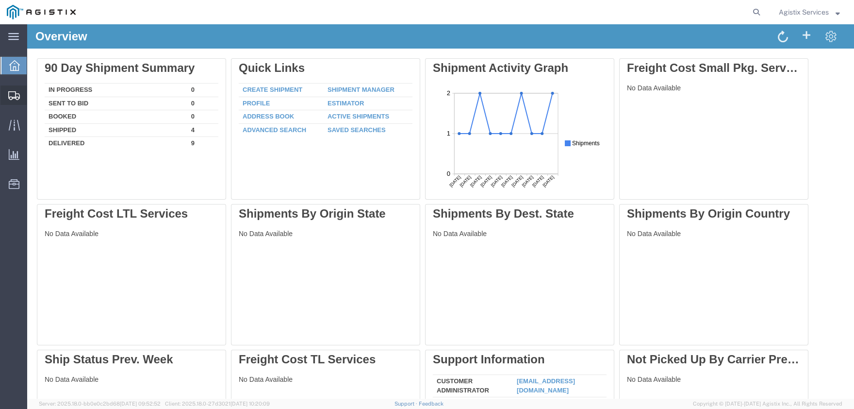
click at [0, 0] on span "Shipment Manager" at bounding box center [0, 0] width 0 height 0
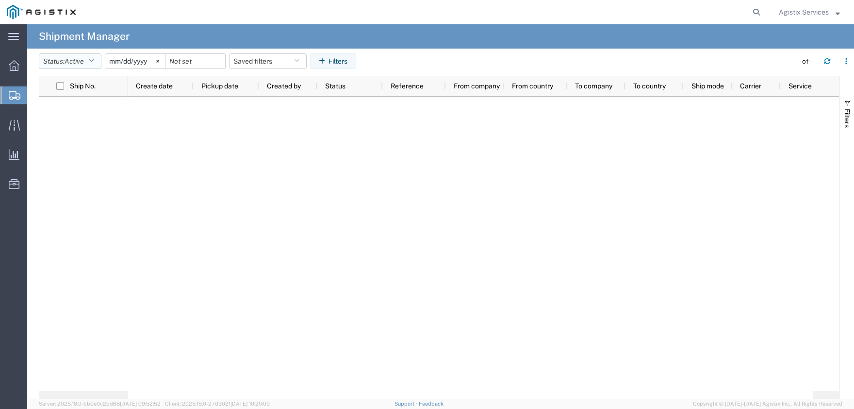
click at [78, 63] on span "Active" at bounding box center [74, 61] width 19 height 8
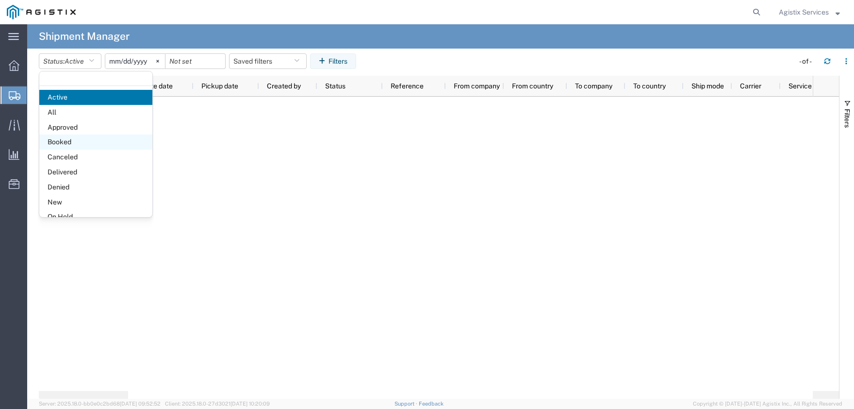
click at [74, 145] on span "Booked" at bounding box center [95, 141] width 113 height 15
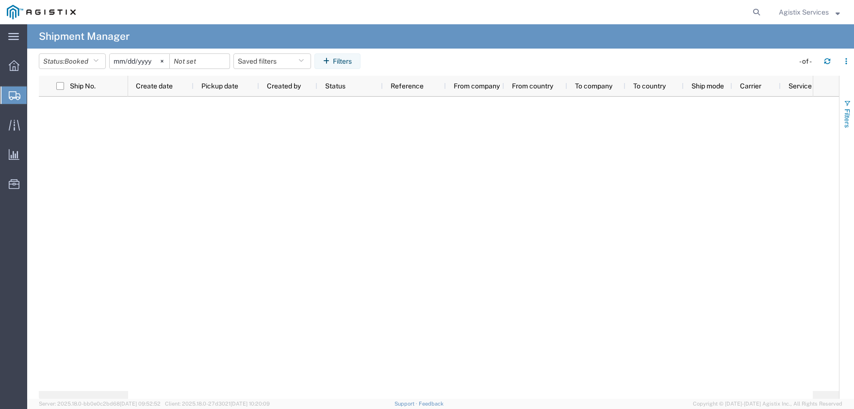
click at [846, 114] on span "Filters" at bounding box center [847, 118] width 8 height 19
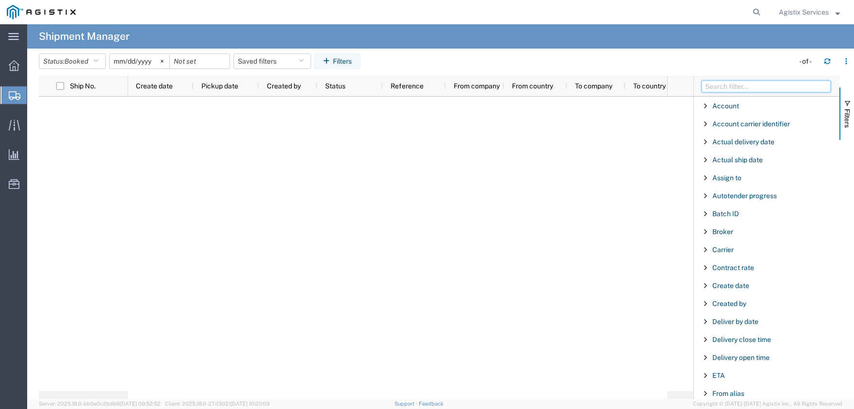
click at [780, 82] on input "Filter Columns Input" at bounding box center [766, 87] width 129 height 12
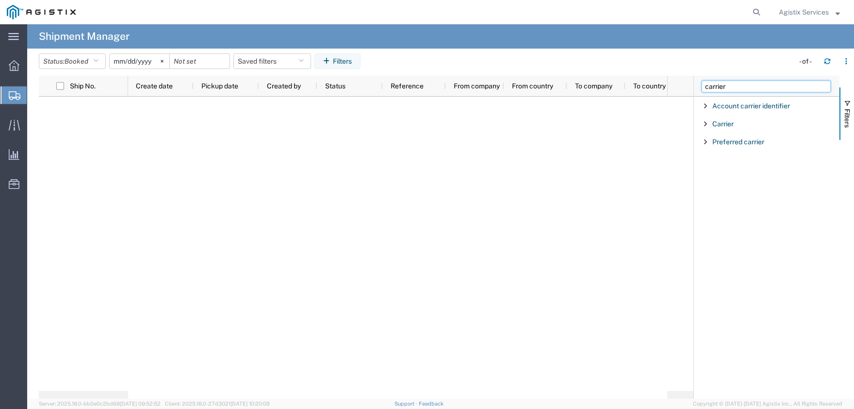
type input "carrier"
click at [703, 125] on span "Filter List 3 Filters" at bounding box center [706, 124] width 8 height 8
click at [732, 168] on input "Filter Value" at bounding box center [769, 165] width 127 height 12
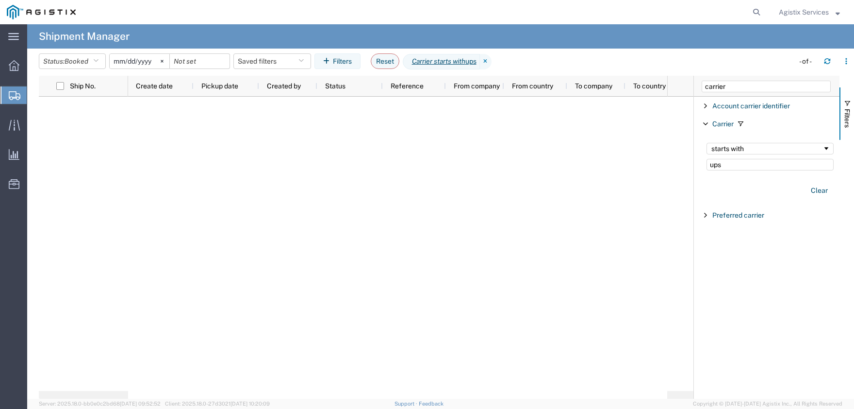
type input "ups"
click at [150, 64] on input "2025-08-09" at bounding box center [140, 61] width 60 height 15
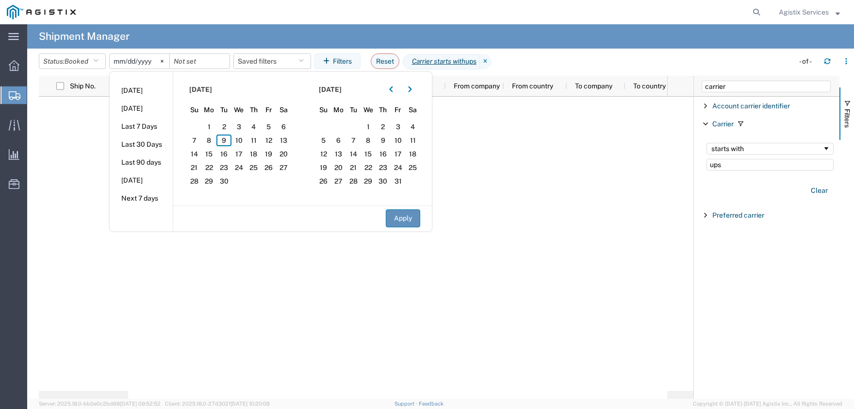
click at [408, 221] on button "Apply" at bounding box center [403, 218] width 34 height 18
type input "2024-08-08"
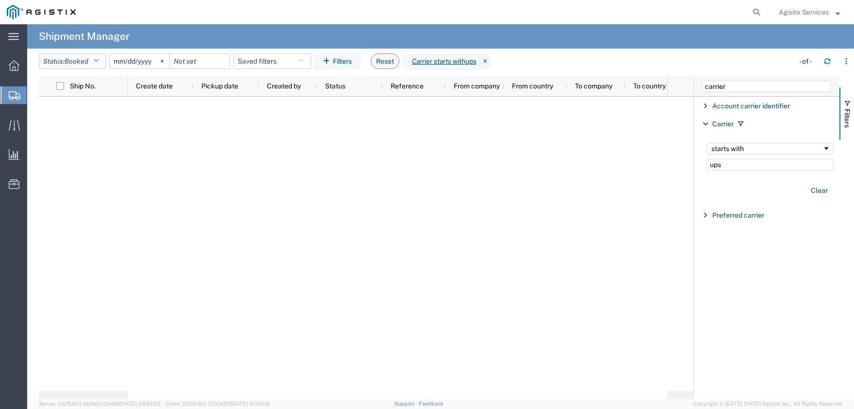
click at [86, 65] on span "Booked" at bounding box center [77, 61] width 24 height 8
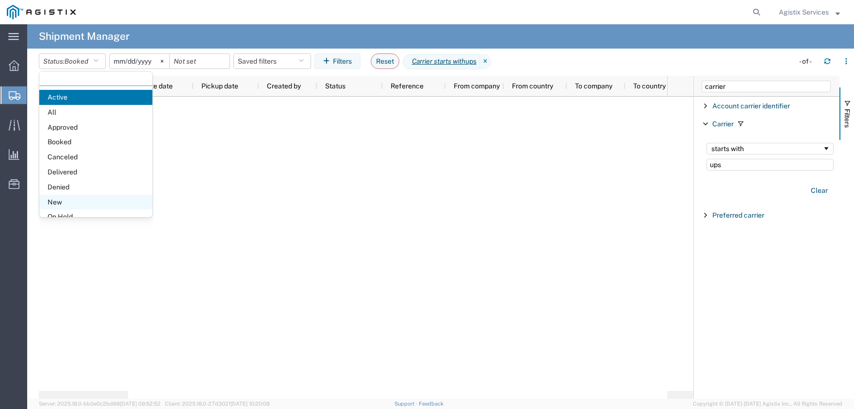
scroll to position [48, 0]
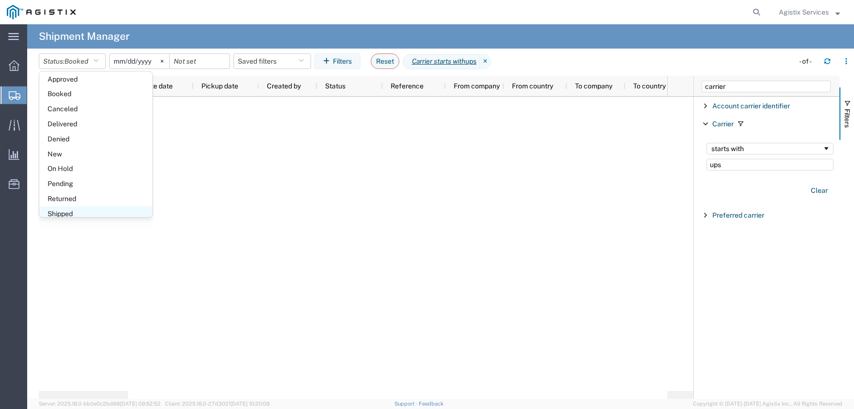
click at [86, 212] on span "Shipped" at bounding box center [95, 213] width 113 height 15
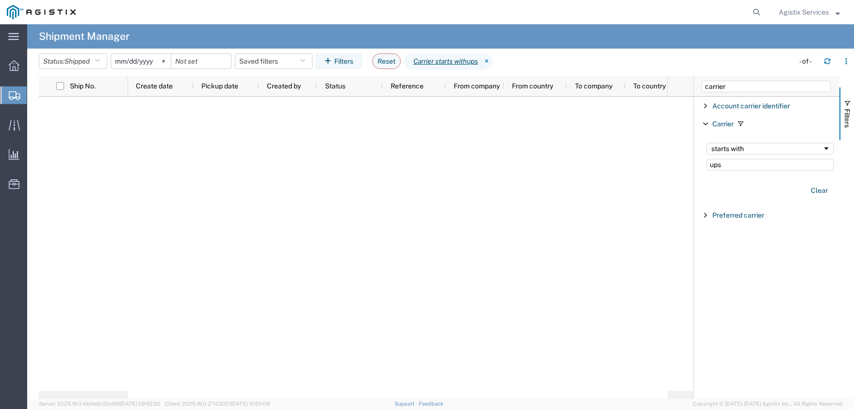
click at [789, 13] on span "Agistix Services" at bounding box center [804, 12] width 50 height 11
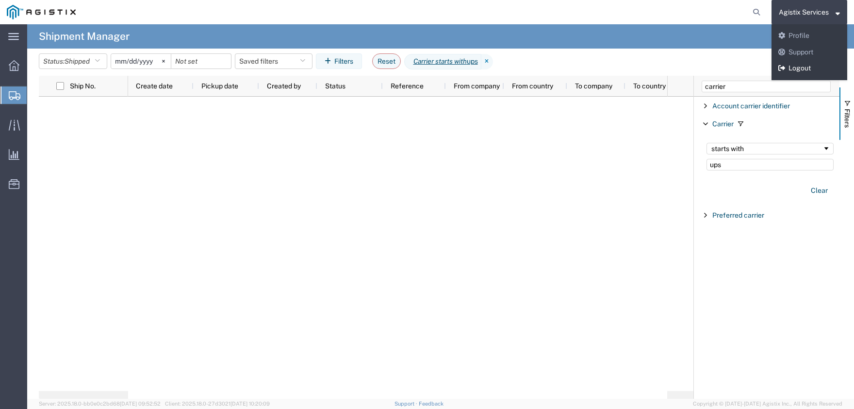
click at [788, 73] on link "Logout" at bounding box center [809, 68] width 76 height 16
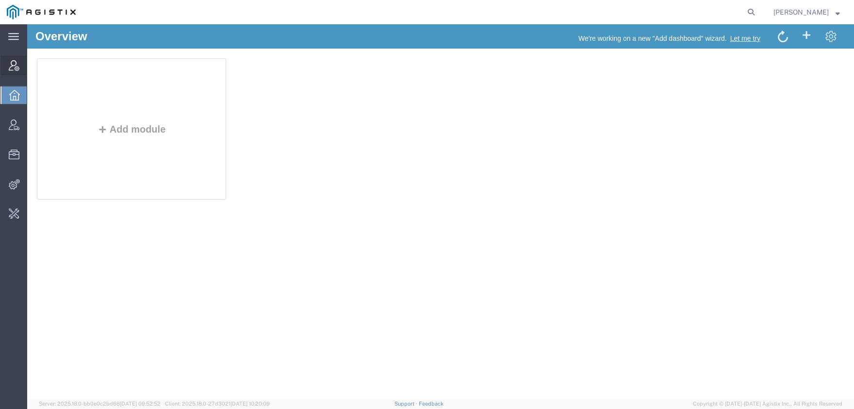
drag, startPoint x: 56, startPoint y: 65, endPoint x: 88, endPoint y: 28, distance: 49.2
click at [33, 65] on span "Account Manager" at bounding box center [30, 65] width 7 height 19
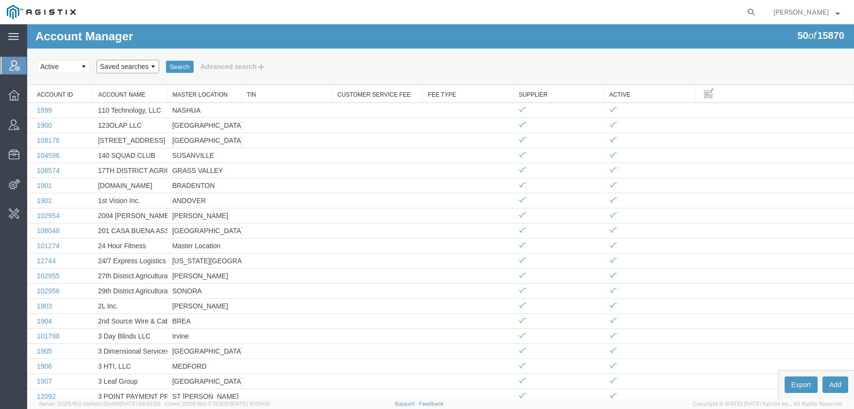
click at [97, 60] on select "Saved searches [PERSON_NAME]" at bounding box center [128, 67] width 63 height 14
select select "Northrop"
click option "Northrop" at bounding box center [27, 24] width 0 height 0
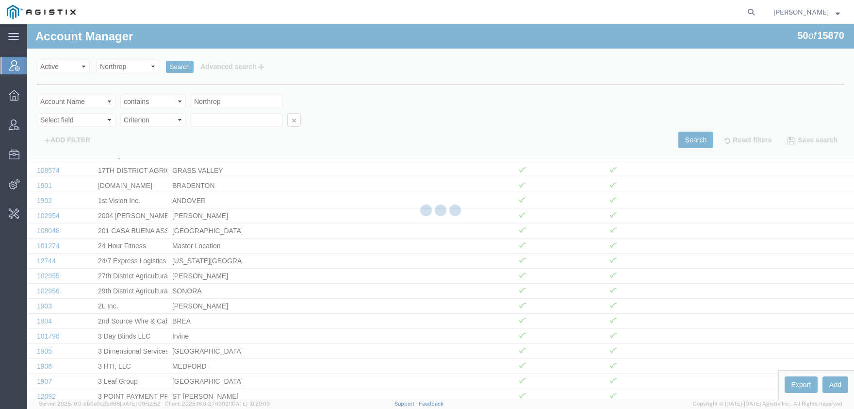
click at [176, 66] on body "Account Manager 50 of 15870 Search Select status Active All Inactive Saved sear…" at bounding box center [440, 194] width 827 height 341
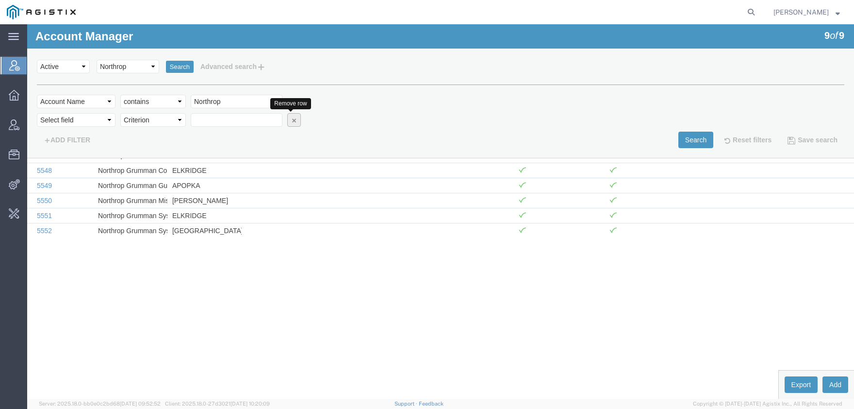
click at [292, 123] on icon "button" at bounding box center [294, 119] width 7 height 7
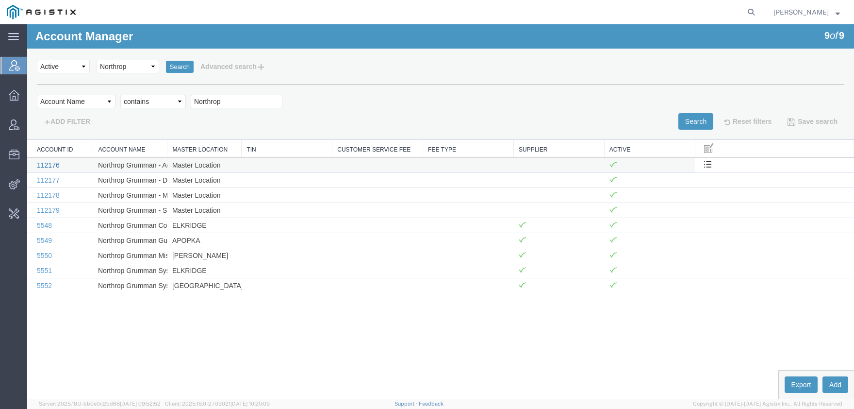
click at [49, 164] on link "112176" at bounding box center [48, 165] width 23 height 8
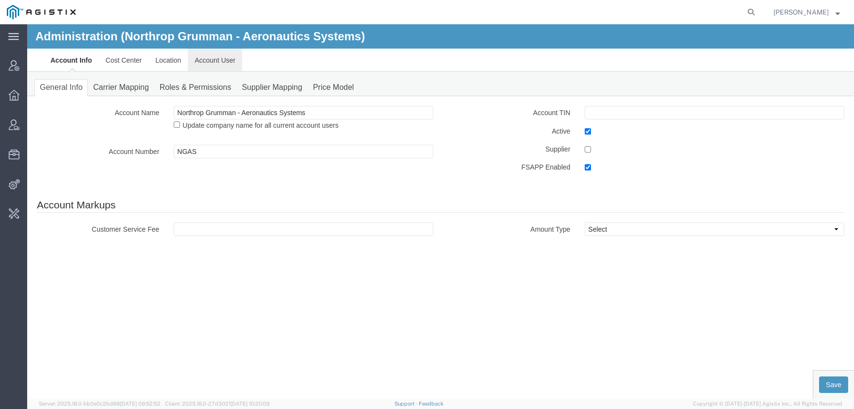
click at [227, 65] on link "Account User" at bounding box center [215, 60] width 54 height 23
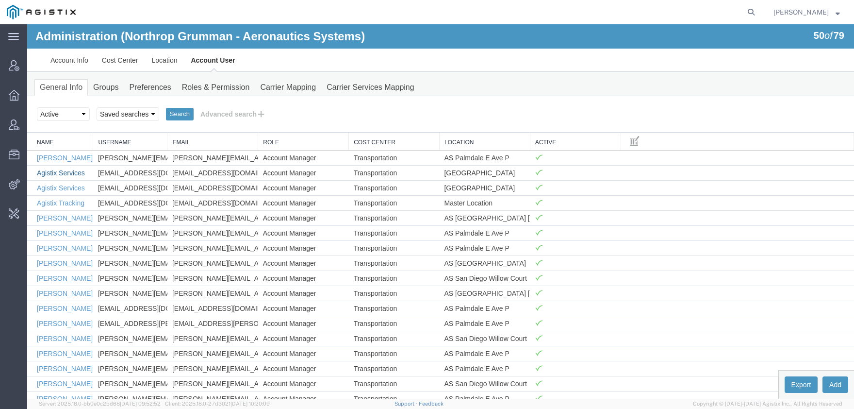
click at [59, 174] on link "Agistix Services" at bounding box center [61, 173] width 48 height 8
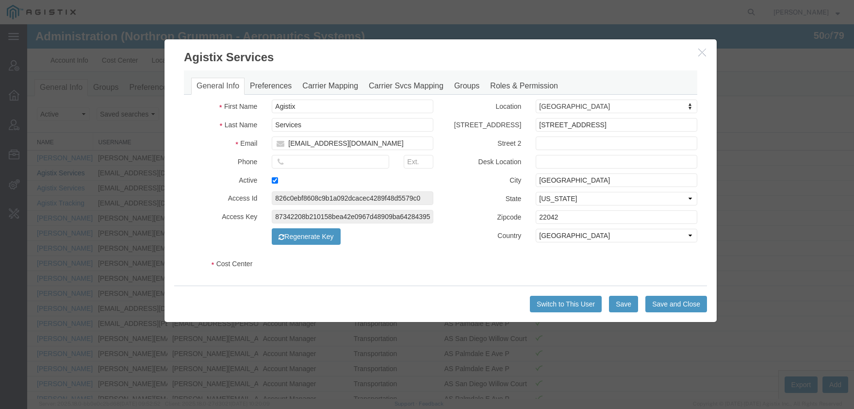
select select "COSTCENTER"
select select "65071"
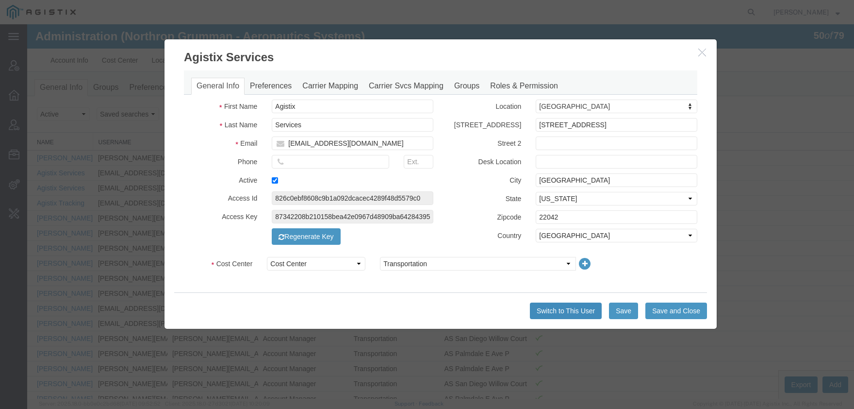
click at [560, 309] on button "Switch to This User" at bounding box center [566, 310] width 72 height 16
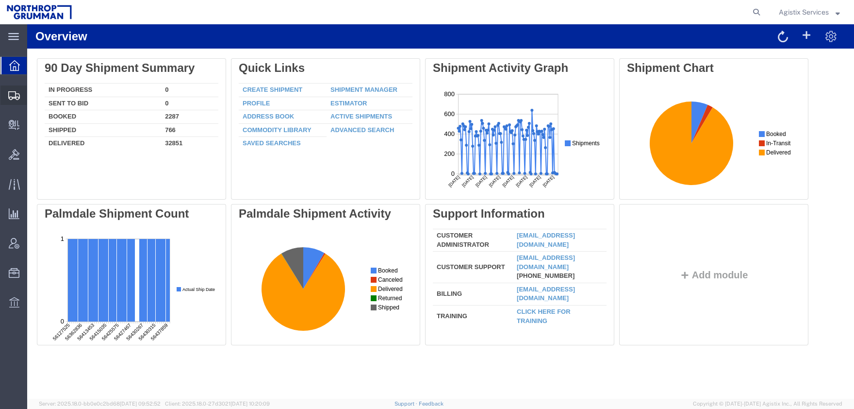
click at [0, 0] on span "Shipment Manager" at bounding box center [0, 0] width 0 height 0
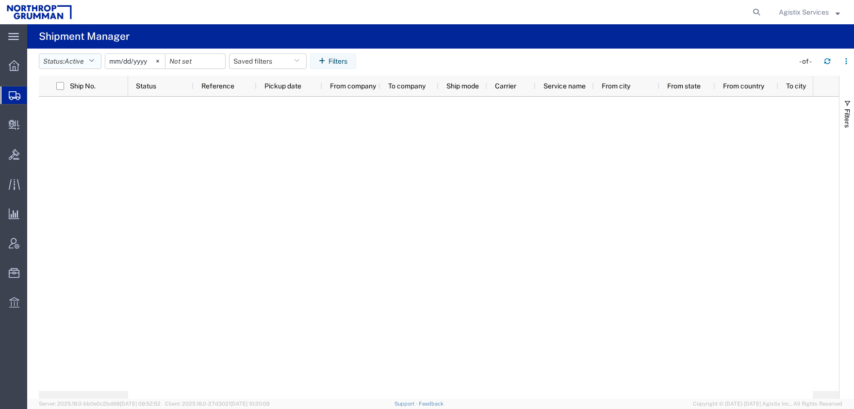
click at [74, 58] on span "Active" at bounding box center [74, 61] width 19 height 8
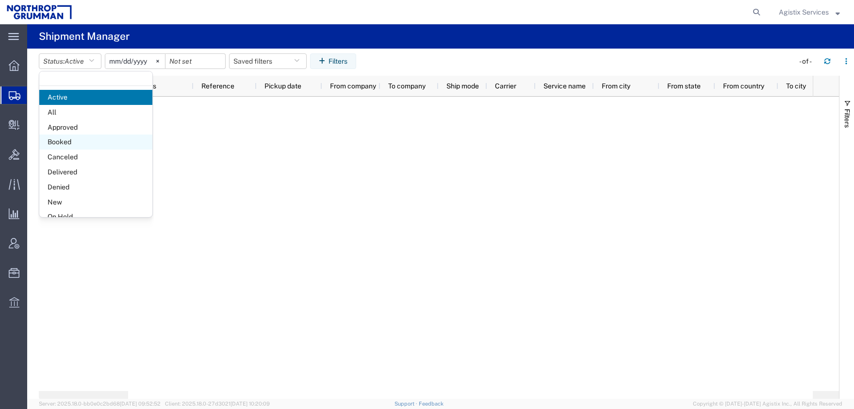
click at [75, 144] on span "Booked" at bounding box center [95, 141] width 113 height 15
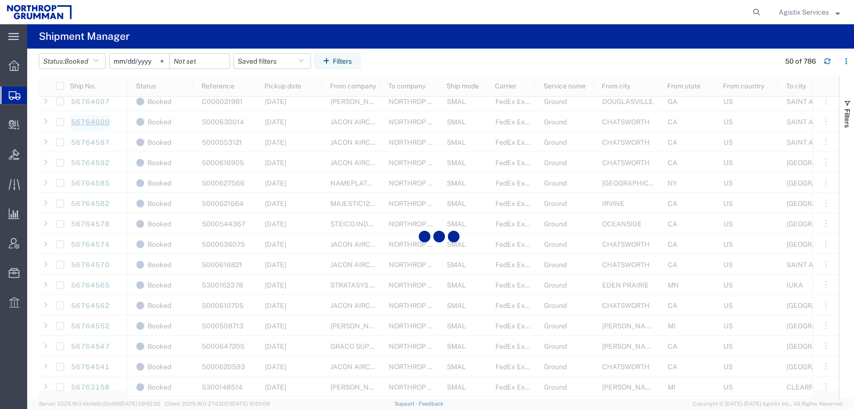
scroll to position [665, 0]
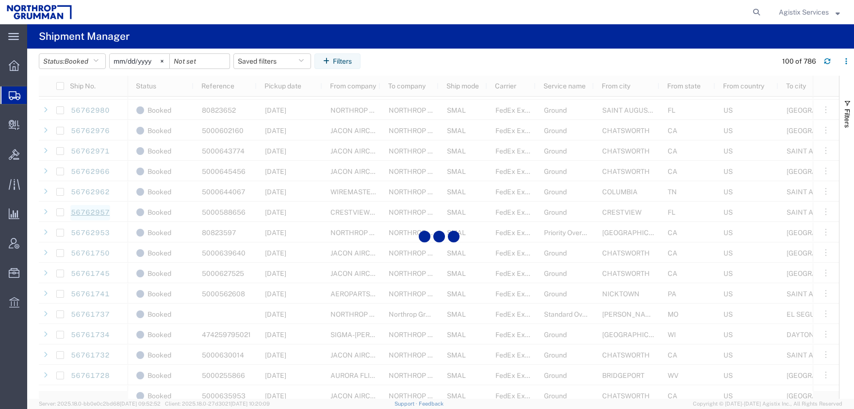
scroll to position [1792, 0]
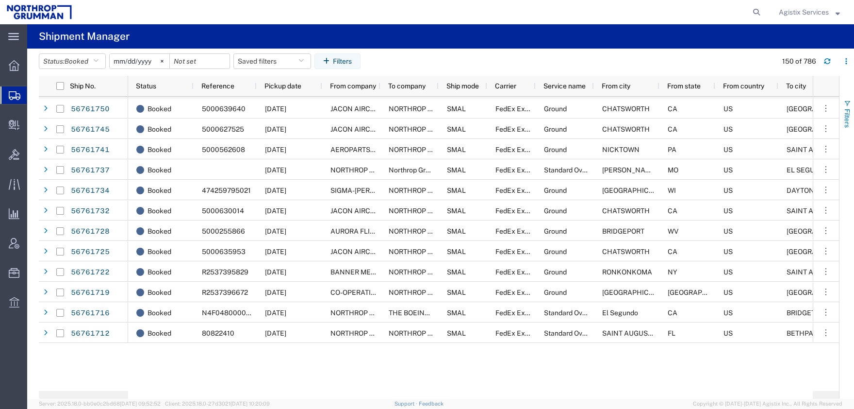
click at [846, 117] on span "Filters" at bounding box center [847, 118] width 8 height 19
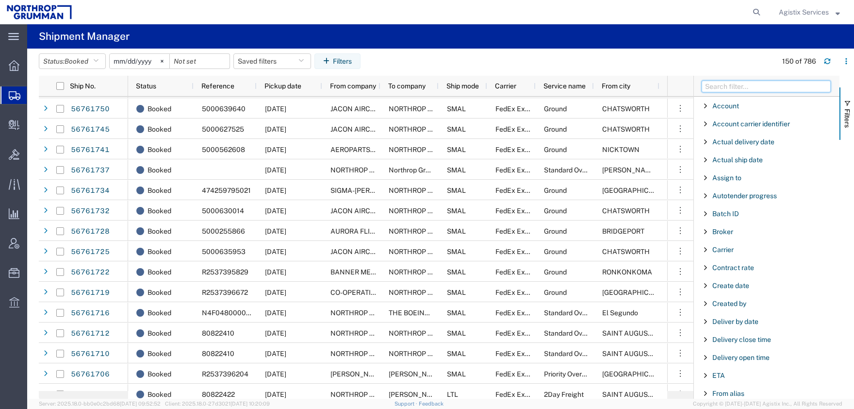
click at [764, 87] on input "Filter Columns Input" at bounding box center [766, 87] width 129 height 12
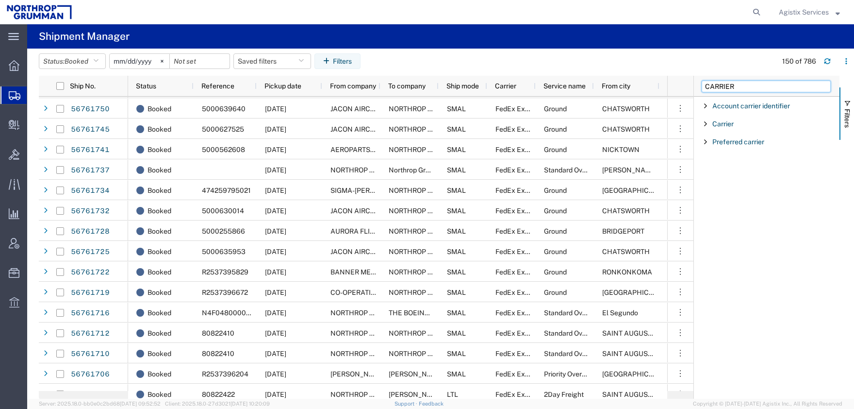
type input "CARRIER"
click at [705, 124] on span "Filter List 3 Filters" at bounding box center [706, 124] width 8 height 8
click at [724, 164] on input "Filter Value" at bounding box center [769, 165] width 127 height 12
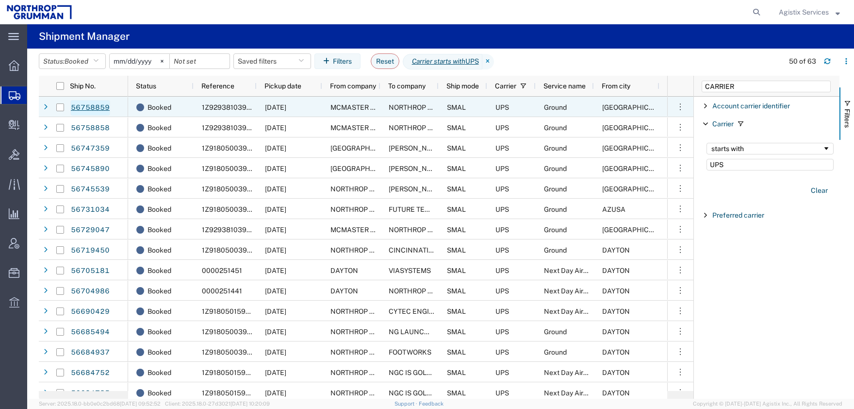
type input "UPS"
click at [86, 110] on link "56758859" at bounding box center [90, 108] width 40 height 16
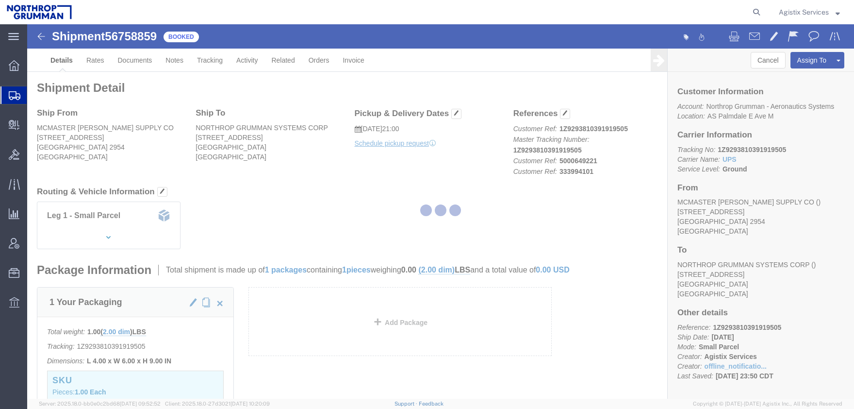
click div
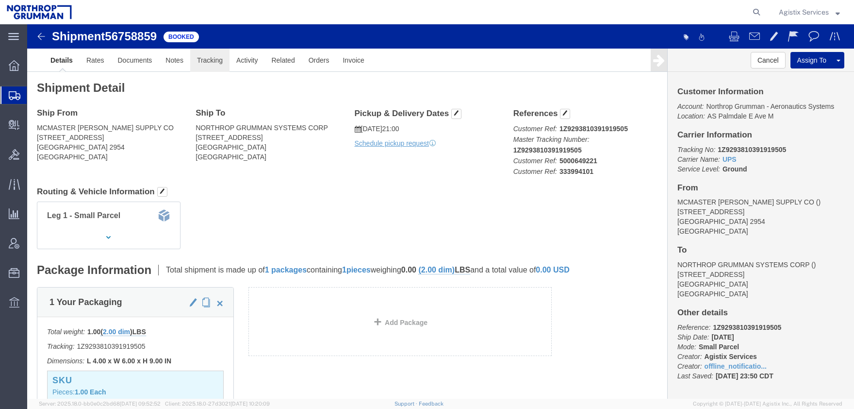
click link "Tracking"
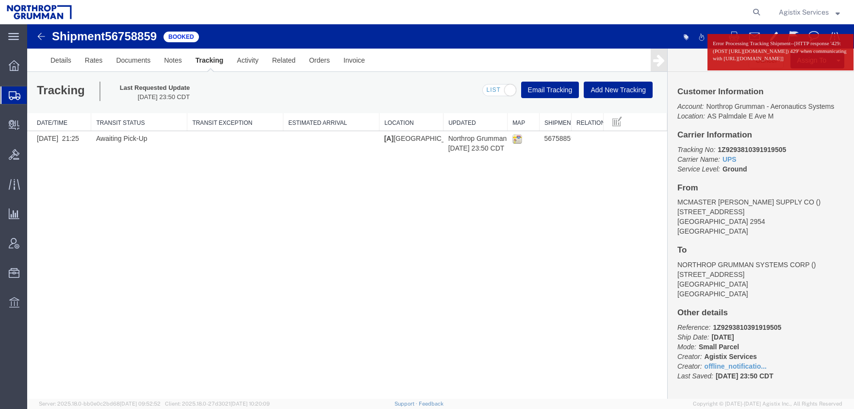
click at [41, 40] on img at bounding box center [41, 37] width 12 height 12
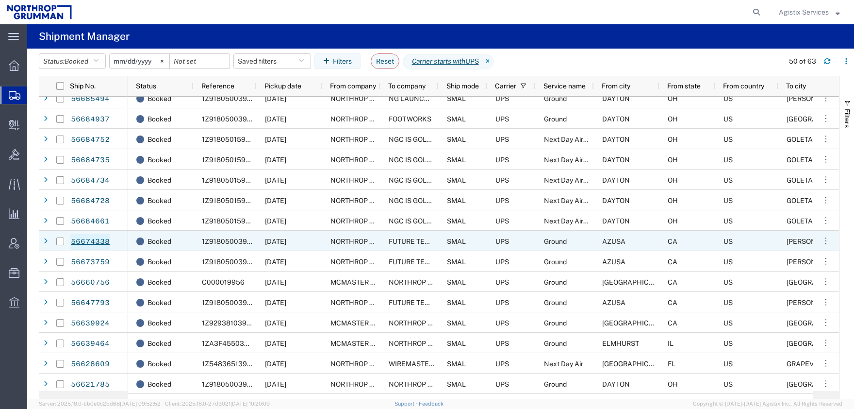
click at [89, 243] on link "56674338" at bounding box center [90, 242] width 40 height 16
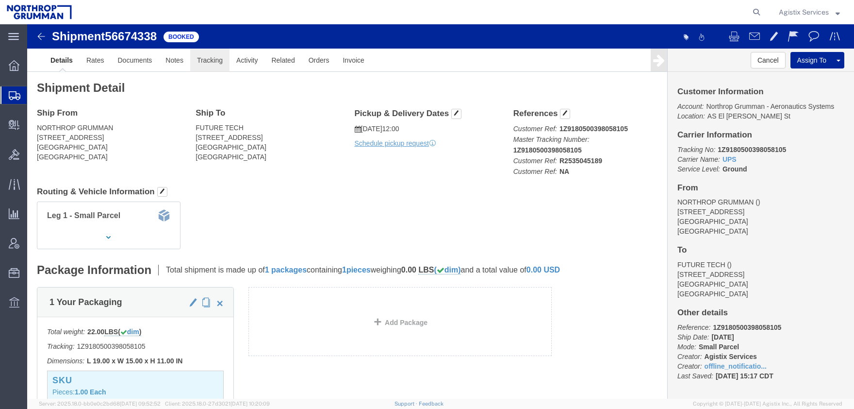
click link "Tracking"
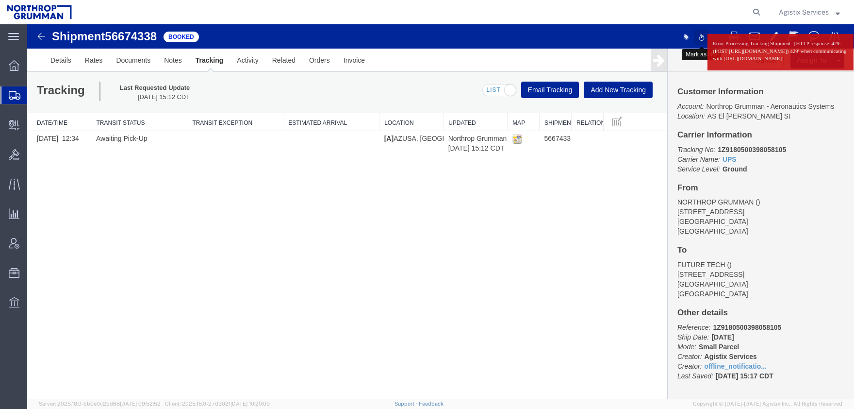
drag, startPoint x: 826, startPoint y: 75, endPoint x: 706, endPoint y: 42, distance: 124.8
click at [706, 42] on body "Shipment 56674338 1 of 1 Booked Mark as Hot Details Rates Documents Notes Track…" at bounding box center [440, 194] width 827 height 341
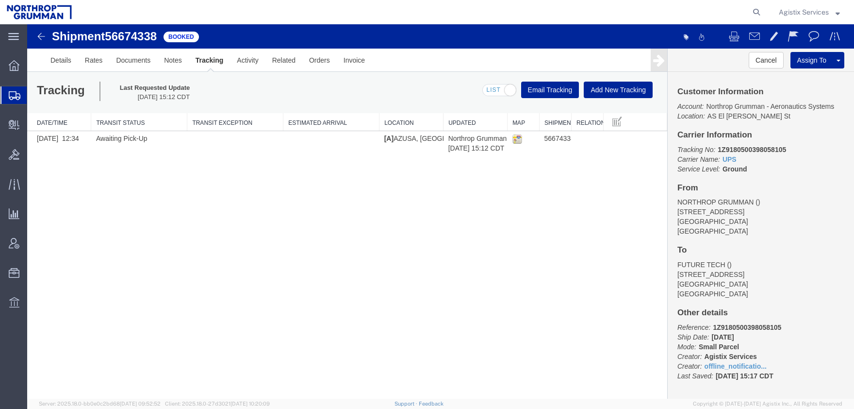
click at [199, 62] on link "Tracking" at bounding box center [210, 60] width 42 height 23
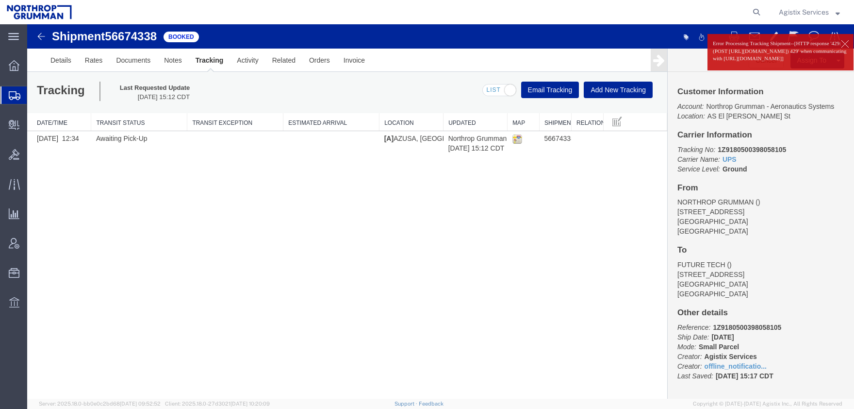
drag, startPoint x: 826, startPoint y: 78, endPoint x: 714, endPoint y: 41, distance: 117.8
click at [714, 41] on p "Error Processing Tracking Shipment--[HTTP response '429: (POST https://onlineto…" at bounding box center [780, 51] width 135 height 23
copy p "Error Processing Tracking Shipment--[HTTP response '429: (POST https://onlineto…"
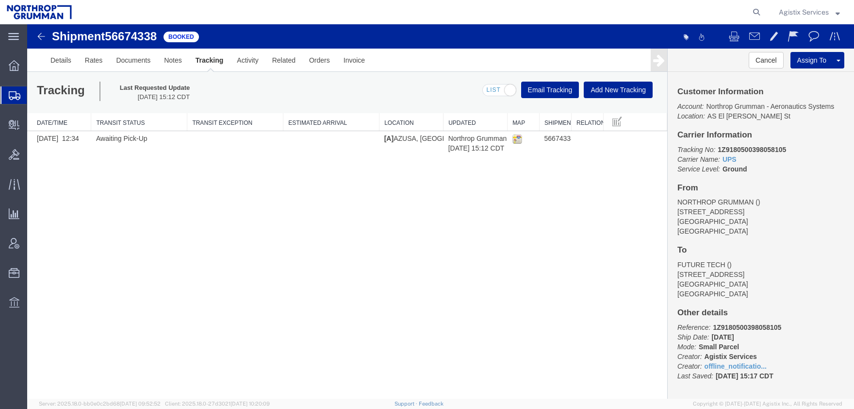
click at [136, 40] on span "56674338" at bounding box center [131, 36] width 52 height 13
copy h1 "56674338"
click at [787, 15] on span "Agistix Services" at bounding box center [804, 12] width 50 height 11
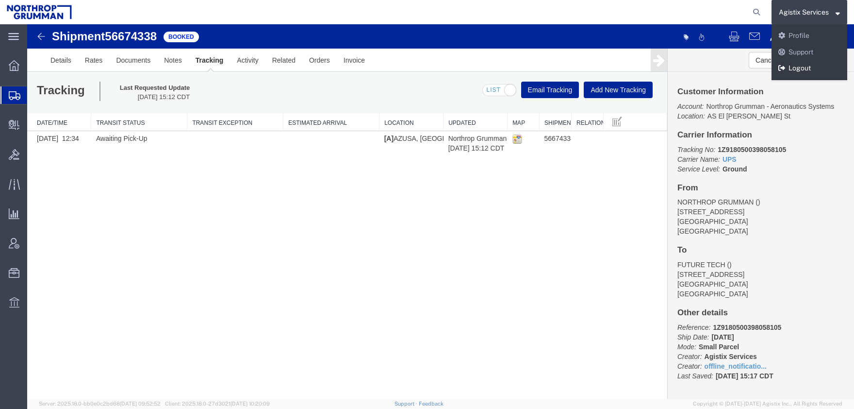
click at [795, 73] on link "Logout" at bounding box center [809, 68] width 76 height 16
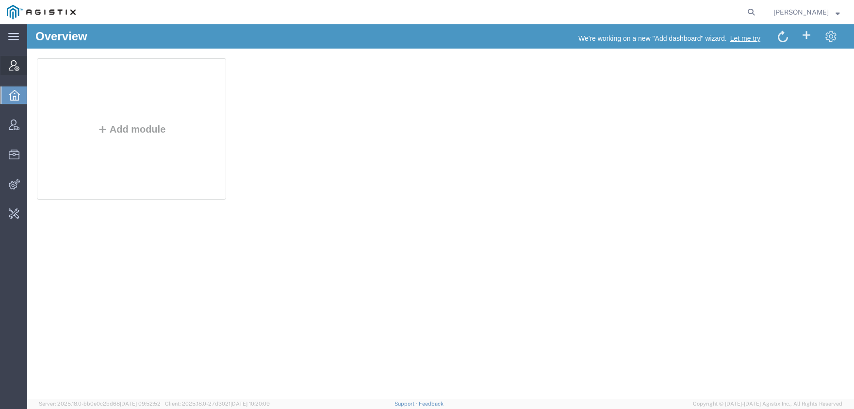
click at [33, 67] on span "Account Manager" at bounding box center [30, 65] width 7 height 19
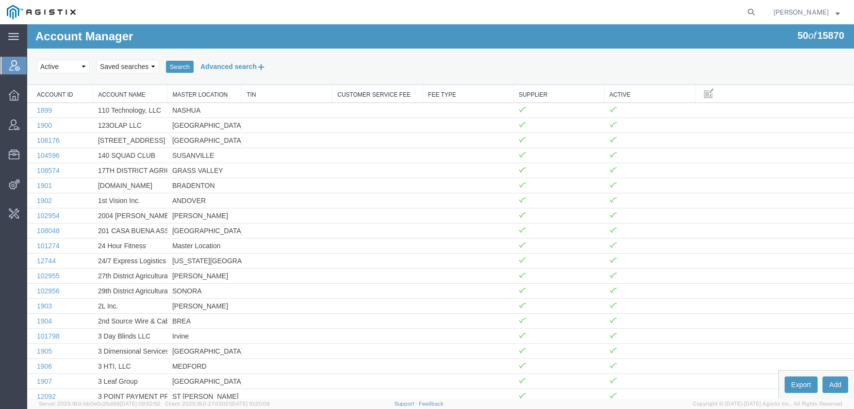
click at [219, 64] on button "Advanced search" at bounding box center [233, 66] width 79 height 16
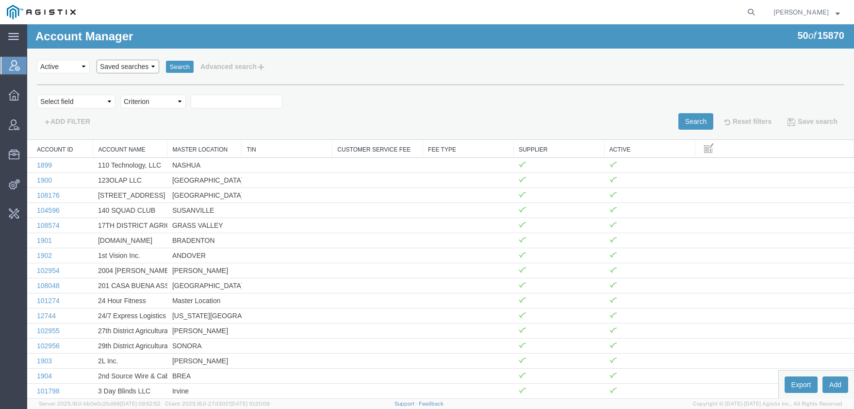
click at [97, 60] on select "Saved searches [PERSON_NAME]" at bounding box center [128, 67] width 63 height 14
select select "GD"
click option "GD" at bounding box center [27, 24] width 0 height 0
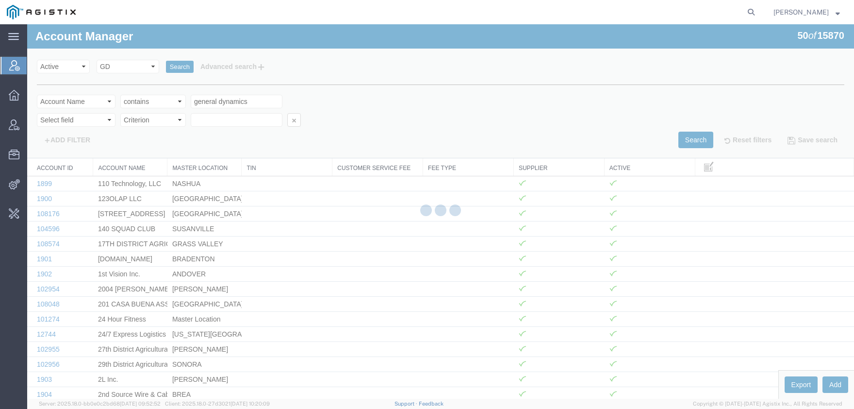
click at [140, 68] on body "Account Manager 50 of 15870 Search Select status Active All Inactive Saved sear…" at bounding box center [440, 194] width 827 height 341
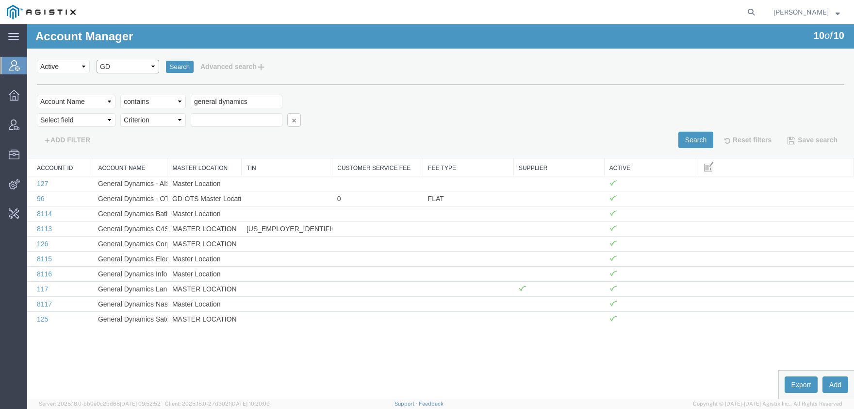
click at [97, 60] on select "Saved searches [PERSON_NAME]" at bounding box center [128, 67] width 63 height 14
select select "Northrop"
click option "Northrop" at bounding box center [27, 24] width 0 height 0
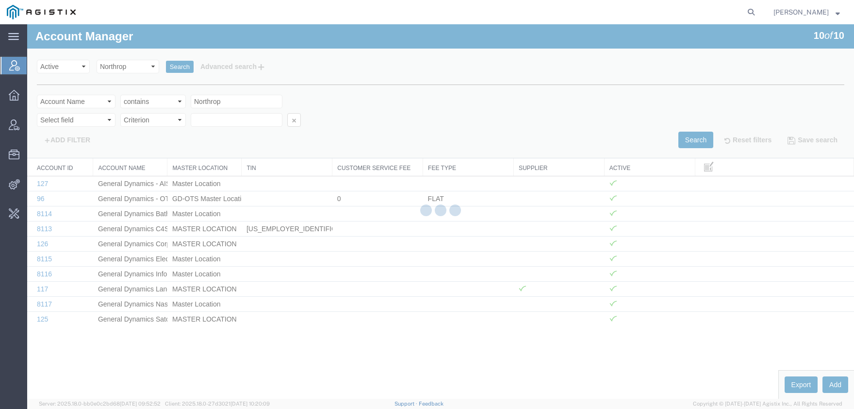
click at [178, 65] on div at bounding box center [440, 211] width 827 height 374
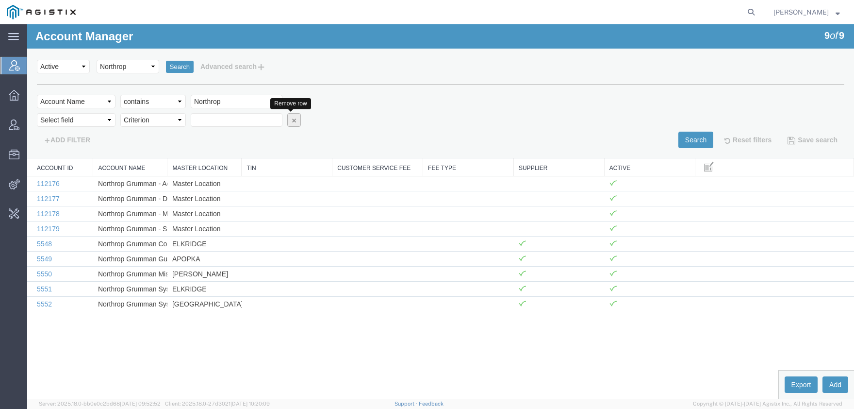
click at [295, 120] on button "button" at bounding box center [294, 120] width 14 height 14
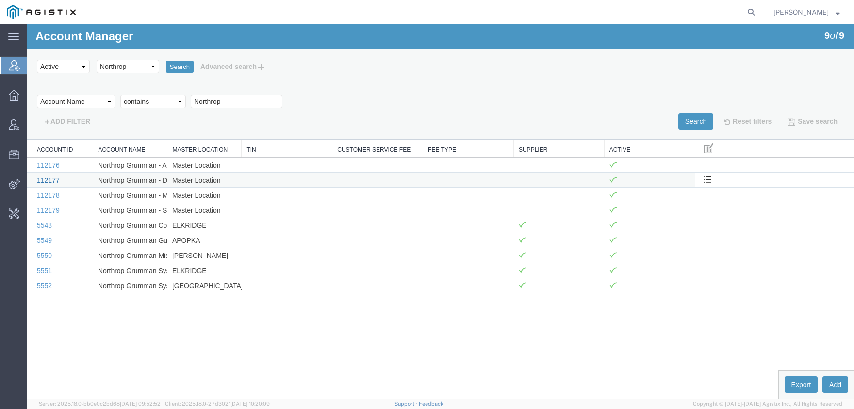
click at [48, 181] on link "112177" at bounding box center [48, 180] width 23 height 8
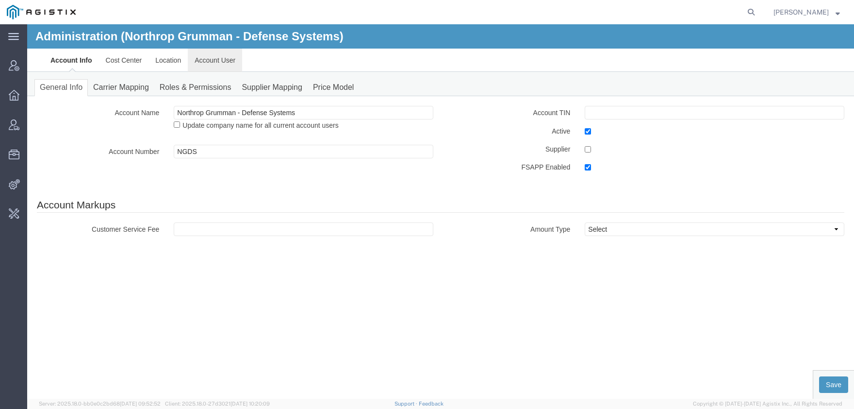
click at [199, 60] on link "Account User" at bounding box center [215, 60] width 54 height 23
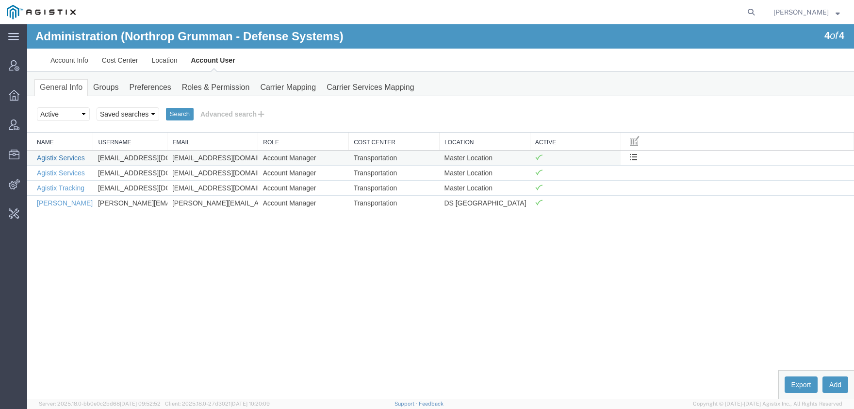
click at [67, 159] on link "Agistix Services" at bounding box center [61, 158] width 48 height 8
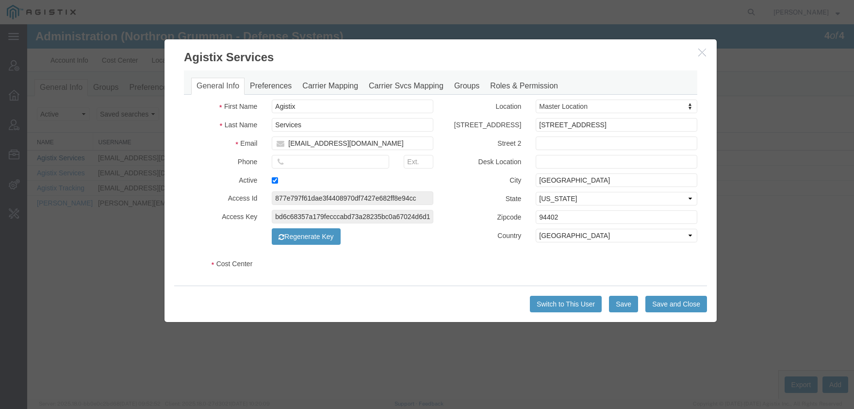
select select "COSTCENTER"
select select "65072"
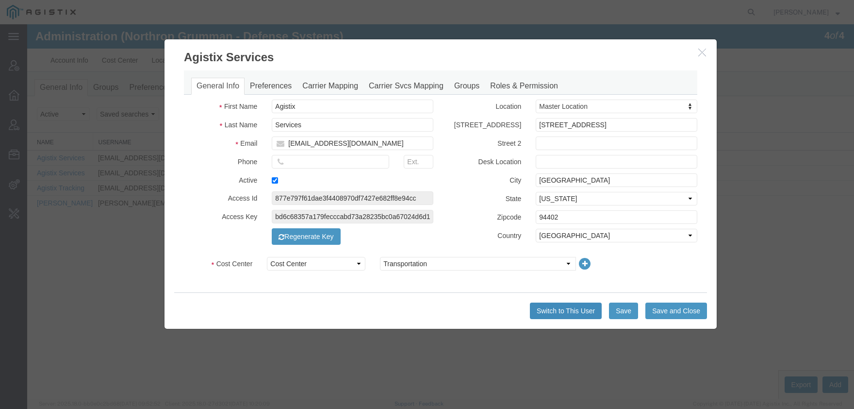
click at [565, 308] on button "Switch to This User" at bounding box center [566, 310] width 72 height 16
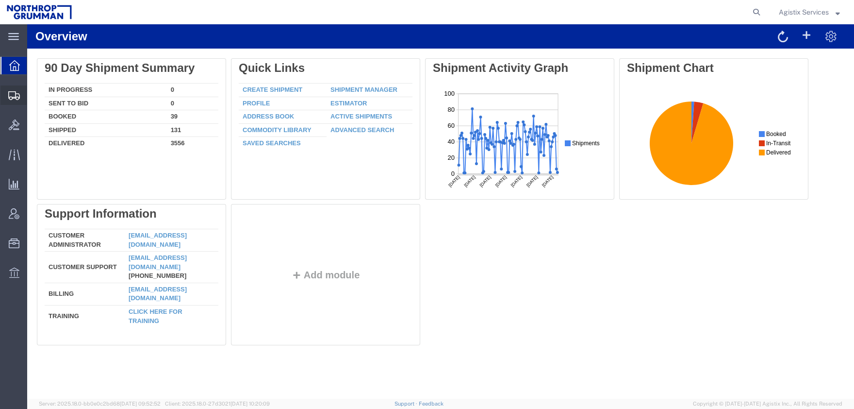
click at [0, 0] on span "Shipment Manager" at bounding box center [0, 0] width 0 height 0
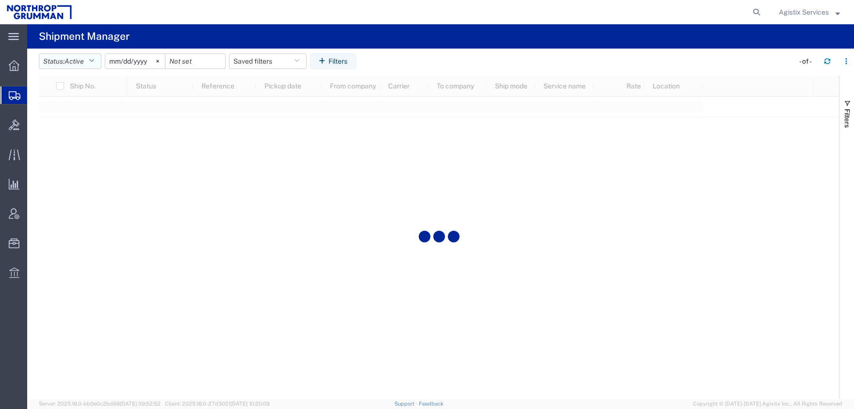
click at [64, 64] on button "Status: Active" at bounding box center [70, 61] width 63 height 16
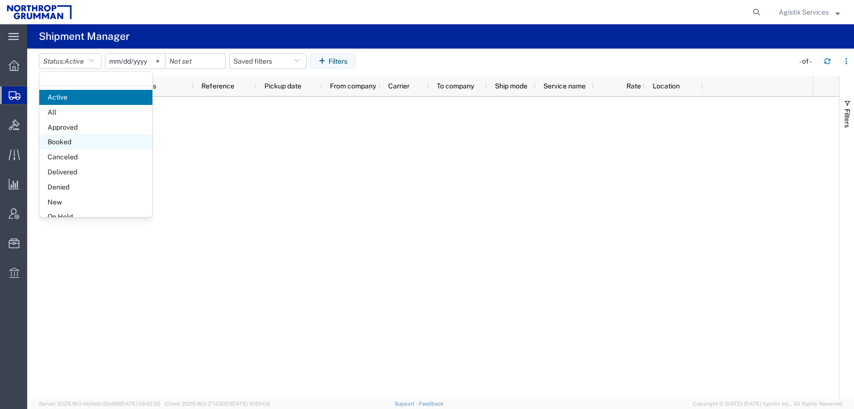
click at [74, 143] on span "Booked" at bounding box center [95, 141] width 113 height 15
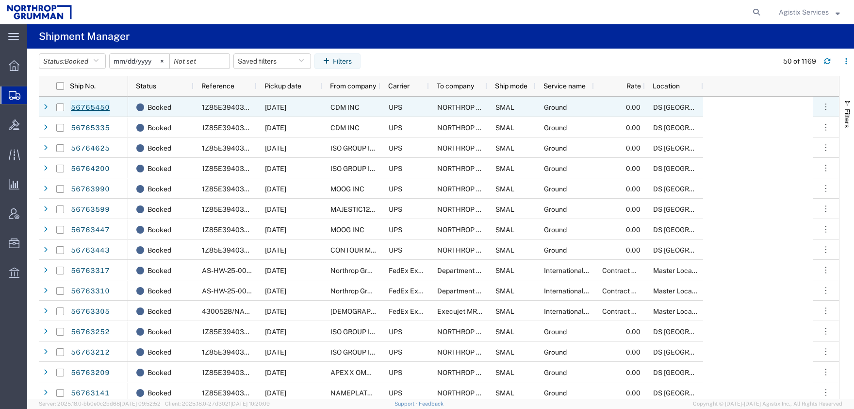
click at [80, 108] on link "56765450" at bounding box center [90, 108] width 40 height 16
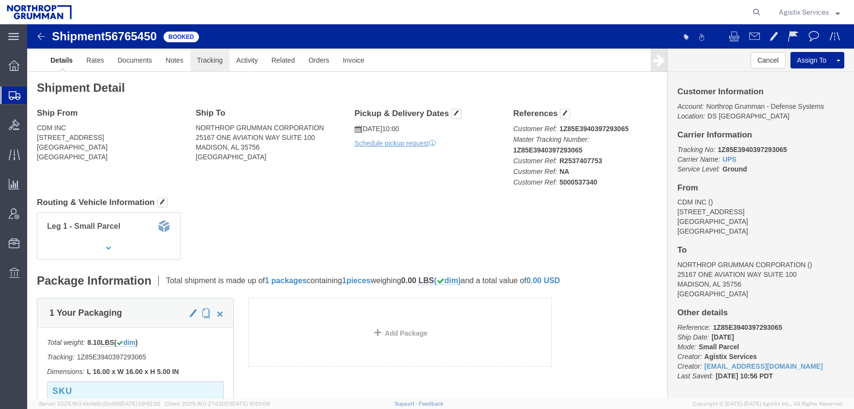
click link "Tracking"
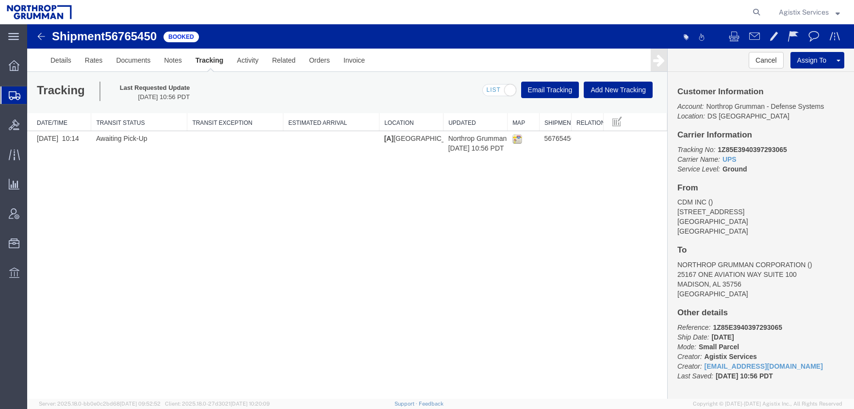
click at [208, 62] on link "Tracking" at bounding box center [210, 60] width 42 height 23
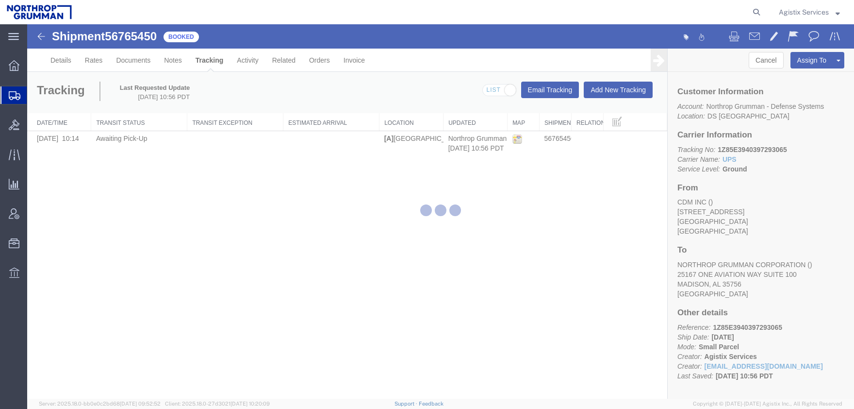
click at [209, 59] on div at bounding box center [440, 211] width 827 height 374
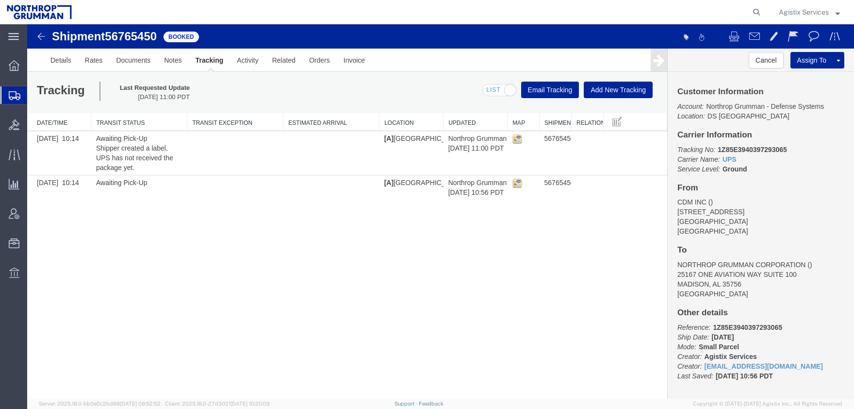
click at [812, 14] on span "Agistix Services" at bounding box center [804, 12] width 50 height 11
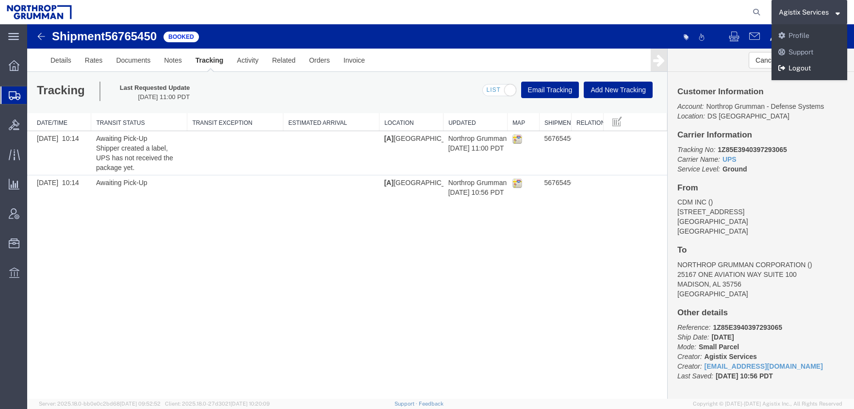
click at [809, 70] on link "Logout" at bounding box center [809, 68] width 76 height 16
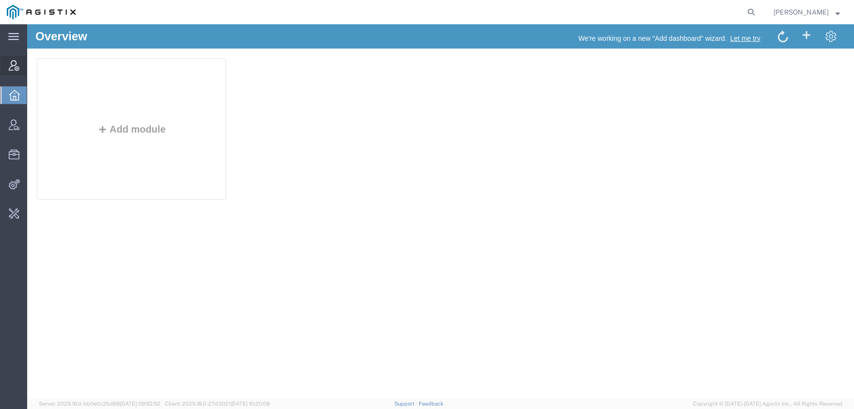
click at [33, 64] on span "Account Manager" at bounding box center [30, 65] width 7 height 19
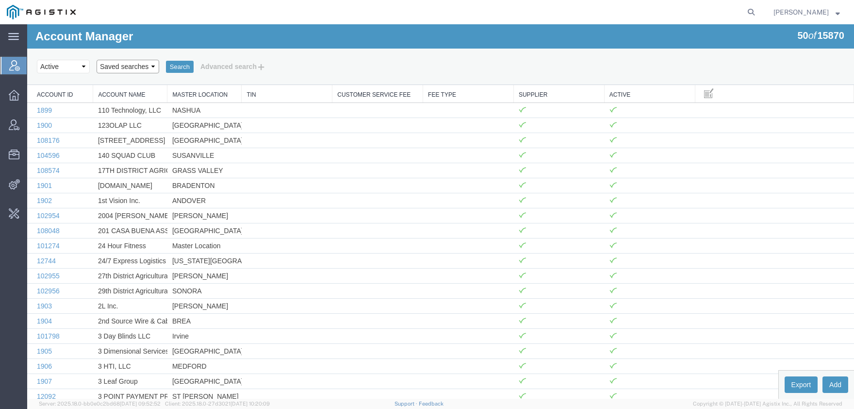
click at [97, 60] on select "Saved searches [PERSON_NAME]" at bounding box center [128, 67] width 63 height 14
select select "Northrop"
click option "Northrop" at bounding box center [27, 24] width 0 height 0
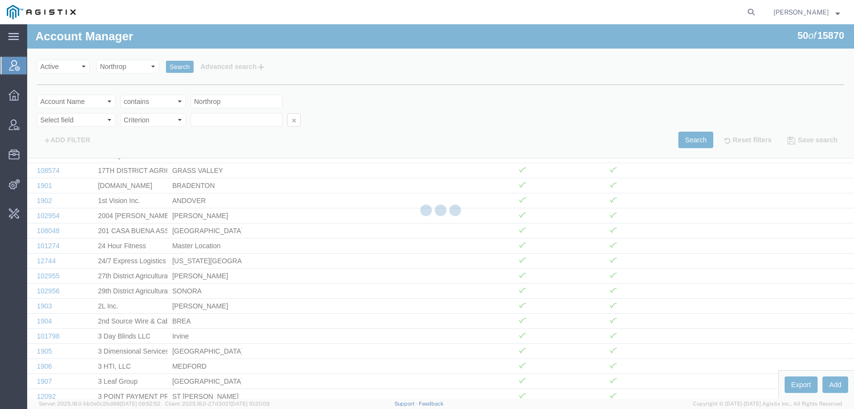
click at [174, 69] on div at bounding box center [440, 211] width 827 height 374
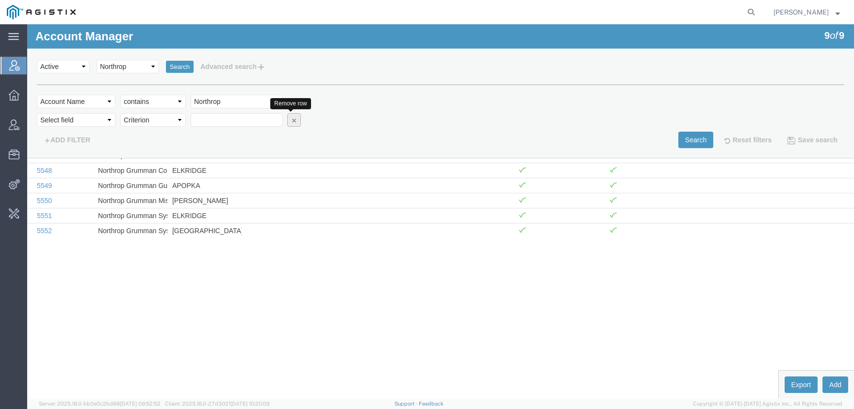
click at [292, 121] on icon "button" at bounding box center [294, 119] width 7 height 7
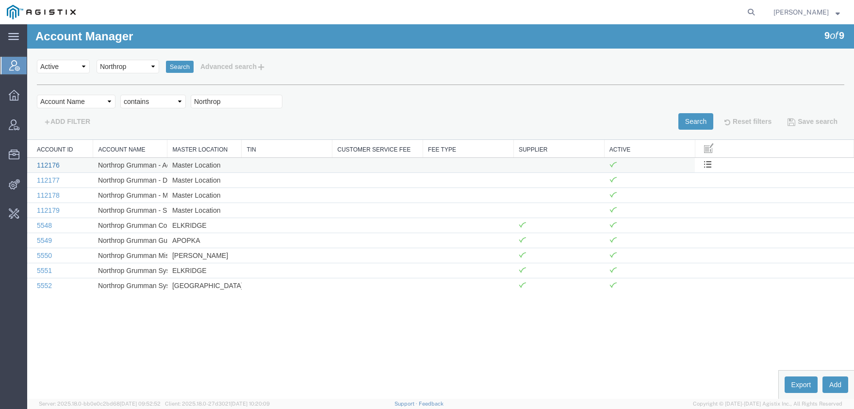
click at [43, 164] on link "112176" at bounding box center [48, 165] width 23 height 8
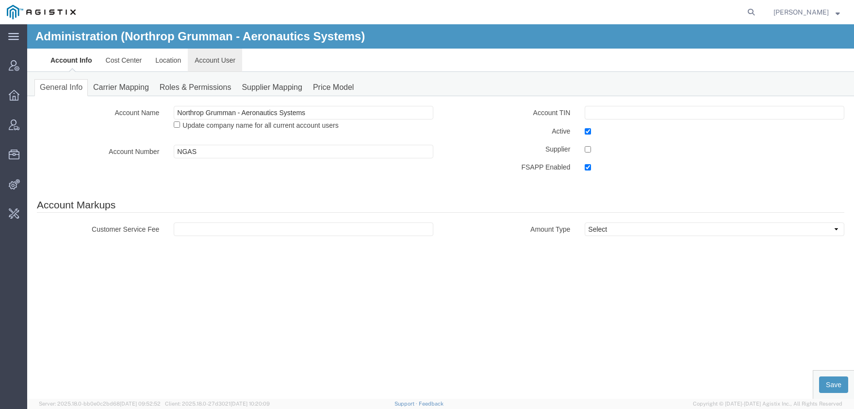
click at [208, 66] on link "Account User" at bounding box center [215, 60] width 54 height 23
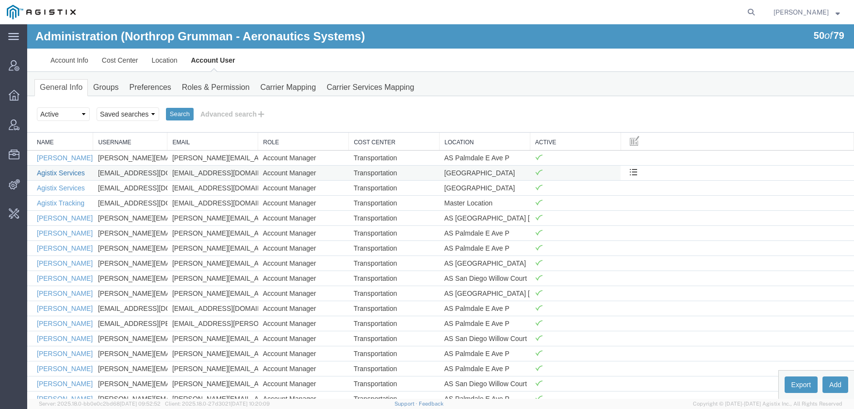
click at [65, 175] on link "Agistix Services" at bounding box center [61, 173] width 48 height 8
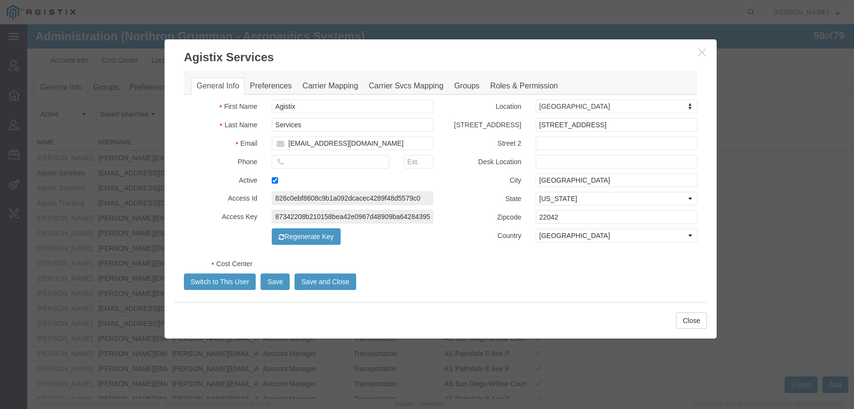
select select "COSTCENTER"
select select "65071"
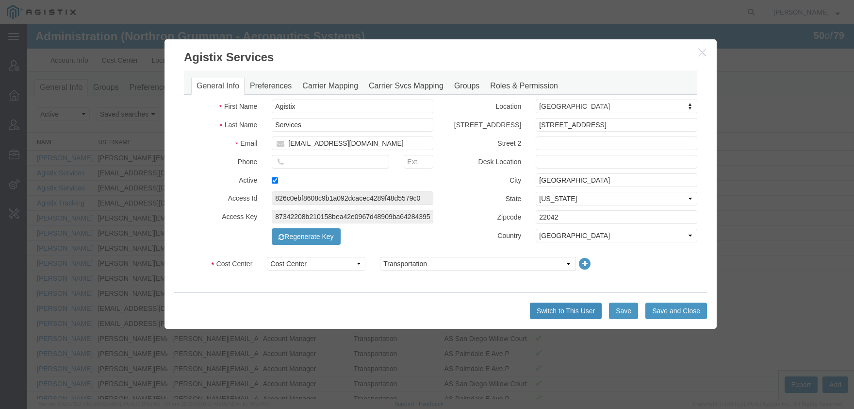
click at [556, 309] on button "Switch to This User" at bounding box center [566, 310] width 72 height 16
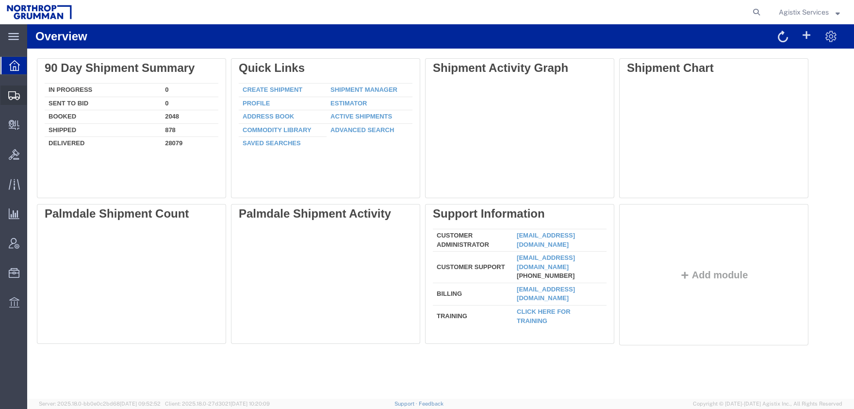
click at [0, 0] on span "Shipment Manager" at bounding box center [0, 0] width 0 height 0
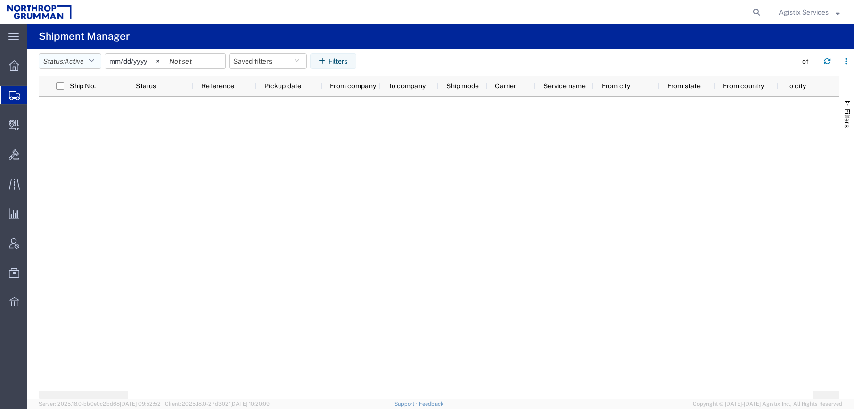
click at [72, 59] on span "Active" at bounding box center [74, 61] width 19 height 8
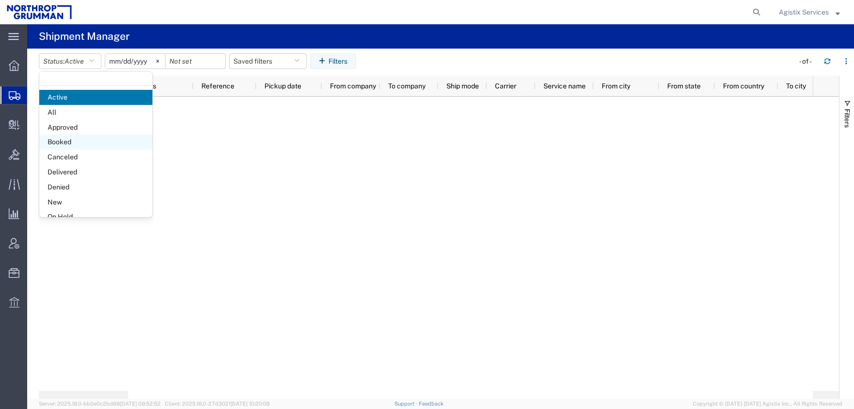
click at [81, 137] on span "Booked" at bounding box center [95, 141] width 113 height 15
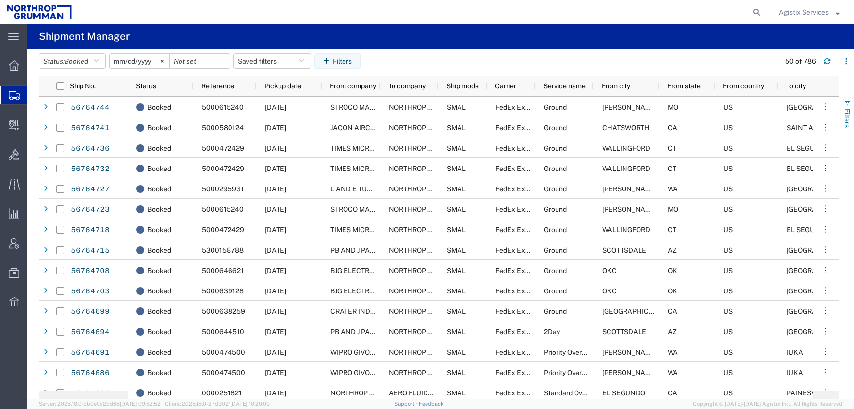
click at [848, 110] on span "Filters" at bounding box center [847, 118] width 8 height 19
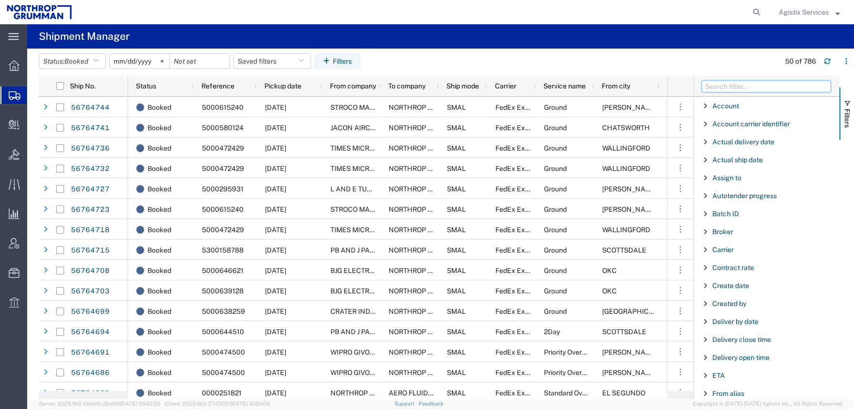
click at [751, 87] on input "Filter Columns Input" at bounding box center [766, 87] width 129 height 12
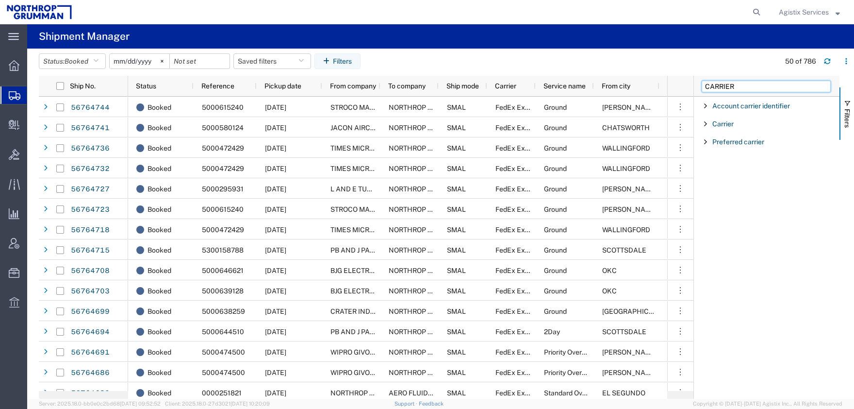
type input "CARRIER"
click at [704, 124] on span "Filter List 3 Filters" at bounding box center [706, 124] width 8 height 8
click at [741, 164] on input "Filter Value" at bounding box center [769, 165] width 127 height 12
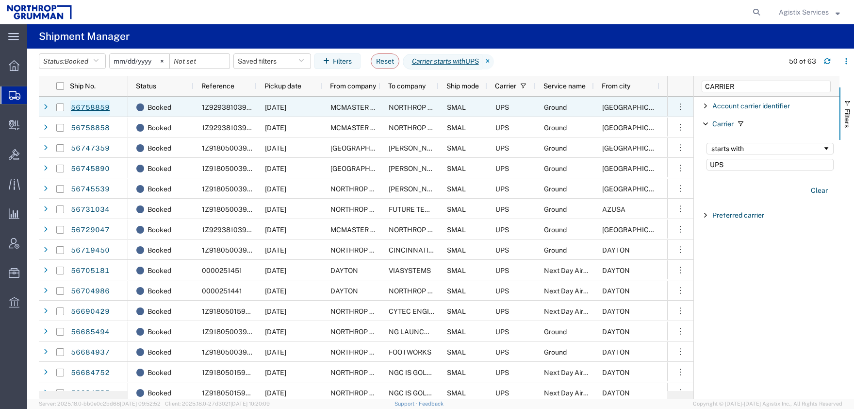
type input "UPS"
click at [88, 110] on link "56758859" at bounding box center [90, 108] width 40 height 16
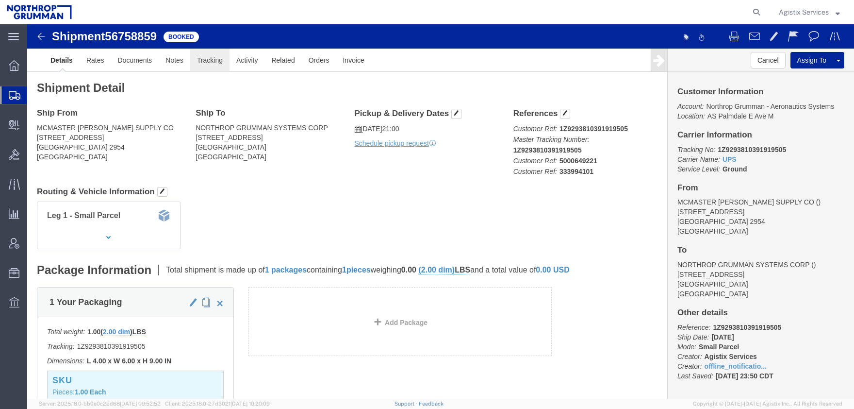
click link "Tracking"
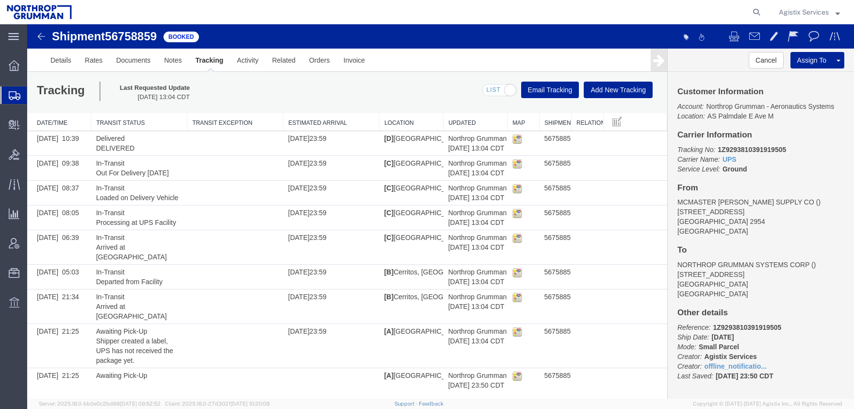
click at [814, 9] on span "Agistix Services" at bounding box center [804, 12] width 50 height 11
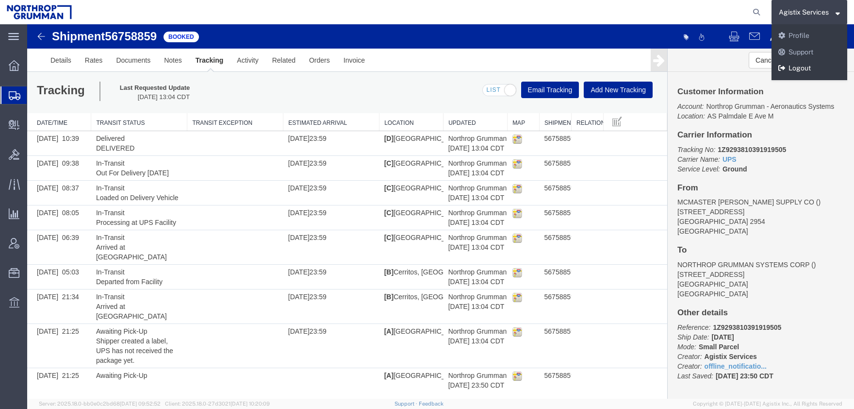
click at [821, 69] on link "Logout" at bounding box center [809, 68] width 76 height 16
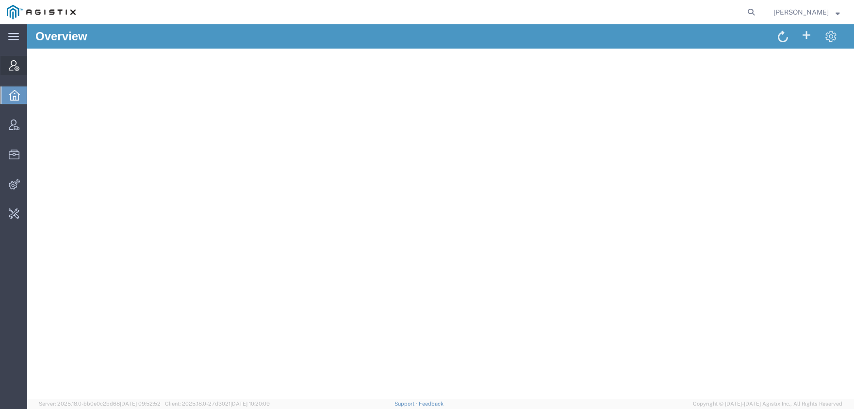
click at [33, 68] on span "Account Manager" at bounding box center [30, 65] width 7 height 19
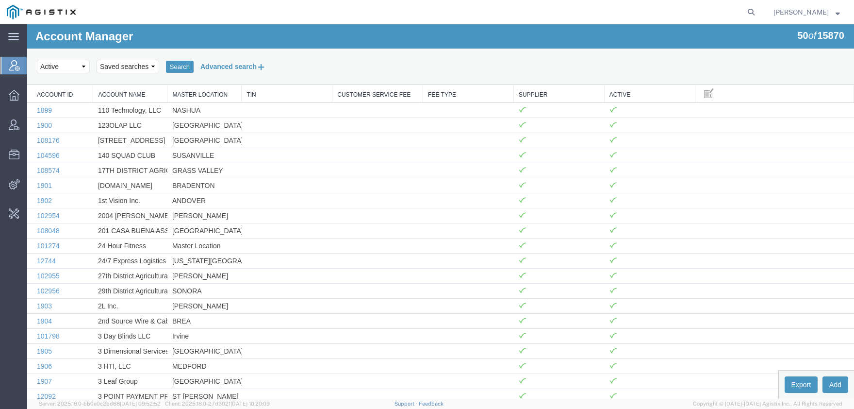
click at [206, 66] on button "Advanced search" at bounding box center [233, 66] width 79 height 16
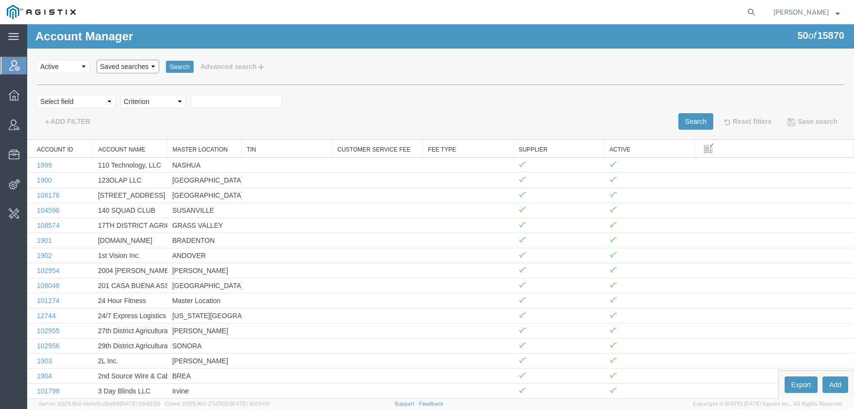
click at [97, 60] on select "Saved searches [PERSON_NAME]" at bounding box center [128, 67] width 63 height 14
select select "Northrop"
click option "Northrop" at bounding box center [27, 24] width 0 height 0
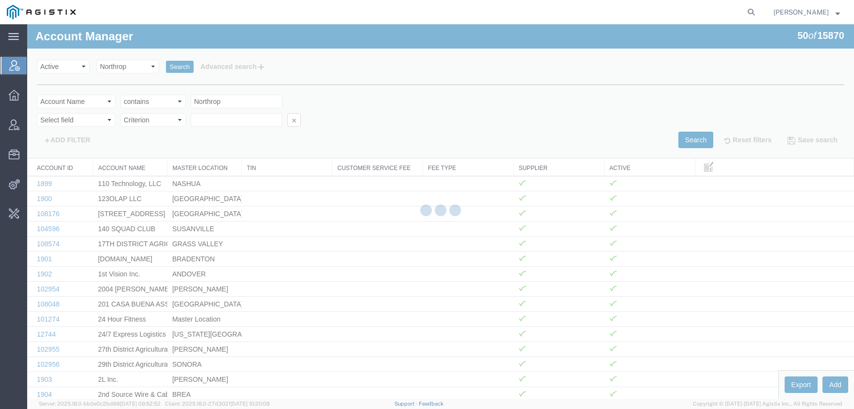
click at [182, 66] on div at bounding box center [440, 211] width 827 height 374
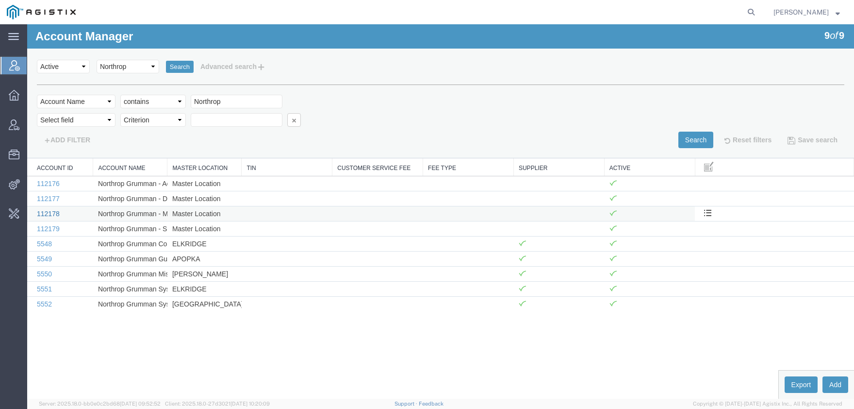
click at [49, 216] on link "112178" at bounding box center [48, 214] width 23 height 8
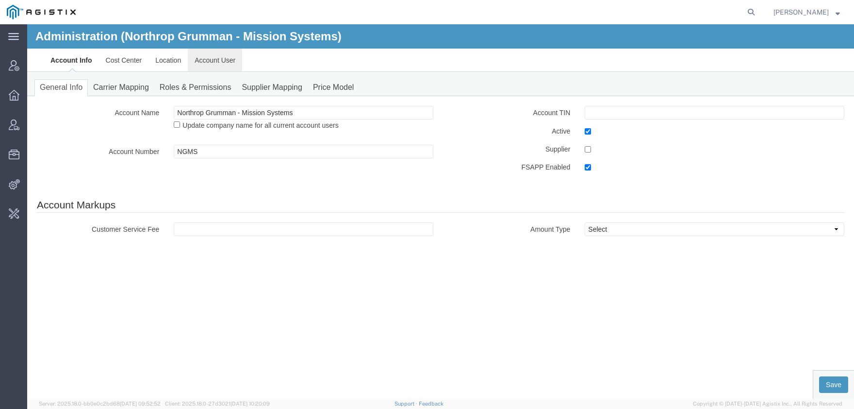
click at [213, 55] on link "Account User" at bounding box center [215, 60] width 54 height 23
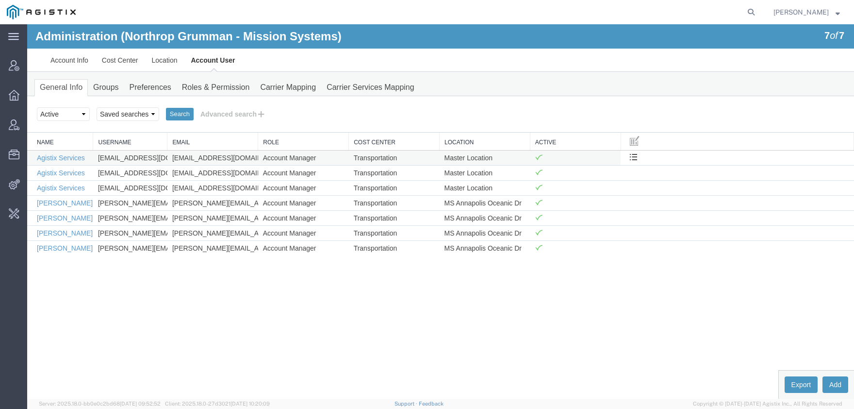
click at [68, 163] on td "Agistix Services" at bounding box center [60, 157] width 66 height 15
click at [68, 161] on link "Agistix Services" at bounding box center [61, 158] width 48 height 8
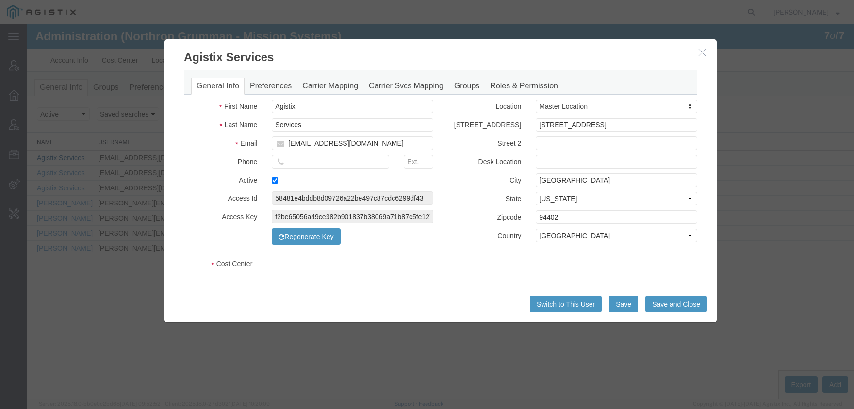
select select "COSTCENTER"
select select "65073"
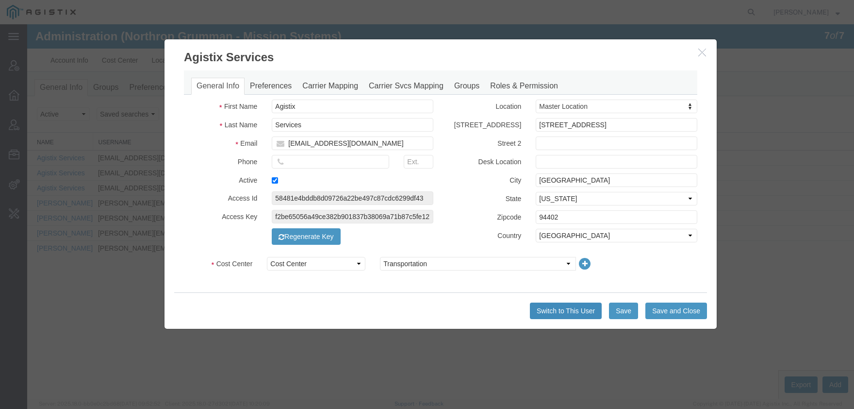
click at [575, 308] on button "Switch to This User" at bounding box center [566, 310] width 72 height 16
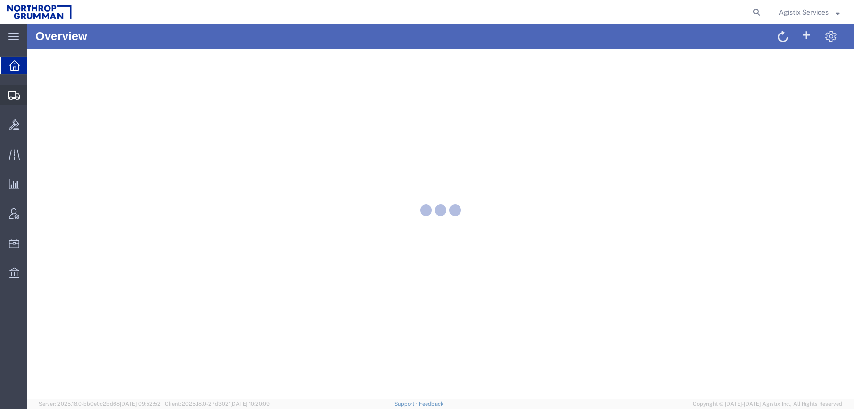
click at [0, 0] on span "Shipment Manager" at bounding box center [0, 0] width 0 height 0
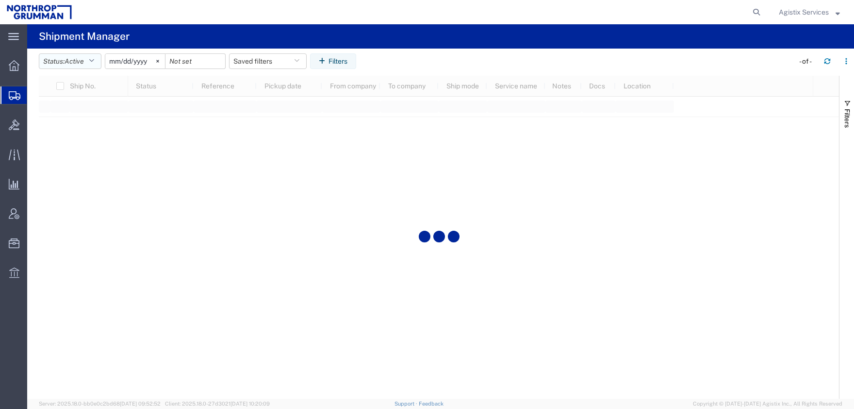
click at [83, 60] on span "Active" at bounding box center [74, 61] width 19 height 8
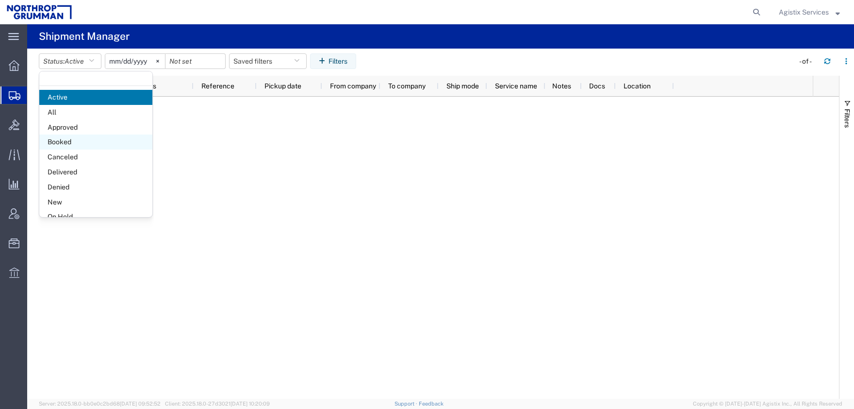
click at [72, 145] on span "Booked" at bounding box center [95, 141] width 113 height 15
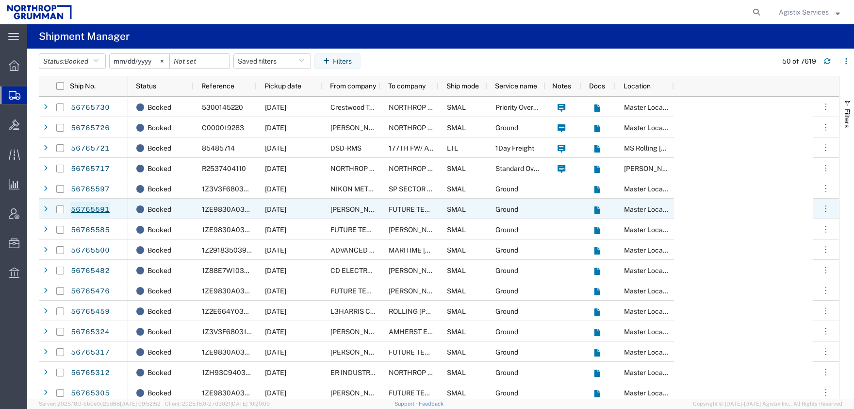
click at [85, 208] on link "56765591" at bounding box center [90, 210] width 40 height 16
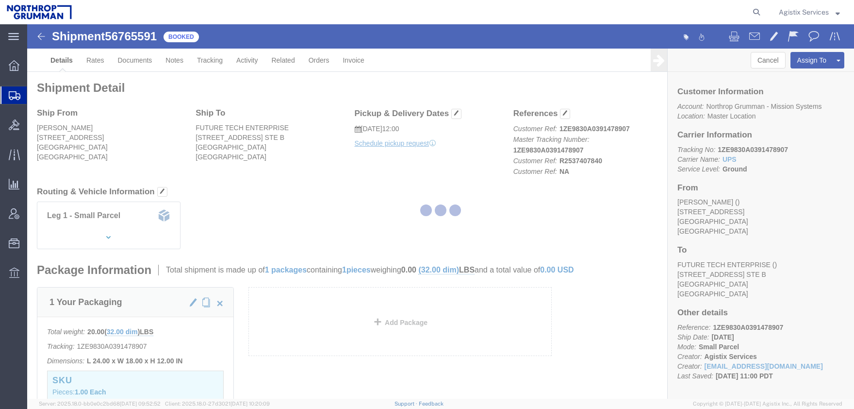
click body "Shipment 56765591 Booked Details Rates Documents Notes Tracking Activity Relate…"
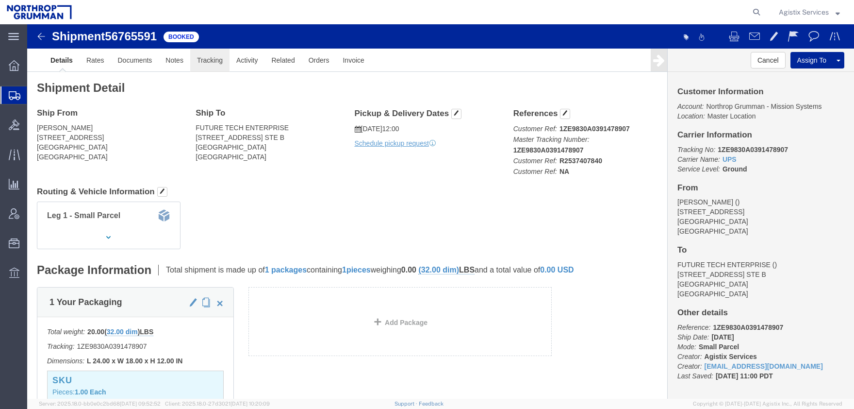
click link "Tracking"
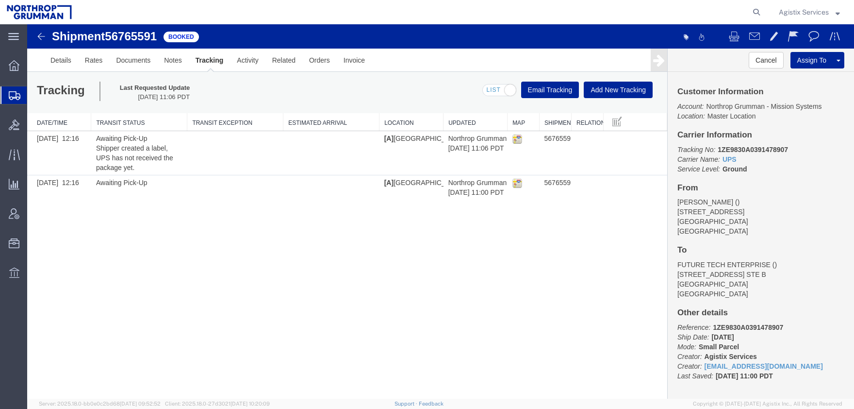
click at [829, 9] on span "Agistix Services" at bounding box center [804, 12] width 50 height 11
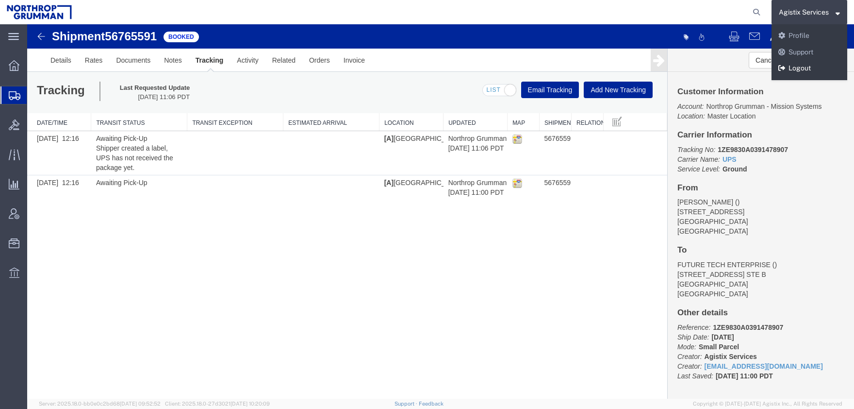
click at [803, 73] on link "Logout" at bounding box center [809, 68] width 76 height 16
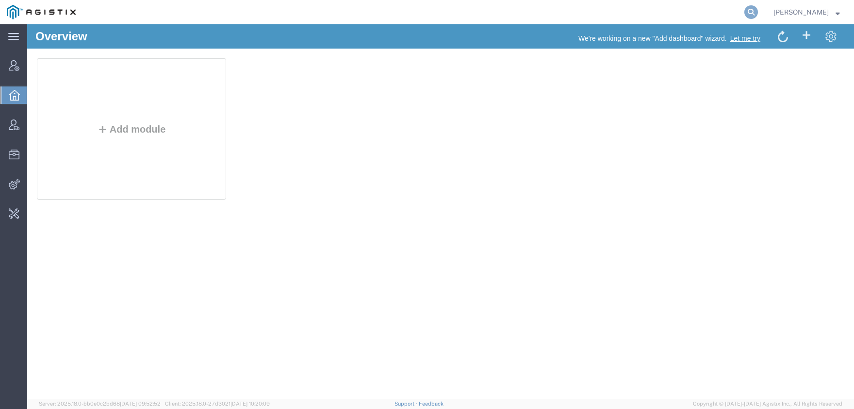
click at [758, 15] on icon at bounding box center [751, 12] width 14 height 14
drag, startPoint x: 56, startPoint y: 67, endPoint x: 83, endPoint y: 67, distance: 27.2
click at [33, 67] on span "Account Manager" at bounding box center [30, 65] width 7 height 19
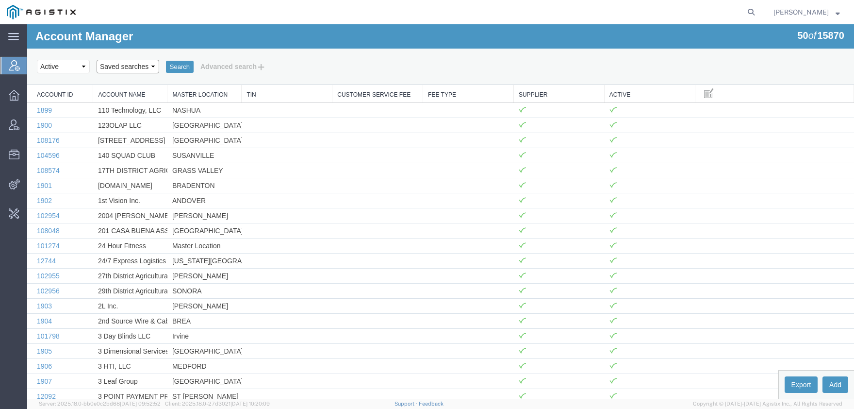
click at [97, 60] on select "Saved searches GD Northrop" at bounding box center [128, 67] width 63 height 14
select select "Northrop"
click option "Northrop" at bounding box center [27, 24] width 0 height 0
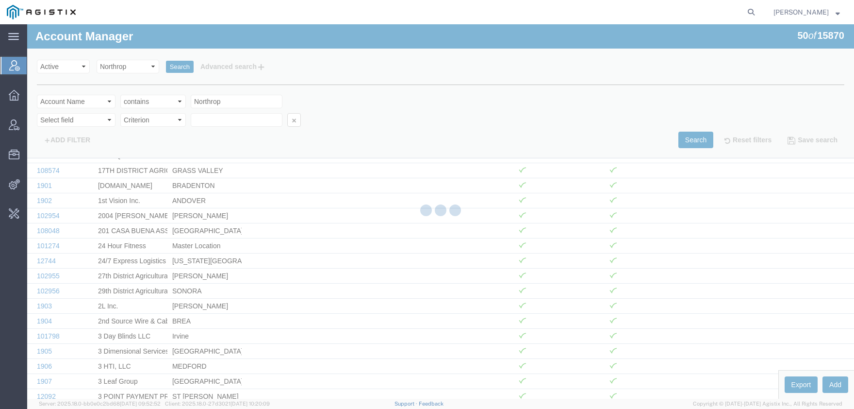
click at [179, 69] on div at bounding box center [440, 211] width 827 height 374
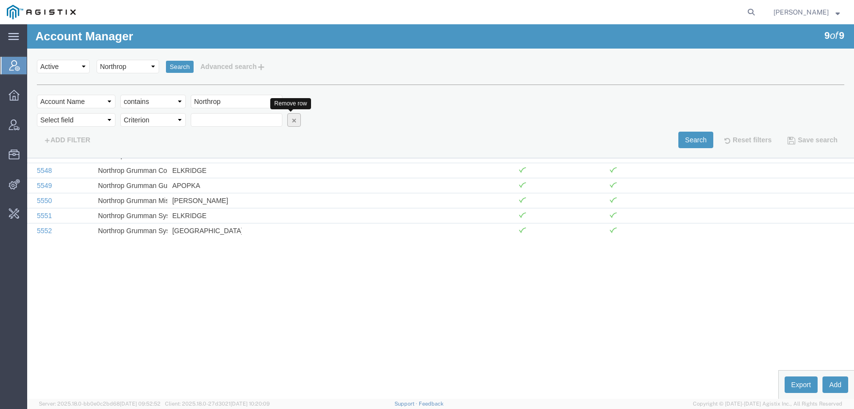
click at [296, 122] on button "button" at bounding box center [294, 120] width 14 height 14
click at [292, 122] on icon "button" at bounding box center [294, 119] width 7 height 7
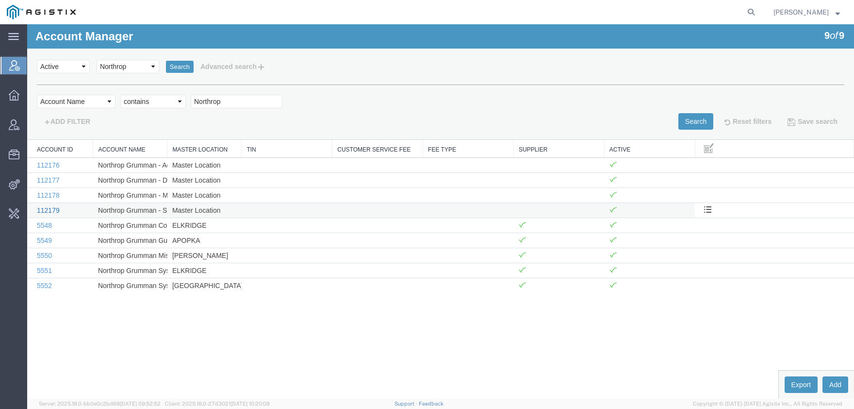
click at [42, 209] on link "112179" at bounding box center [48, 210] width 23 height 8
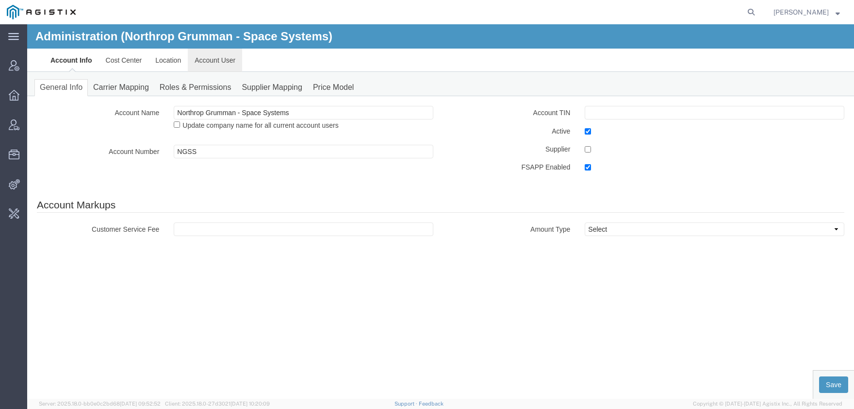
click at [214, 61] on link "Account User" at bounding box center [215, 60] width 54 height 23
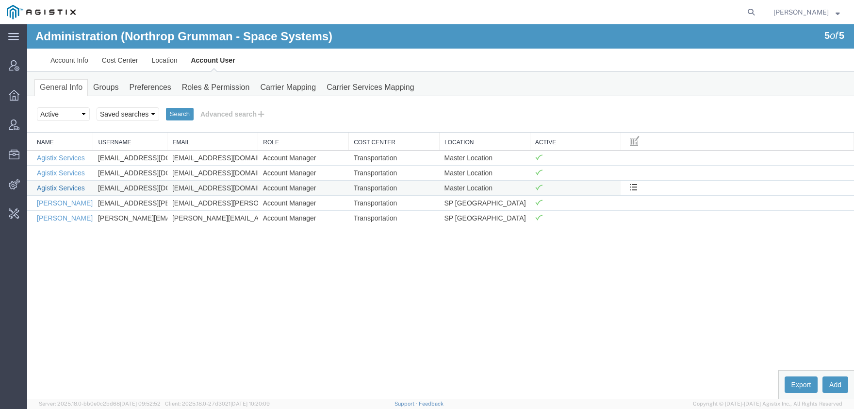
click at [54, 188] on link "Agistix Services" at bounding box center [61, 188] width 48 height 8
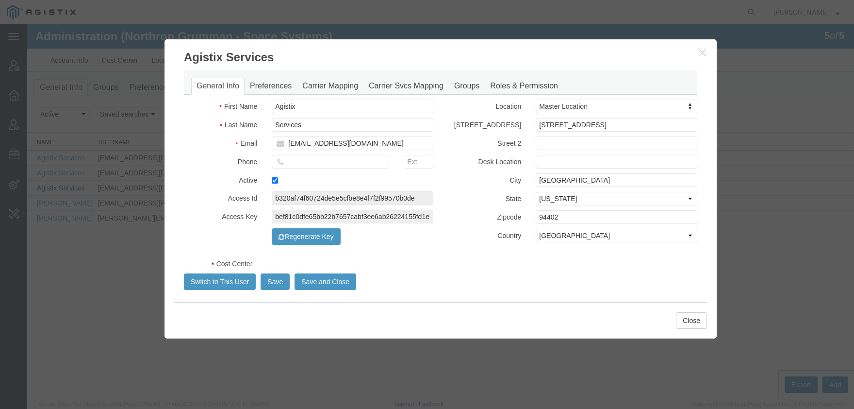
select select "COSTCENTER"
select select "65074"
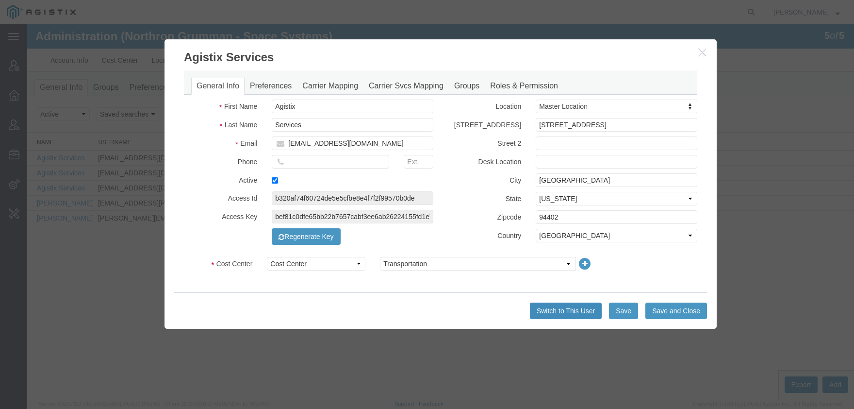
click at [585, 307] on button "Switch to This User" at bounding box center [566, 310] width 72 height 16
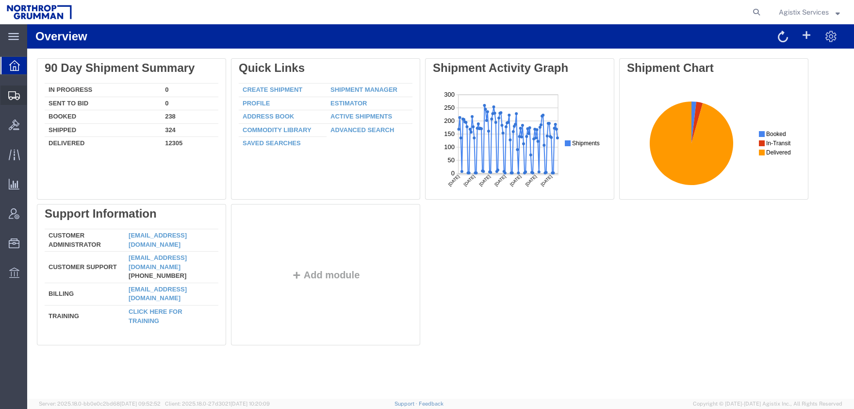
click at [0, 0] on span "Shipment Manager" at bounding box center [0, 0] width 0 height 0
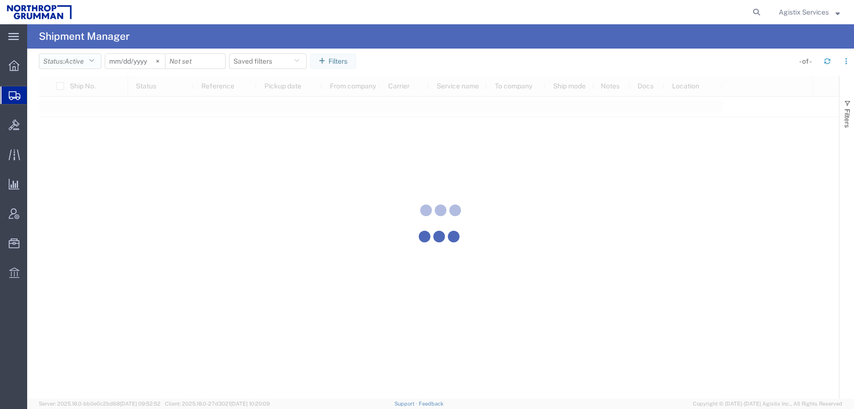
click at [72, 63] on span "Active" at bounding box center [74, 61] width 19 height 8
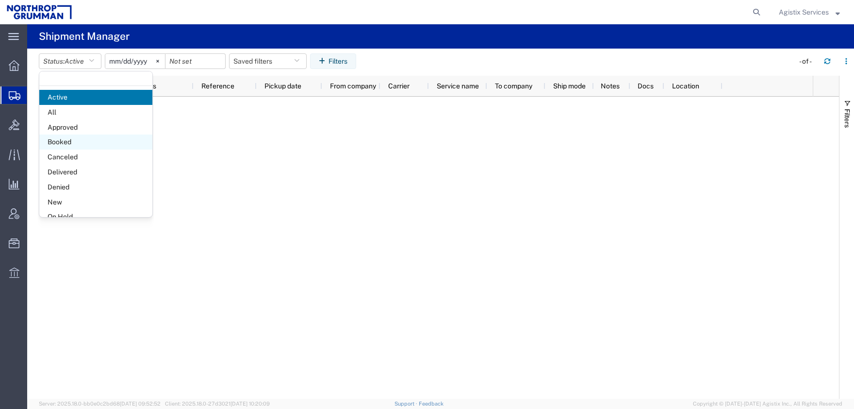
click at [72, 145] on span "Booked" at bounding box center [95, 141] width 113 height 15
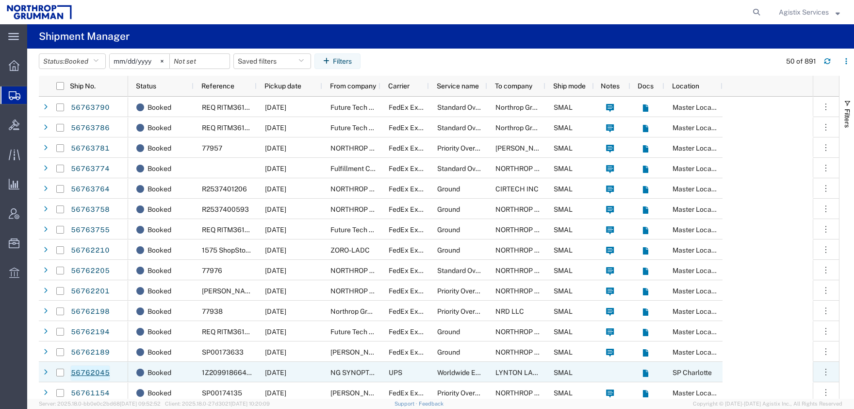
click at [88, 377] on link "56762045" at bounding box center [90, 373] width 40 height 16
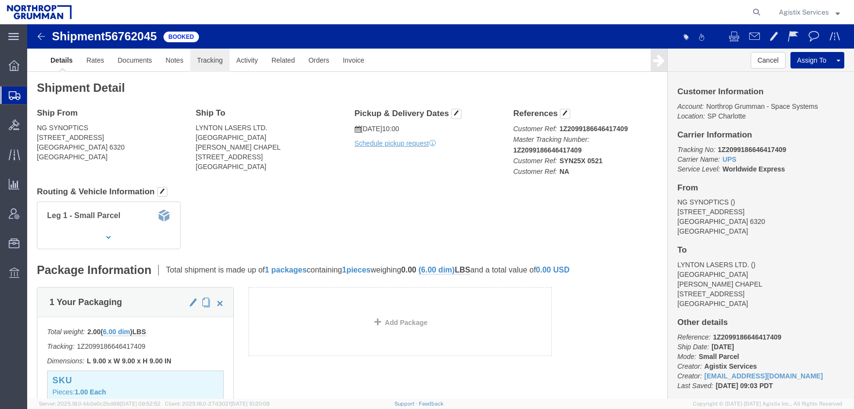
click link "Tracking"
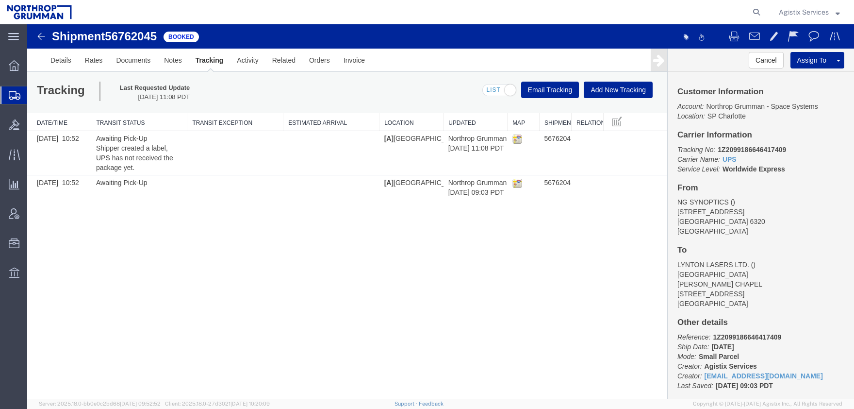
click at [37, 37] on img at bounding box center [41, 37] width 12 height 12
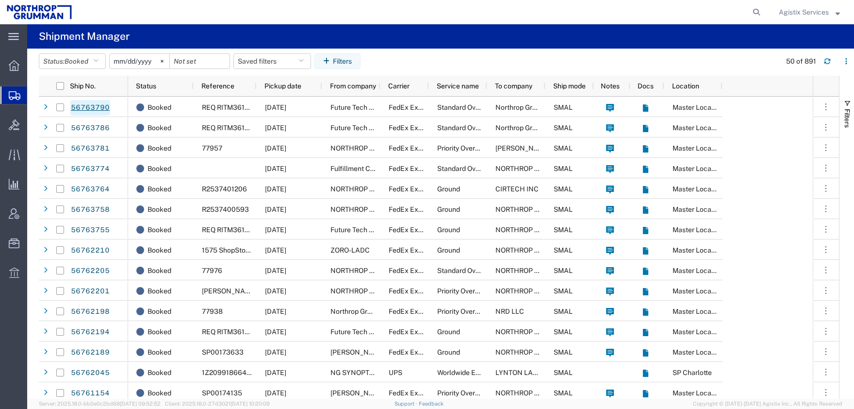
click at [98, 104] on link "56763790" at bounding box center [90, 108] width 40 height 16
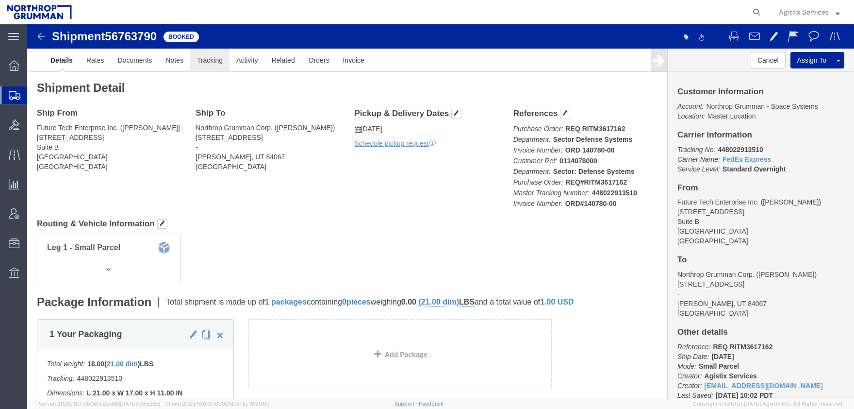
click link "Tracking"
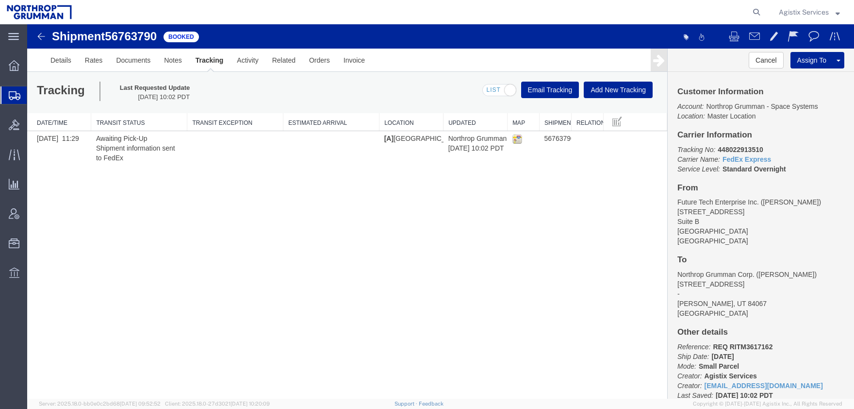
click at [44, 34] on img at bounding box center [41, 37] width 12 height 12
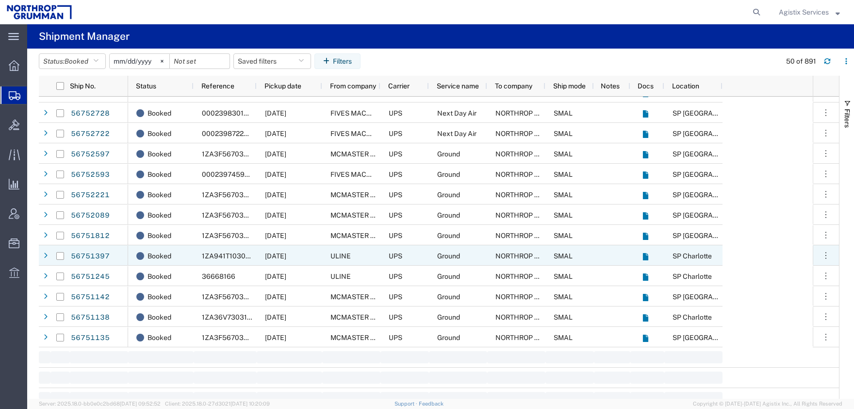
scroll to position [769, 0]
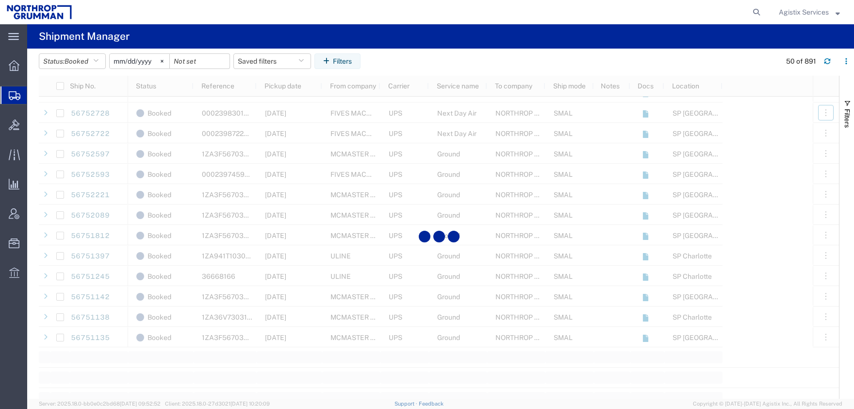
click at [844, 117] on span "Filters" at bounding box center [847, 118] width 8 height 19
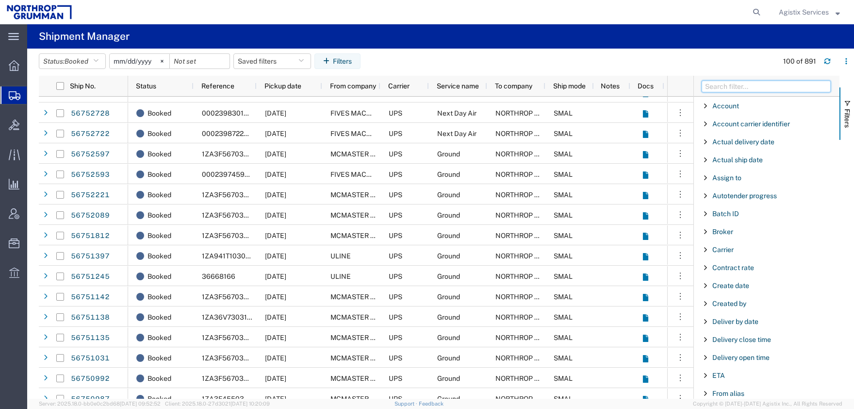
click at [745, 91] on input "Filter Columns Input" at bounding box center [766, 87] width 129 height 12
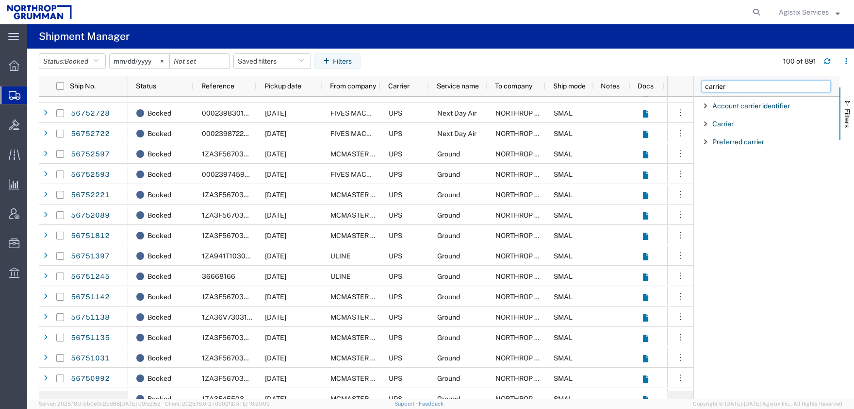
type input "carrier"
click at [703, 126] on span "Filter List 3 Filters" at bounding box center [706, 124] width 8 height 8
click at [720, 167] on input "Filter Value" at bounding box center [769, 165] width 127 height 12
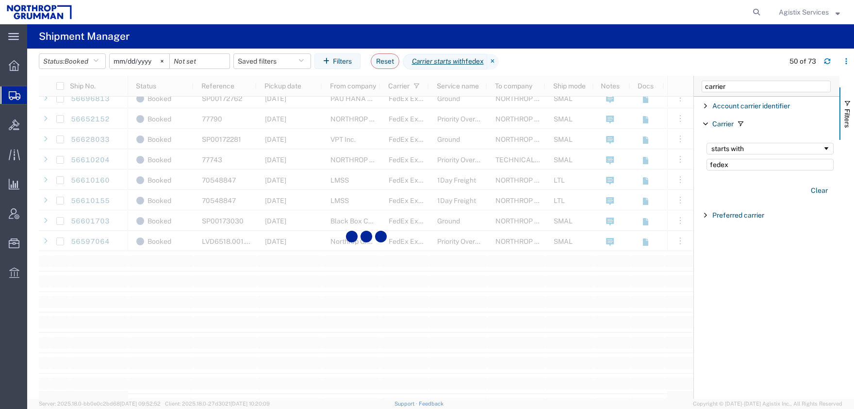
scroll to position [865, 0]
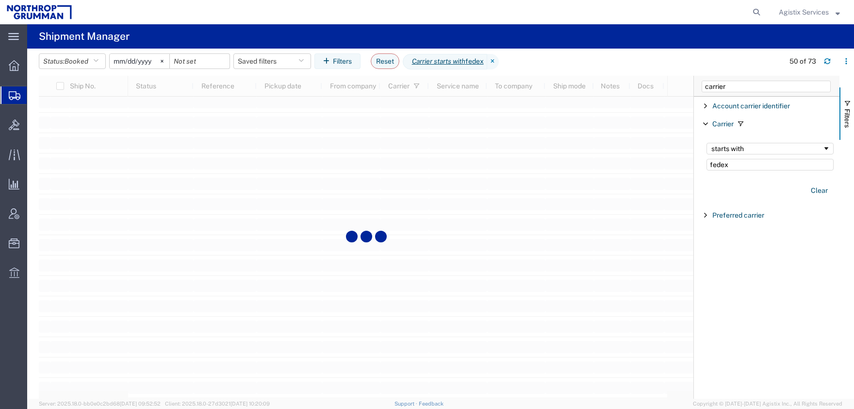
scroll to position [1105, 0]
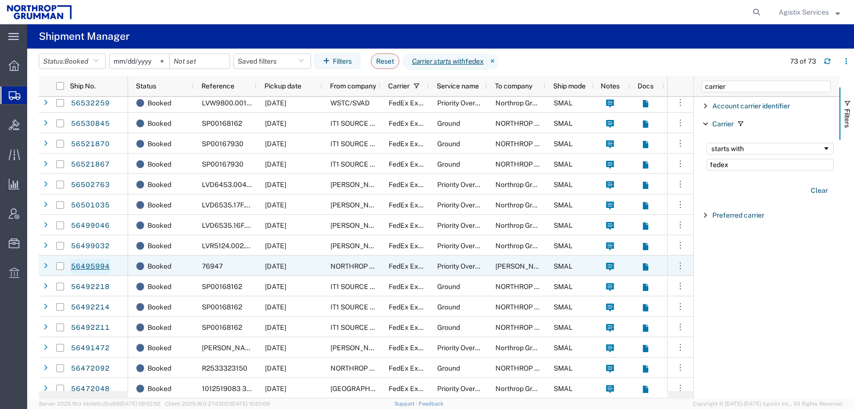
type input "fedex"
click at [87, 267] on link "56495994" at bounding box center [90, 267] width 40 height 16
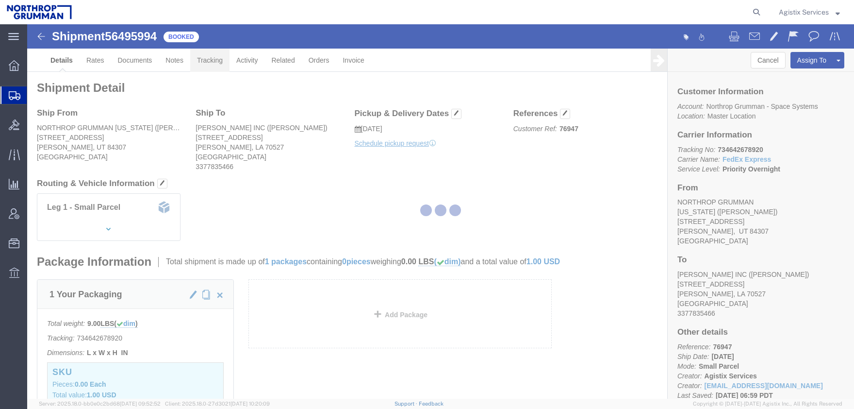
click link "Tracking"
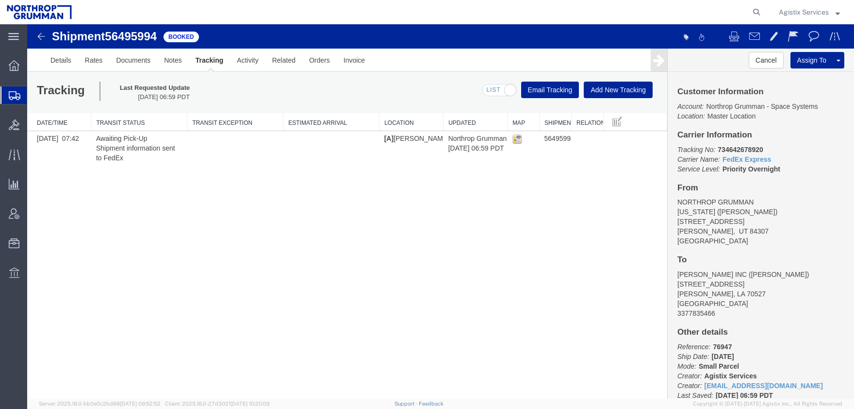
click at [40, 36] on img at bounding box center [41, 37] width 12 height 12
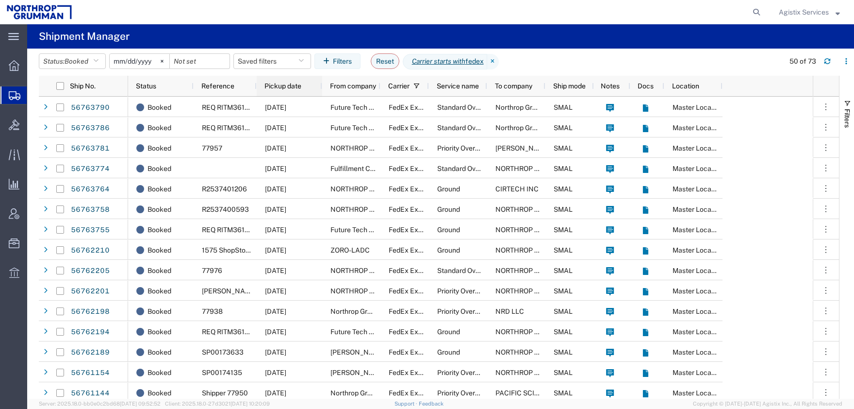
click at [295, 87] on span "Pickup date" at bounding box center [282, 86] width 37 height 8
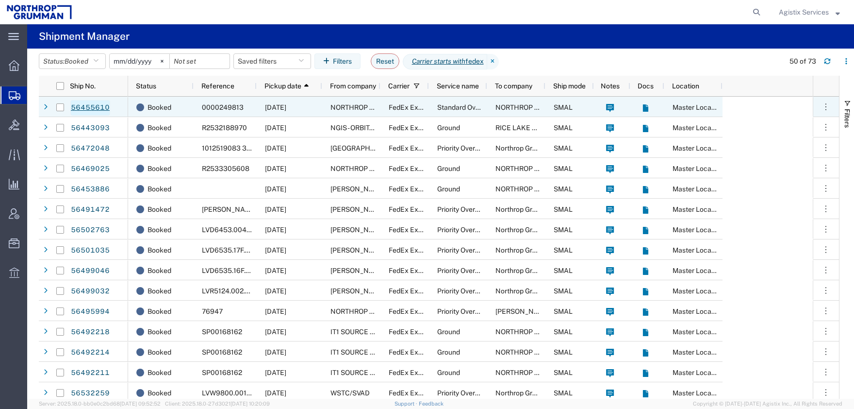
click at [85, 106] on link "56455610" at bounding box center [90, 108] width 40 height 16
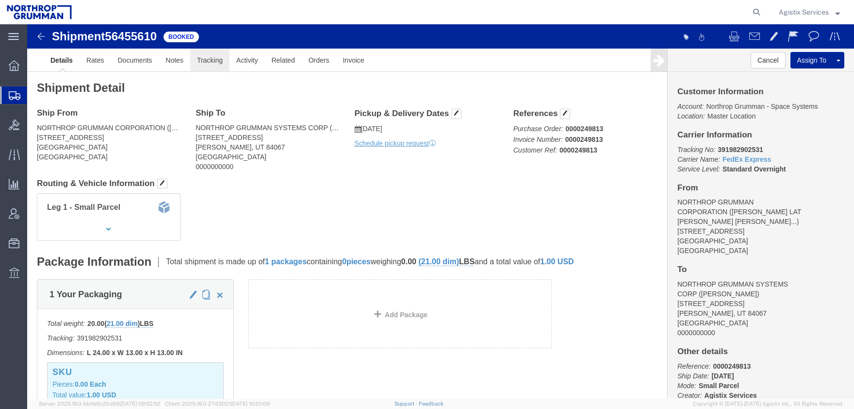
click link "Tracking"
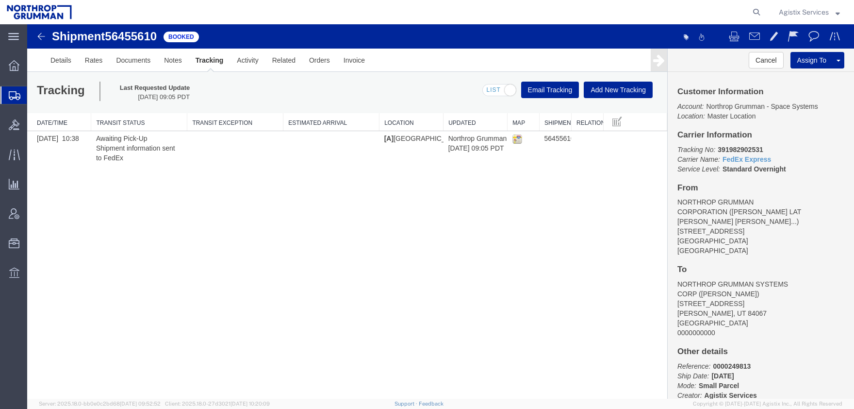
click at [131, 39] on span "56455610" at bounding box center [131, 36] width 52 height 13
copy h1 "56455610"
click at [793, 14] on span "Agistix Services" at bounding box center [804, 12] width 50 height 11
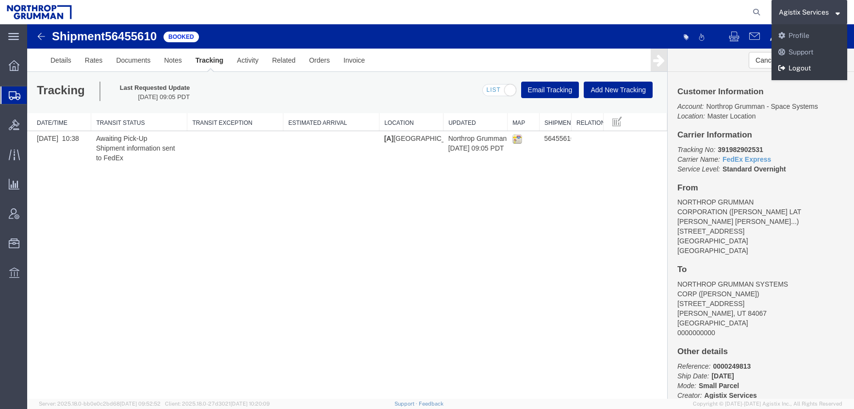
click at [801, 70] on link "Logout" at bounding box center [809, 68] width 76 height 16
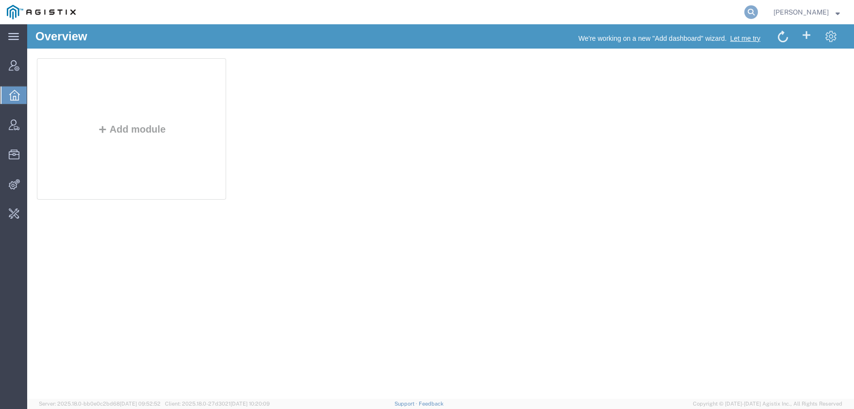
click at [758, 14] on icon at bounding box center [751, 12] width 14 height 14
click at [33, 182] on span "Integrations" at bounding box center [30, 183] width 7 height 19
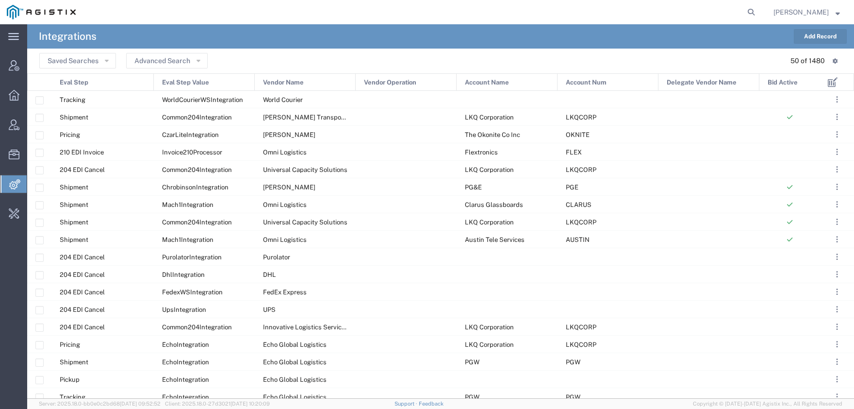
click at [814, 39] on button "Add Record" at bounding box center [820, 36] width 53 height 15
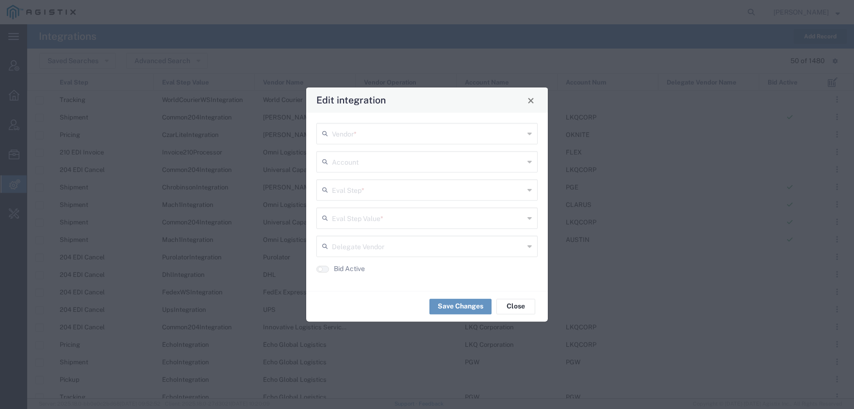
click at [390, 128] on input "text" at bounding box center [428, 132] width 192 height 17
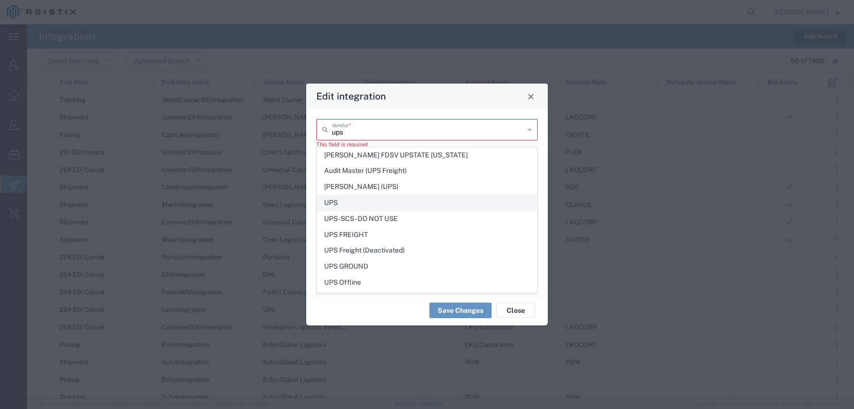
click at [354, 206] on span "UPS" at bounding box center [426, 202] width 219 height 15
type input "UPS"
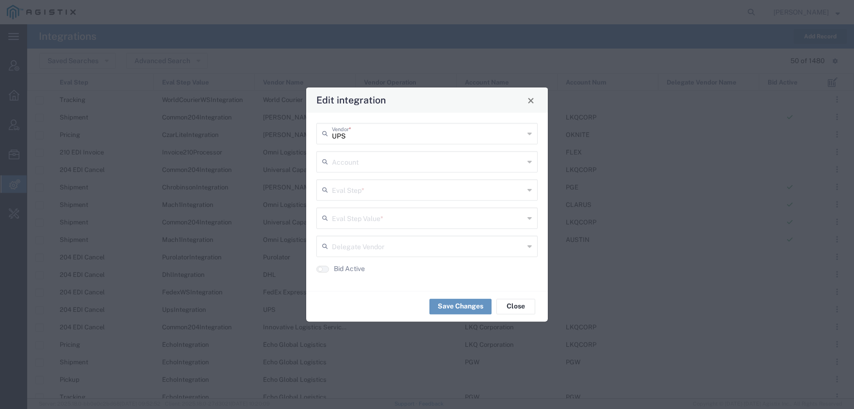
click at [363, 164] on input "text" at bounding box center [428, 160] width 192 height 17
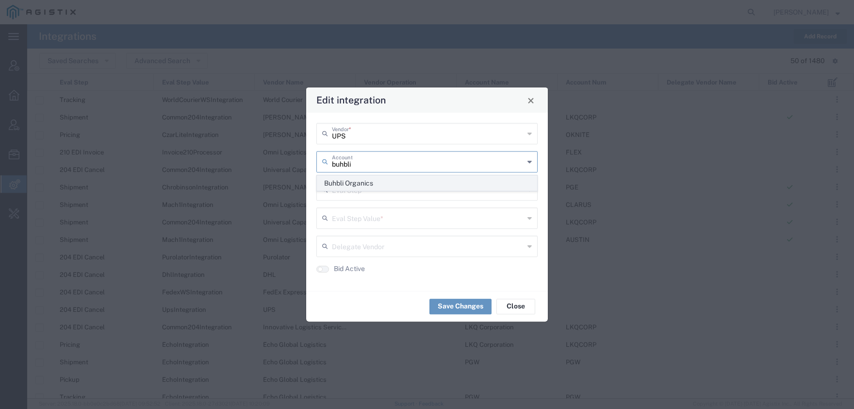
click at [360, 185] on span "Buhbli Organics" at bounding box center [426, 183] width 219 height 15
type input "Buhbli Organics"
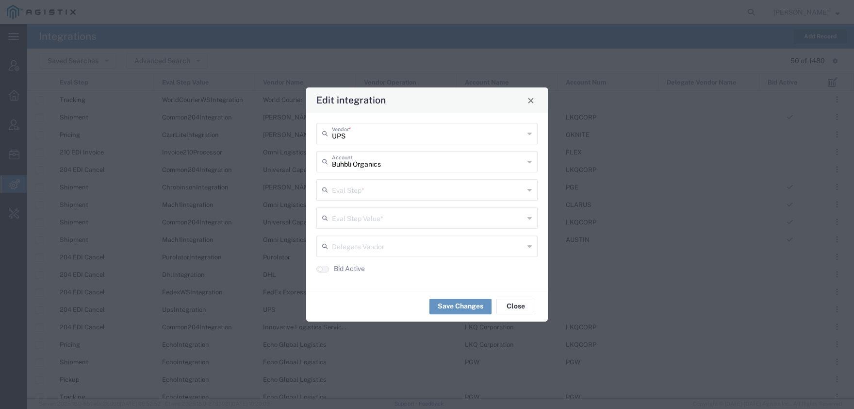
click at [356, 191] on input "text" at bounding box center [428, 188] width 192 height 17
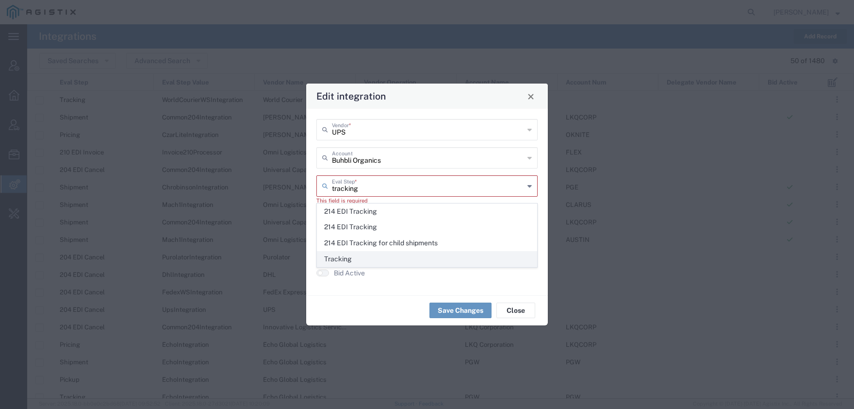
click at [342, 253] on span "Tracking" at bounding box center [426, 258] width 219 height 15
type input "Tracking"
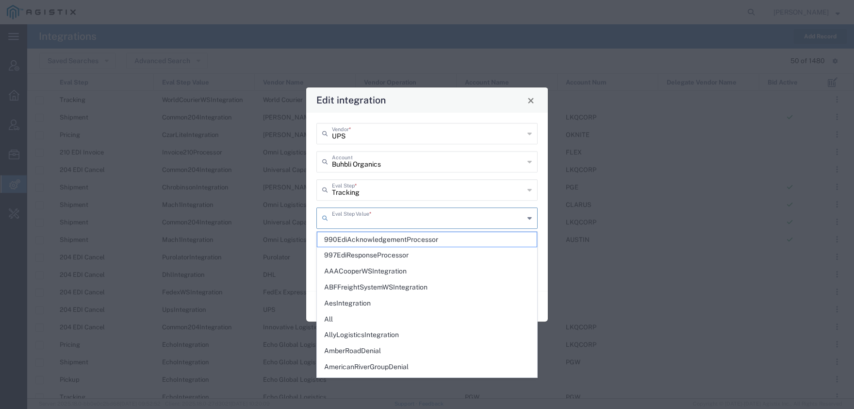
click at [348, 222] on input "text" at bounding box center [428, 217] width 192 height 17
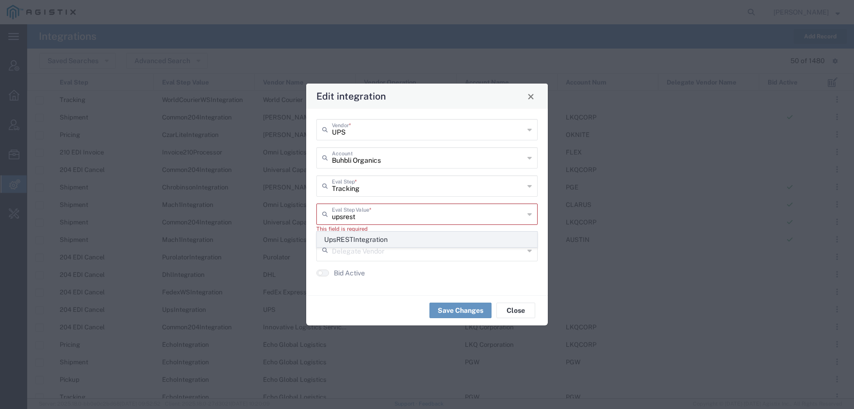
click at [355, 239] on span "UpsRESTIntegration" at bounding box center [426, 239] width 219 height 15
type input "UpsRESTIntegration"
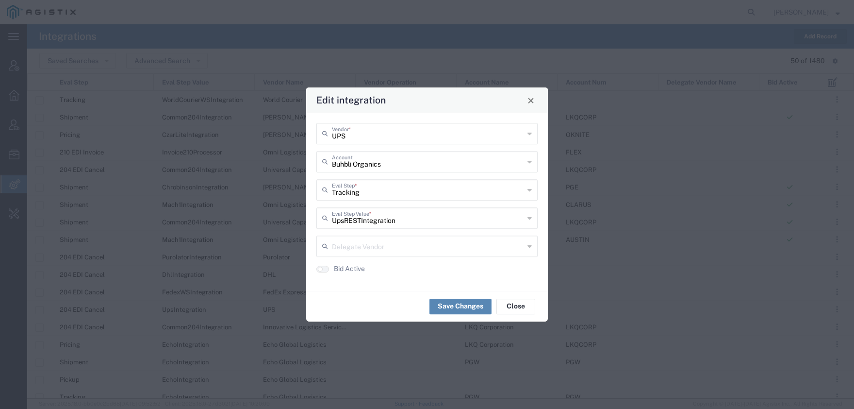
click at [448, 304] on button "Save Changes" at bounding box center [460, 306] width 62 height 16
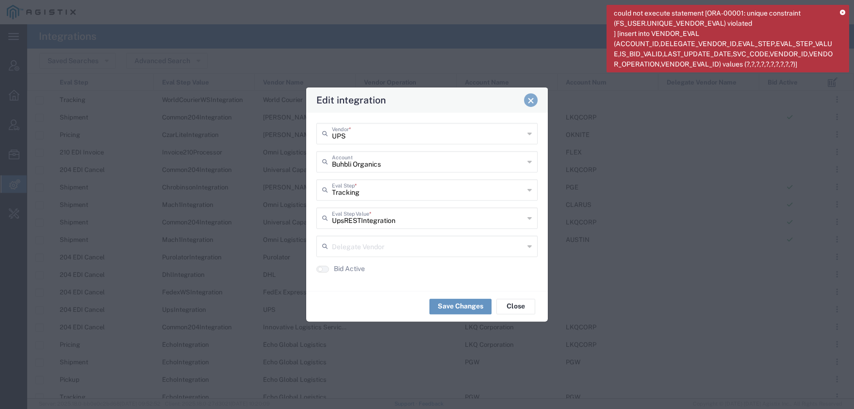
click at [533, 105] on button "Close" at bounding box center [531, 100] width 14 height 14
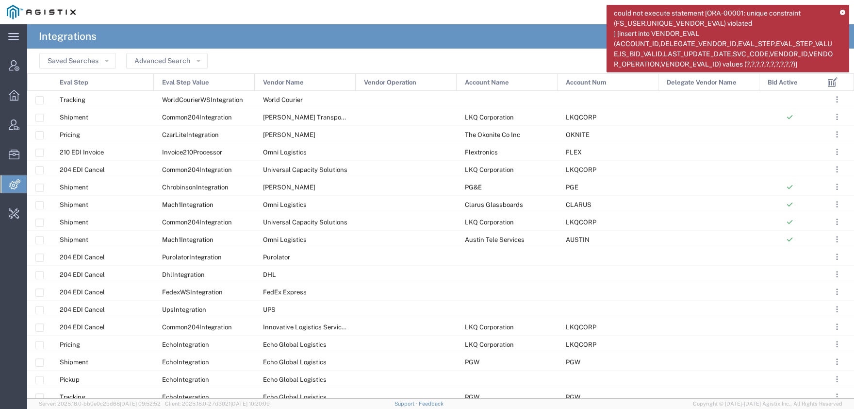
click at [842, 9] on div "could not execute statement [ORA-00001: unique constraint (FS_USER.UNIQUE_VENDO…" at bounding box center [727, 38] width 243 height 67
click at [841, 14] on icon at bounding box center [842, 12] width 5 height 5
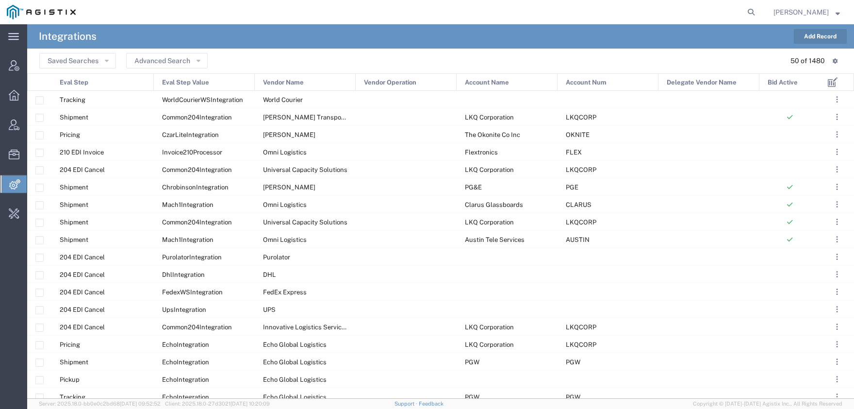
click at [163, 52] on header "Saved Searches Advanced Search 50 of 1480 Table View: Default Comfort Compact" at bounding box center [440, 61] width 827 height 25
click at [164, 63] on button "Advanced Search" at bounding box center [167, 61] width 82 height 16
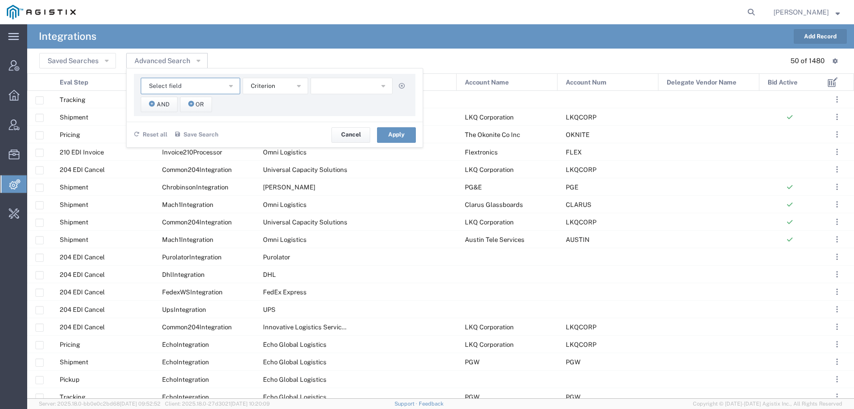
click at [174, 85] on span "Select field" at bounding box center [165, 86] width 33 height 9
click at [184, 106] on span "Account Name" at bounding box center [191, 103] width 98 height 13
click at [330, 90] on input "text" at bounding box center [352, 86] width 82 height 16
type input "buhbli"
click at [396, 136] on button "Apply" at bounding box center [396, 135] width 39 height 16
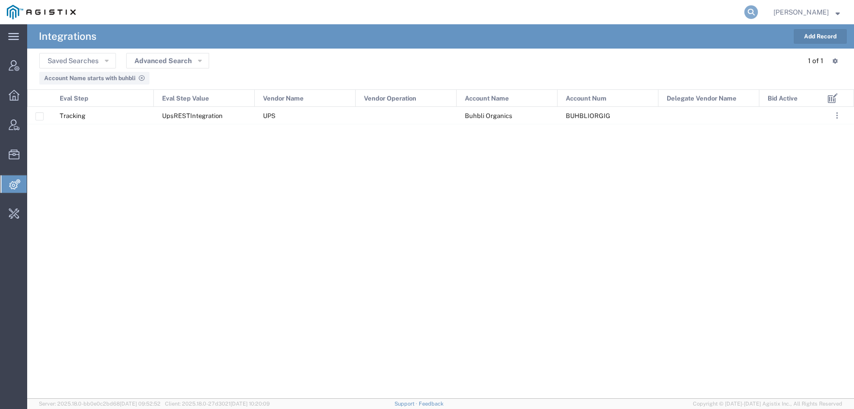
click at [758, 11] on icon at bounding box center [751, 12] width 14 height 14
type input "buhbli"
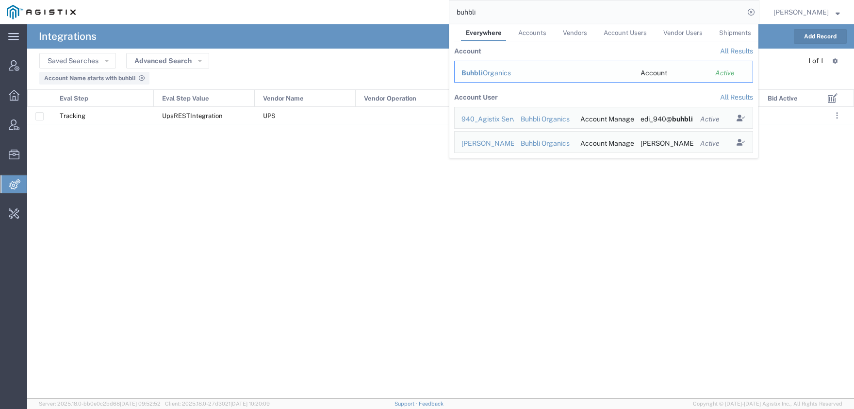
click at [509, 75] on div "Buhbli Organics" at bounding box center [543, 73] width 165 height 10
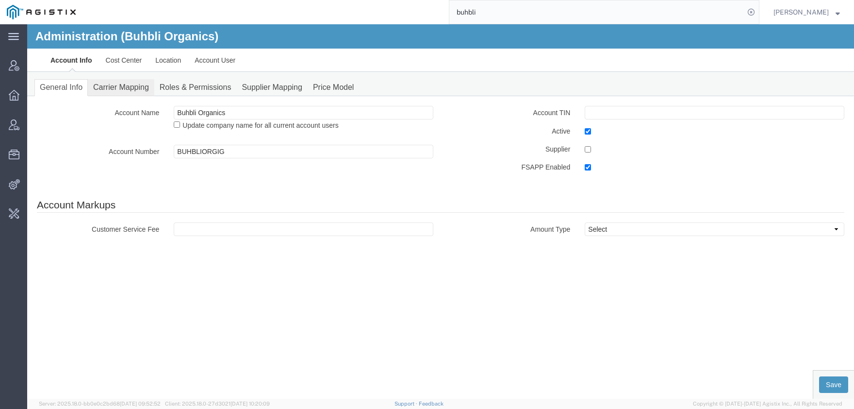
click at [131, 87] on link "Carrier Mapping" at bounding box center [121, 87] width 66 height 17
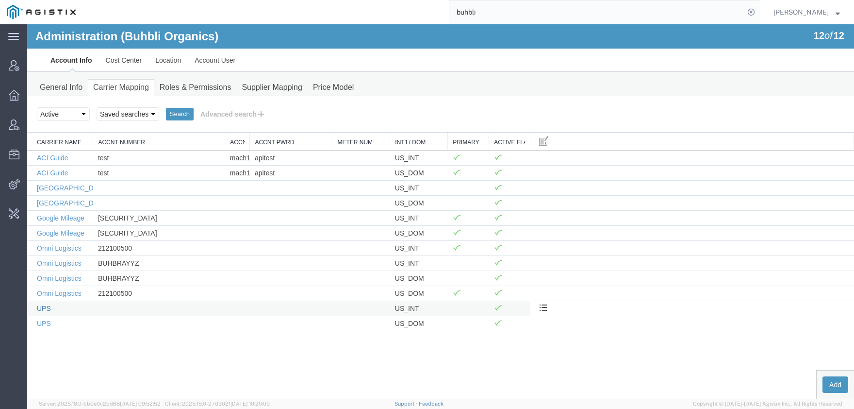
drag, startPoint x: 46, startPoint y: 308, endPoint x: 199, endPoint y: 324, distance: 154.2
click at [46, 308] on link "UPS" at bounding box center [44, 308] width 14 height 8
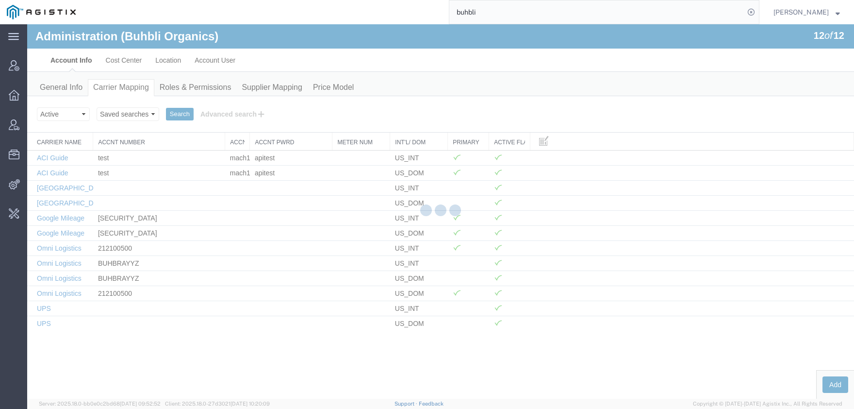
click at [43, 308] on div at bounding box center [440, 211] width 827 height 374
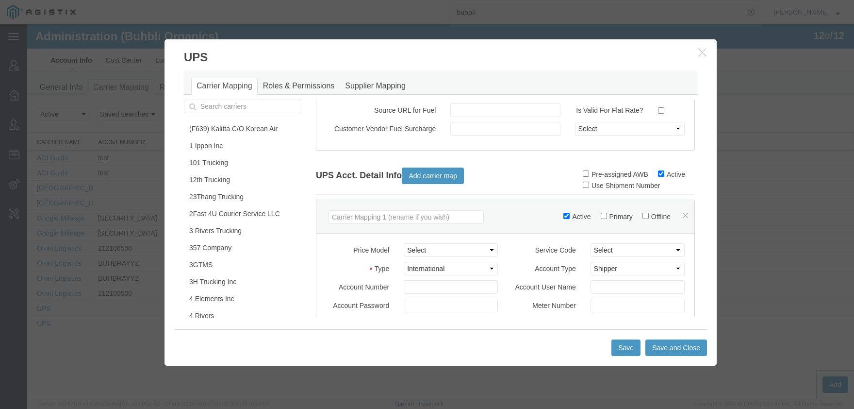
scroll to position [136, 0]
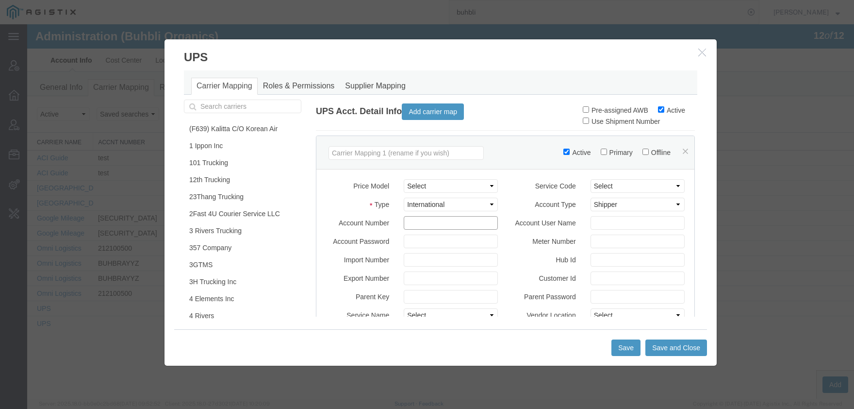
click at [431, 222] on input "Account Number" at bounding box center [451, 223] width 94 height 14
type input "NULL"
click at [601, 150] on input "Primary" at bounding box center [604, 151] width 6 height 6
checkbox input "true"
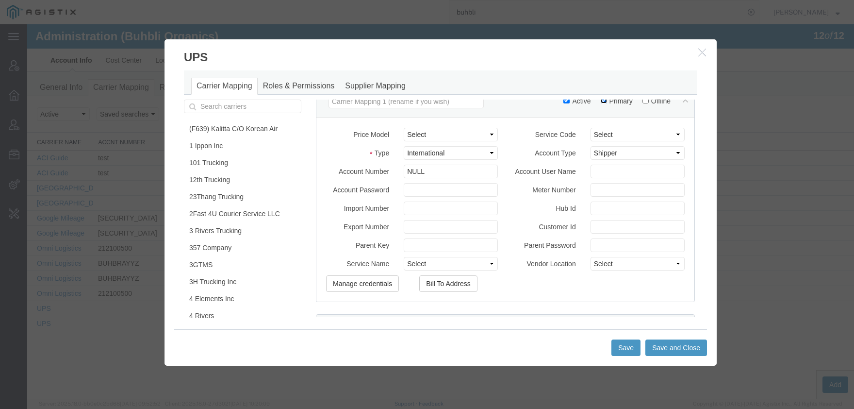
scroll to position [317, 0]
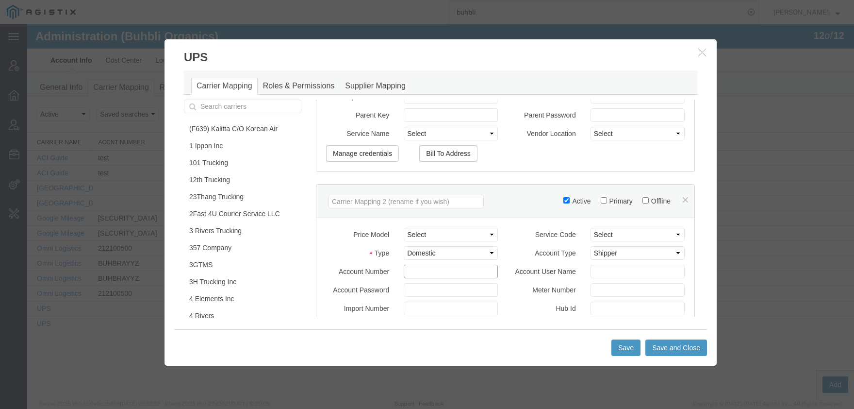
click at [430, 268] on input "Account Number" at bounding box center [451, 271] width 94 height 14
type input "NULL"
click at [601, 201] on input "Primary" at bounding box center [604, 200] width 6 height 6
checkbox input "true"
click at [680, 348] on button "Save and Close" at bounding box center [676, 347] width 62 height 16
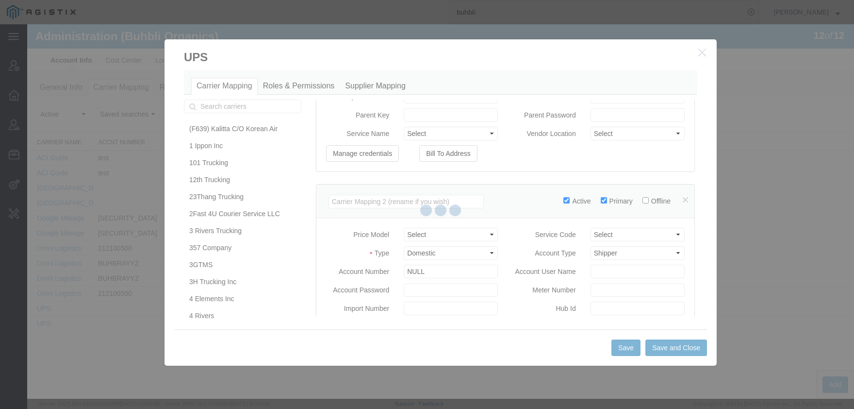
click at [668, 348] on div at bounding box center [440, 211] width 827 height 374
